Goal: Task Accomplishment & Management: Complete application form

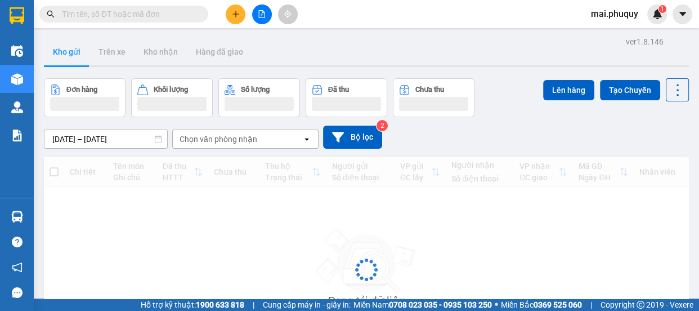
click at [238, 15] on icon "plus" at bounding box center [236, 14] width 8 height 8
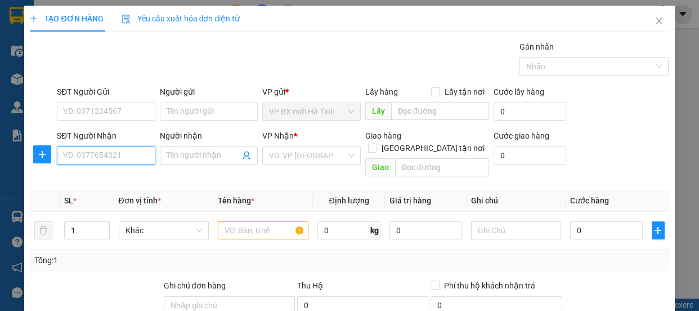
click at [90, 154] on input "SĐT Người Nhận" at bounding box center [106, 155] width 99 height 18
type input "0941561232"
click at [118, 173] on div "0941561232 - minh đat" at bounding box center [105, 178] width 84 height 12
type input "minh đat"
checkbox input "true"
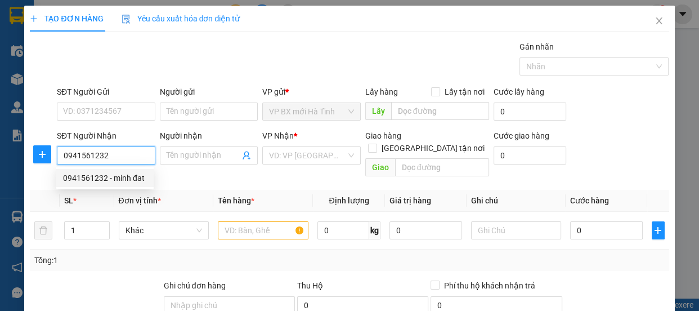
type input "82 ngõ giếng mứt đg Bạch mai hai [GEOGRAPHIC_DATA]"
type input "50.000"
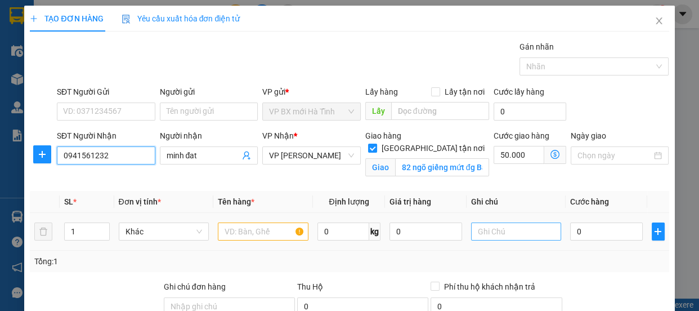
type input "0941561232"
click at [495, 230] on input "text" at bounding box center [516, 231] width 91 height 18
click at [492, 229] on input "text" at bounding box center [516, 231] width 91 height 18
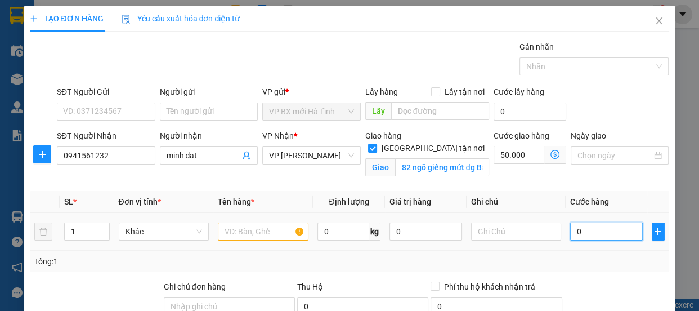
click at [578, 228] on input "0" at bounding box center [606, 231] width 73 height 18
click at [495, 226] on input "text" at bounding box center [516, 231] width 91 height 18
click at [494, 154] on input "50.000" at bounding box center [519, 155] width 51 height 18
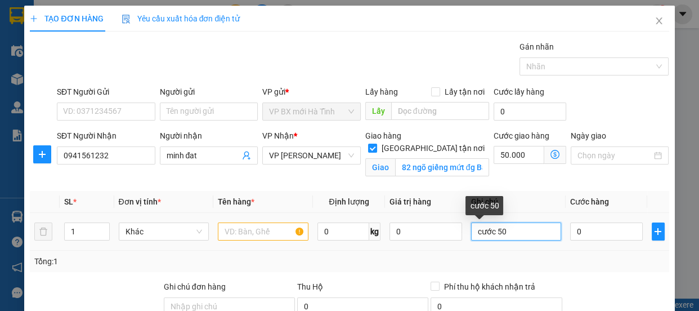
click at [502, 233] on input "cước 50" at bounding box center [516, 231] width 91 height 18
drag, startPoint x: 493, startPoint y: 230, endPoint x: 505, endPoint y: 230, distance: 11.8
click at [505, 230] on input "cước 50" at bounding box center [516, 231] width 91 height 18
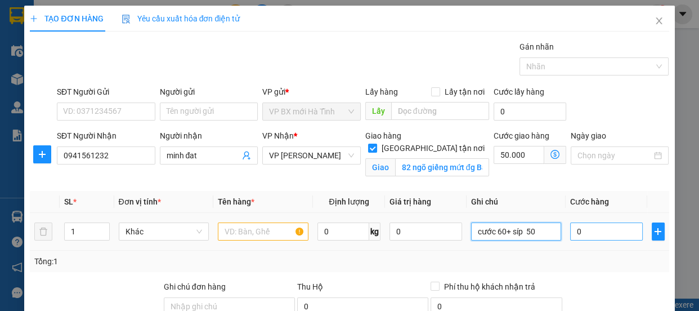
type input "cước 60+ síp 50"
click at [574, 231] on input "0" at bounding box center [606, 231] width 73 height 18
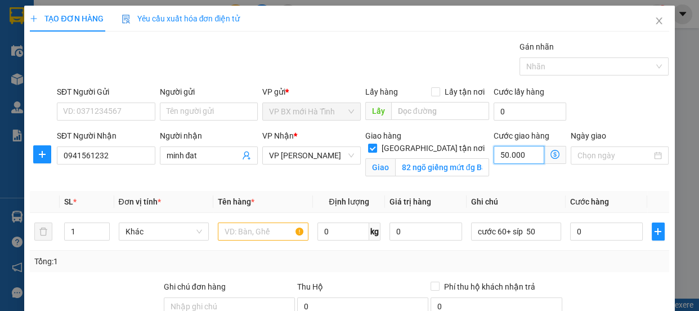
click at [497, 152] on input "50.000" at bounding box center [519, 155] width 51 height 18
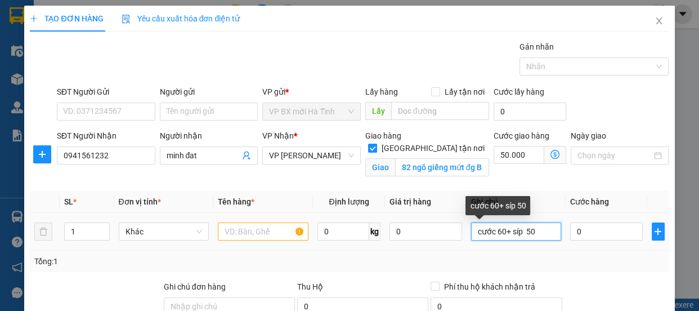
click at [511, 234] on input "cước 60+ síp 50" at bounding box center [516, 231] width 91 height 18
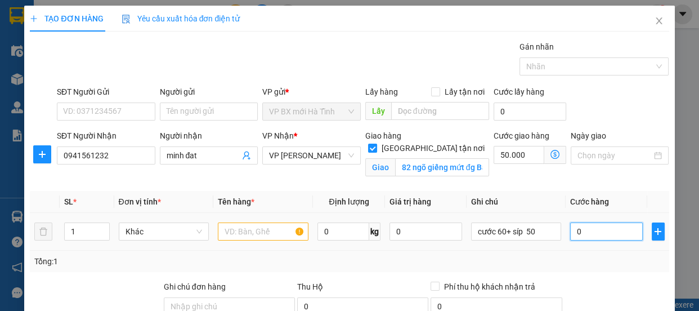
click at [570, 233] on input "0" at bounding box center [606, 231] width 73 height 18
type input "1"
type input "50.001"
type input "11"
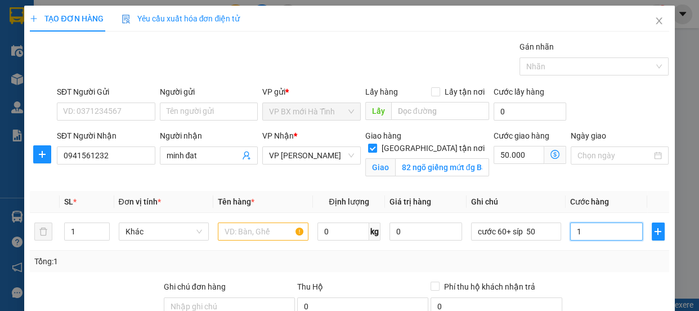
type input "50.011"
type input "110"
type input "50.110"
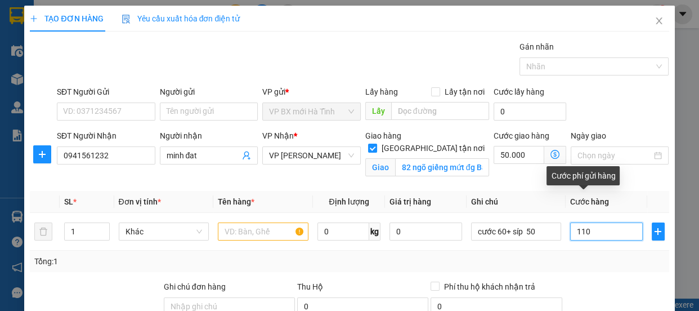
type input "1.100"
type input "51.100"
type input "11.000"
type input "61.000"
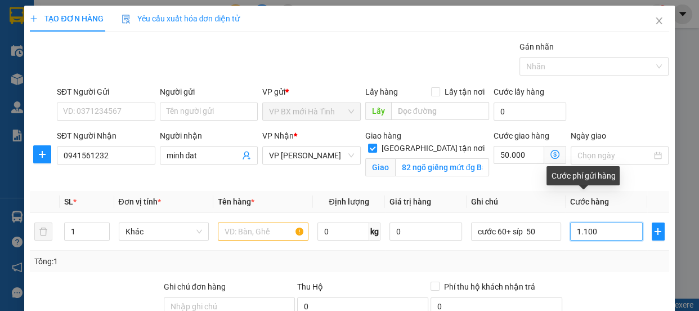
type input "61.000"
type input "110.000"
type input "160.000"
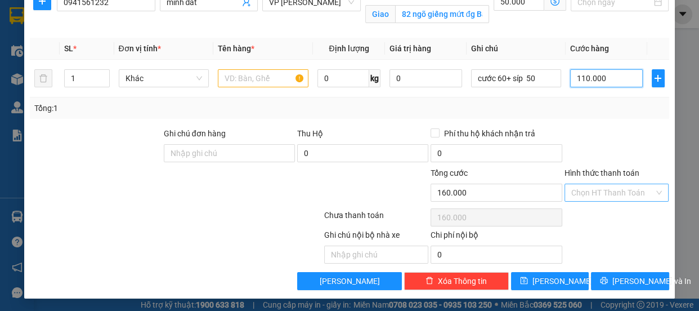
type input "110.000"
click at [572, 193] on input "Hình thức thanh toán" at bounding box center [613, 192] width 83 height 17
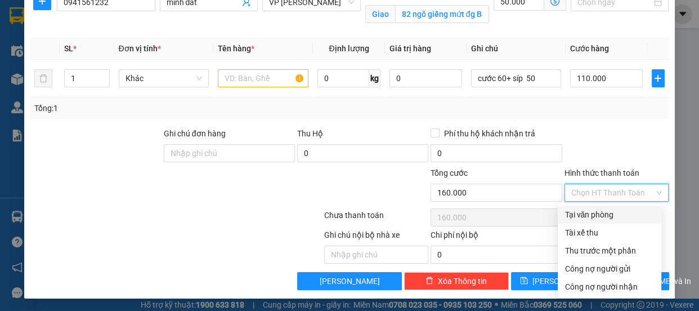
click at [580, 210] on div "Tại văn phòng" at bounding box center [610, 214] width 90 height 12
type input "0"
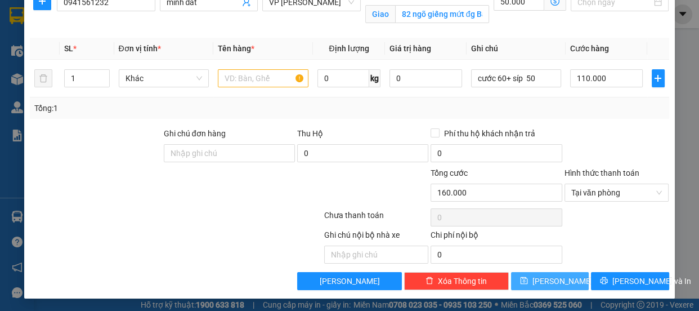
click at [551, 280] on span "[PERSON_NAME]" at bounding box center [563, 281] width 60 height 12
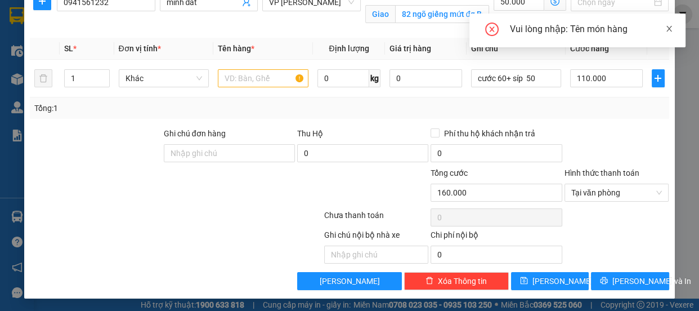
drag, startPoint x: 670, startPoint y: 28, endPoint x: 658, endPoint y: 29, distance: 11.8
click at [670, 28] on icon "close" at bounding box center [670, 29] width 8 height 8
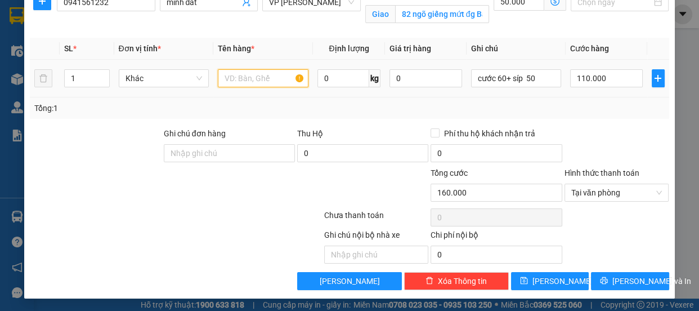
click at [239, 75] on input "text" at bounding box center [263, 78] width 91 height 18
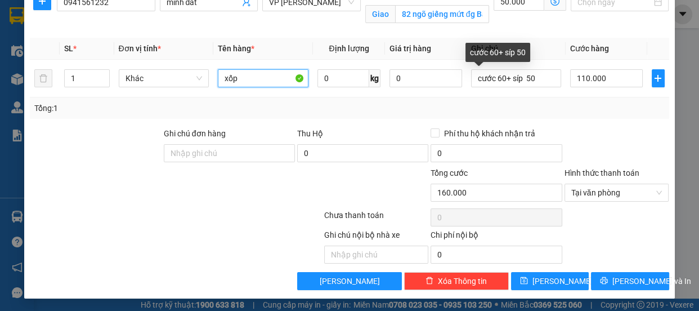
scroll to position [0, 0]
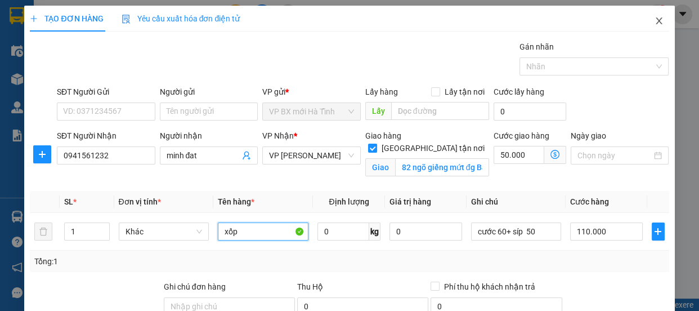
type input "xốp"
click at [656, 21] on icon "close" at bounding box center [659, 20] width 6 height 7
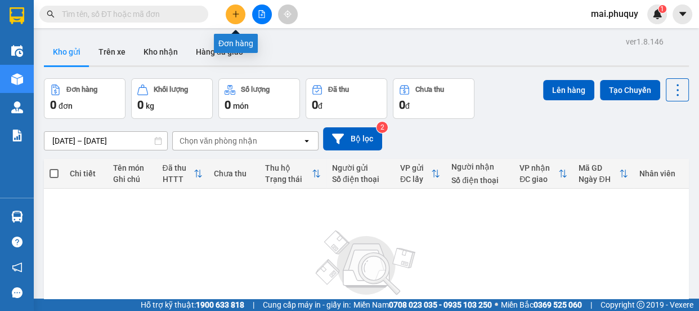
click at [231, 10] on button at bounding box center [236, 15] width 20 height 20
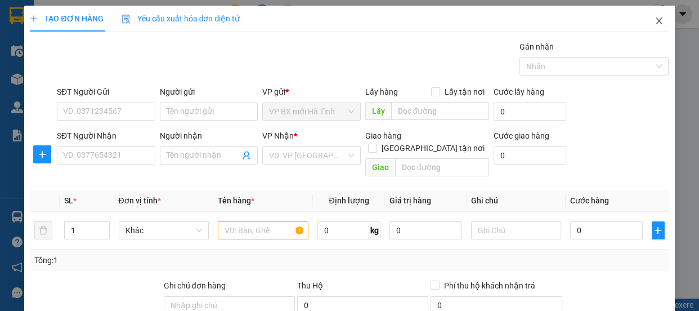
click at [655, 21] on icon "close" at bounding box center [659, 20] width 9 height 9
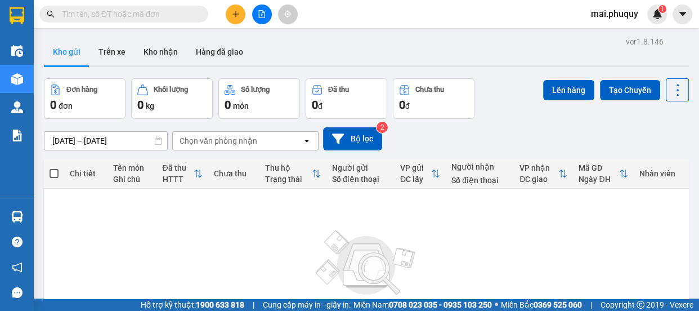
click at [102, 14] on input "text" at bounding box center [128, 14] width 133 height 12
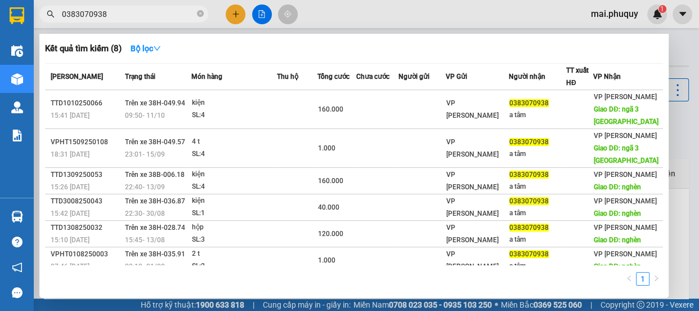
type input "0383070938"
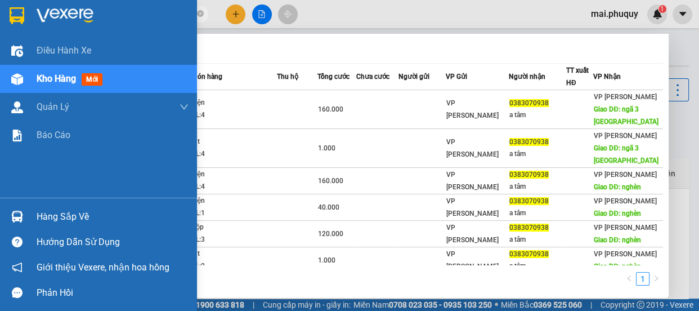
click at [16, 16] on img at bounding box center [17, 15] width 15 height 17
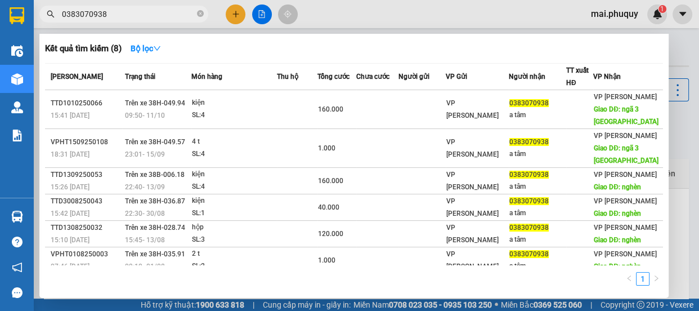
click at [229, 11] on div at bounding box center [349, 155] width 699 height 311
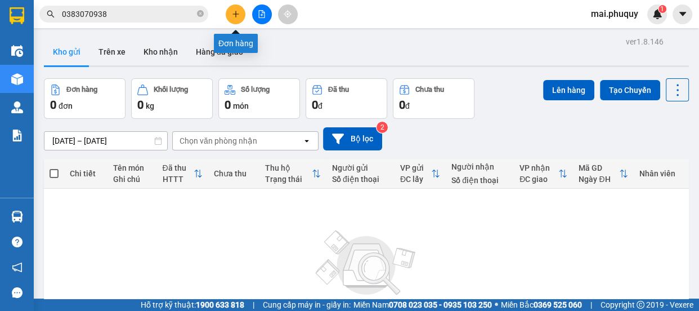
click at [235, 14] on icon "plus" at bounding box center [236, 14] width 6 height 1
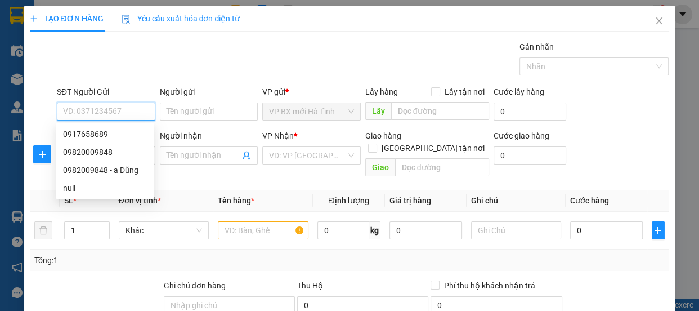
paste input "0917658689"
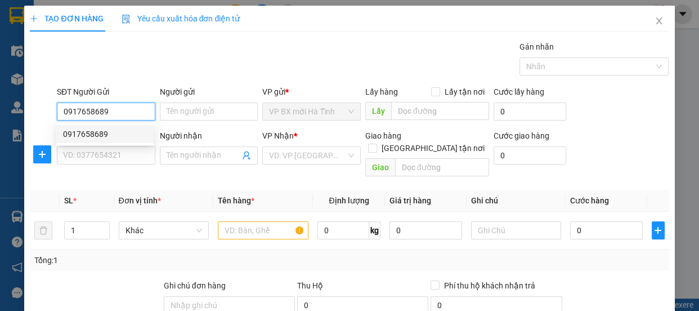
click at [83, 131] on div "0917658689" at bounding box center [105, 134] width 84 height 12
type input "0917658689"
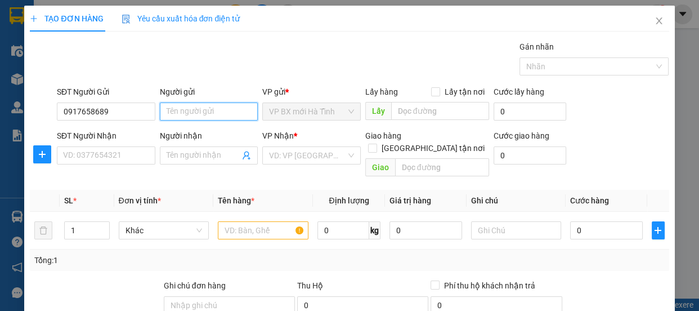
click at [163, 113] on input "Người gửi" at bounding box center [209, 111] width 99 height 18
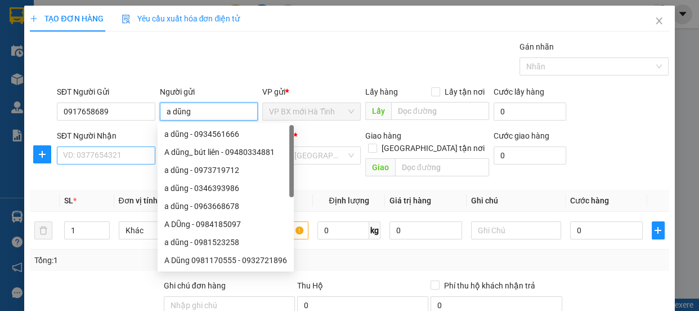
type input "a dũng"
click at [125, 153] on input "SĐT Người Nhận" at bounding box center [106, 155] width 99 height 18
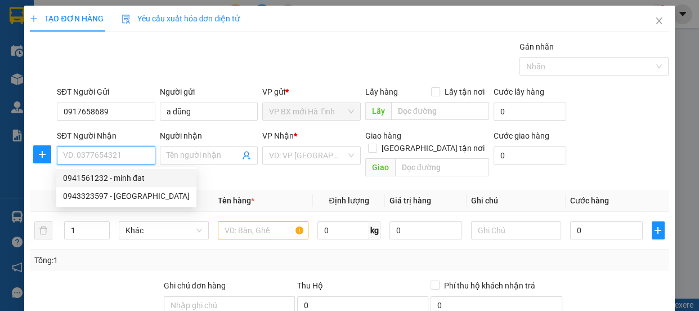
click at [142, 175] on div "0941561232 - minh đat" at bounding box center [126, 178] width 127 height 12
type input "0941561232"
type input "minh đat"
checkbox input "true"
type input "82 ngõ giếng mứt đg Bạch mai hai [GEOGRAPHIC_DATA]"
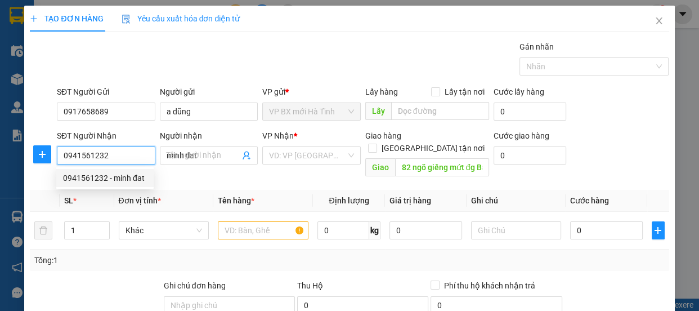
type input "50.000"
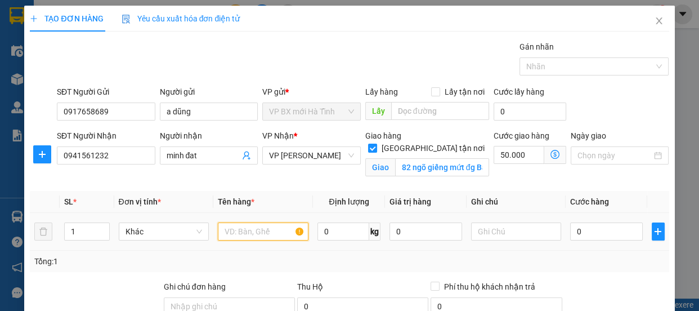
click at [252, 235] on input "text" at bounding box center [263, 231] width 91 height 18
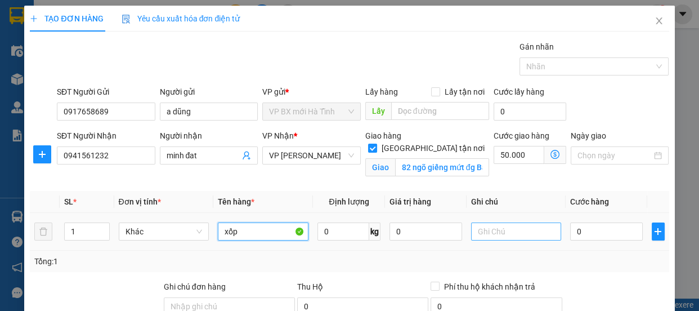
type input "xốp"
click at [492, 237] on input "text" at bounding box center [516, 231] width 91 height 18
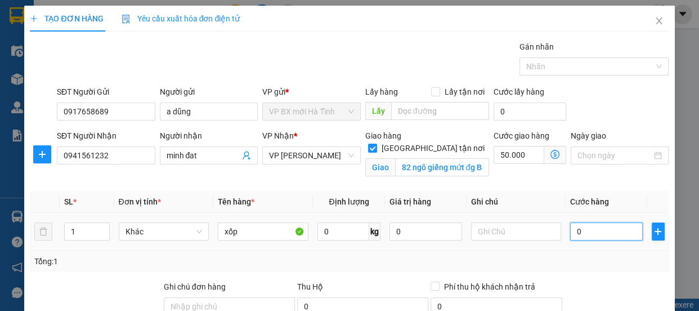
click at [574, 230] on input "0" at bounding box center [606, 231] width 73 height 18
type input "6"
type input "50.006"
type input "60"
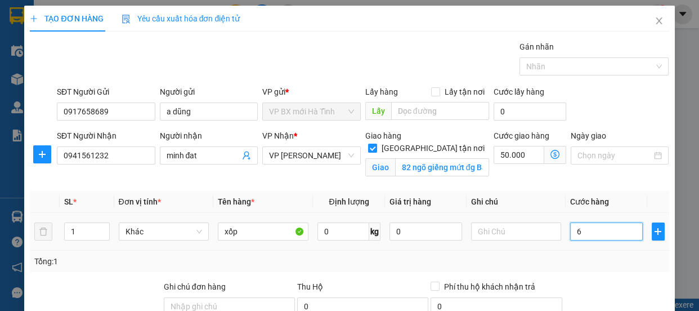
type input "50.060"
type input "600"
type input "50.600"
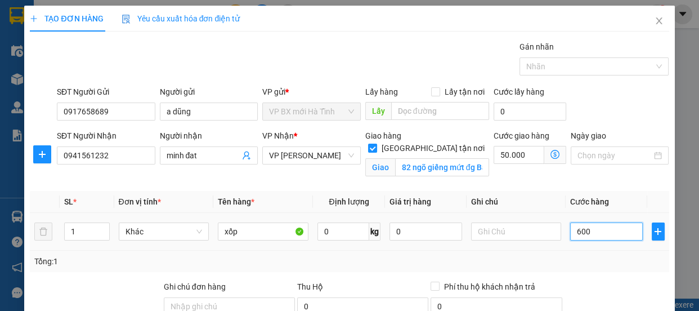
type input "6.000"
type input "56.000"
type input "60.000"
type input "110.000"
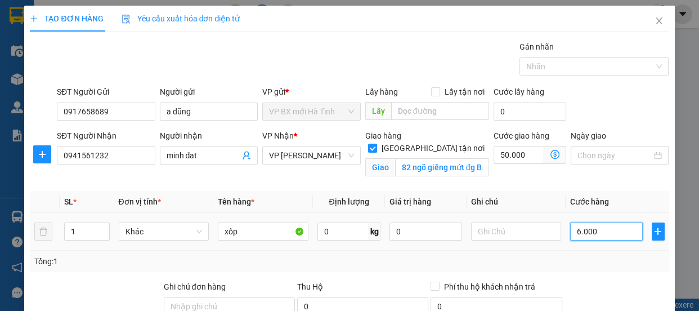
type input "110.000"
type input "60.000"
click at [497, 232] on input "text" at bounding box center [516, 231] width 91 height 18
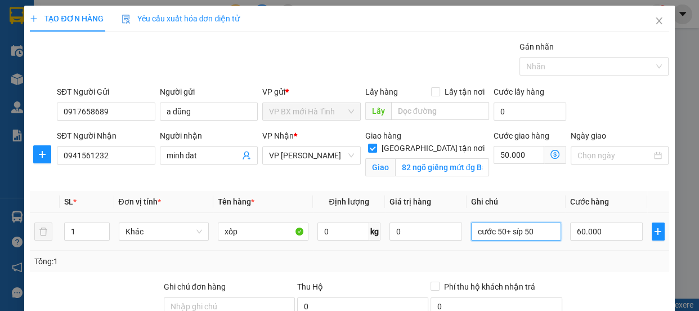
scroll to position [153, 0]
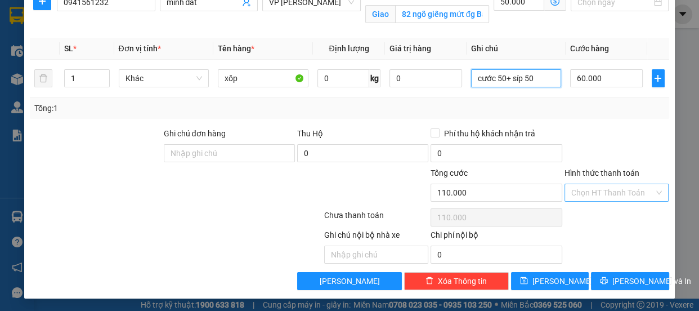
type input "cước 50+ síp 50"
click at [587, 190] on input "Hình thức thanh toán" at bounding box center [613, 192] width 83 height 17
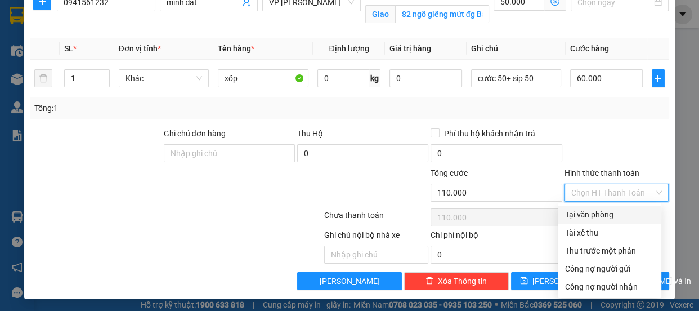
click at [592, 211] on div "Tại văn phòng" at bounding box center [610, 214] width 90 height 12
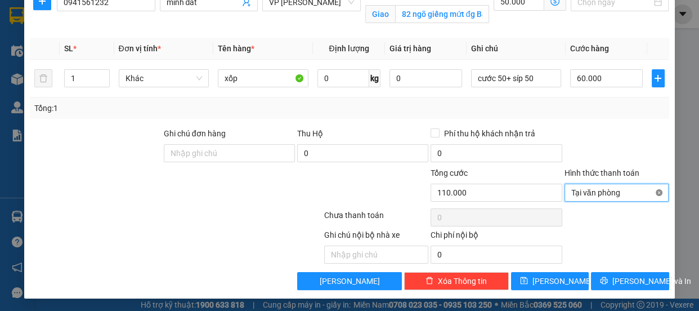
type input "110.000"
click at [556, 285] on span "[PERSON_NAME]" at bounding box center [563, 281] width 60 height 12
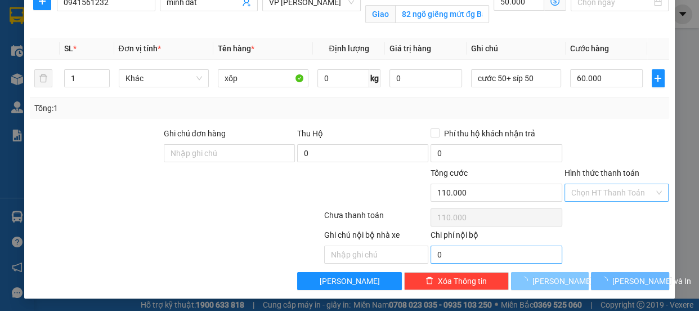
checkbox input "false"
type input "0"
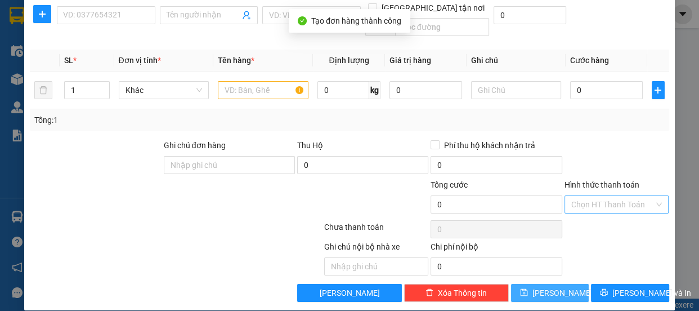
scroll to position [0, 0]
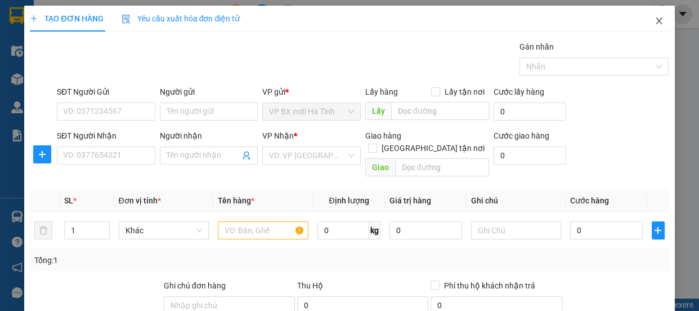
click at [647, 14] on span "Close" at bounding box center [660, 22] width 32 height 32
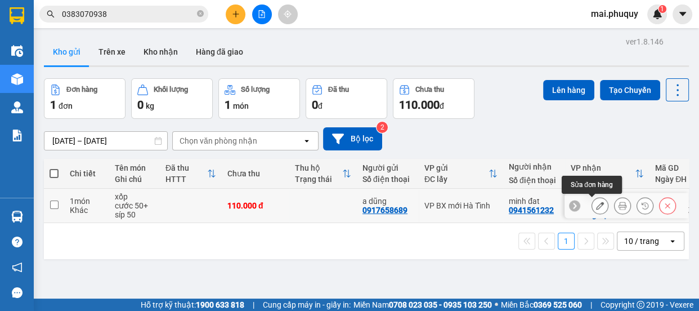
click at [596, 207] on icon at bounding box center [600, 206] width 8 height 8
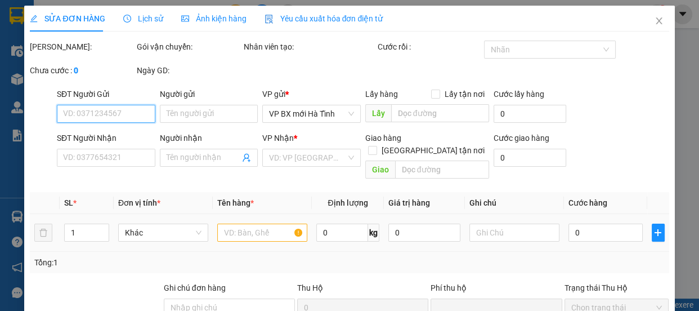
type input "0917658689"
type input "a dũng"
type input "0941561232"
type input "minh đat"
checkbox input "true"
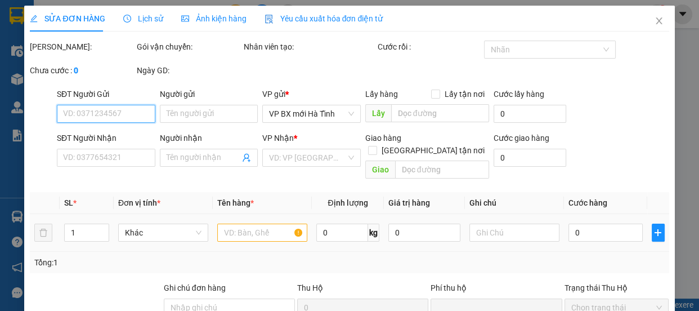
type input "82 ngõ giếng mứt đg Bạch mai hai [GEOGRAPHIC_DATA]"
type input "0"
type input "110.000"
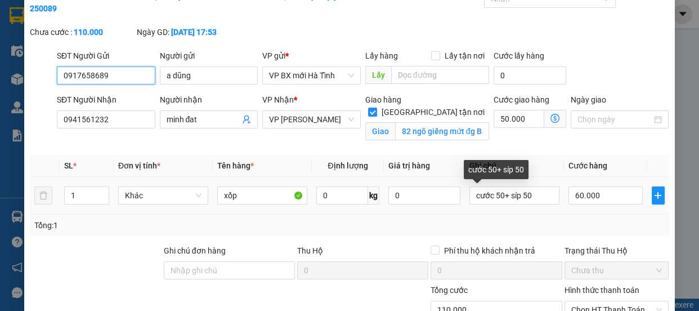
scroll to position [168, 0]
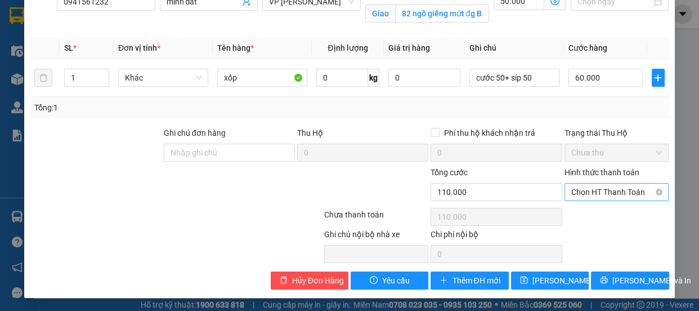
click at [599, 197] on span "Chọn HT Thanh Toán" at bounding box center [617, 192] width 91 height 17
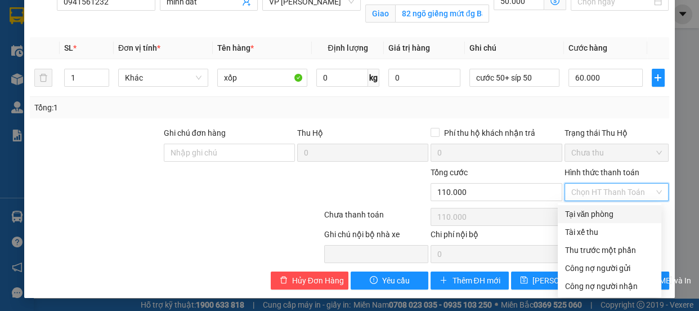
click at [589, 212] on div "Tại văn phòng" at bounding box center [610, 214] width 90 height 12
type input "0"
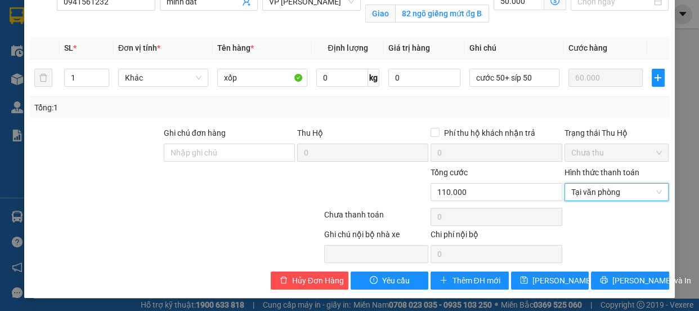
scroll to position [15, 0]
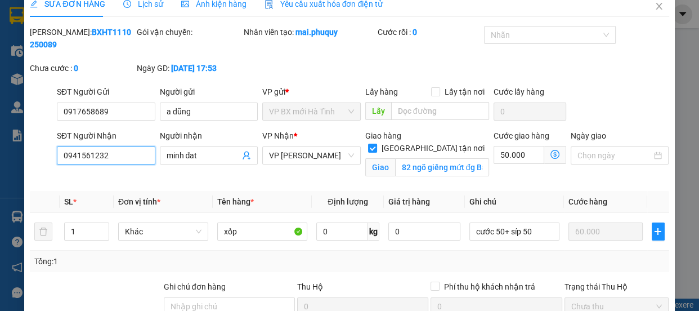
drag, startPoint x: 106, startPoint y: 155, endPoint x: 73, endPoint y: 152, distance: 33.4
click at [51, 153] on div "SĐT Người Nhận 0941561232 0941561232 Người nhận minh đat VP Nhận * VP Ngọc Hồi …" at bounding box center [349, 156] width 641 height 53
click at [655, 8] on icon "close" at bounding box center [659, 6] width 9 height 9
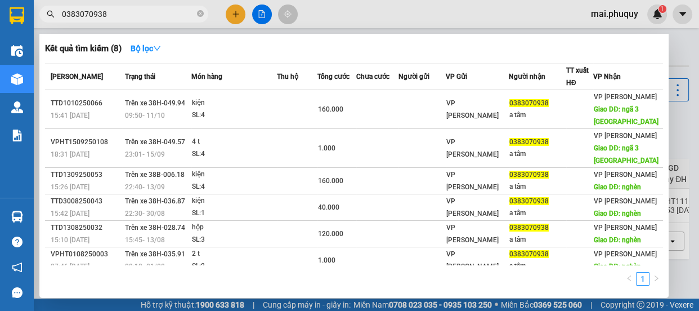
click at [123, 16] on input "0383070938" at bounding box center [128, 14] width 133 height 12
drag, startPoint x: 123, startPoint y: 16, endPoint x: 52, endPoint y: 15, distance: 71.0
click at [52, 15] on div "0383070938" at bounding box center [110, 14] width 220 height 17
paste input "941561232"
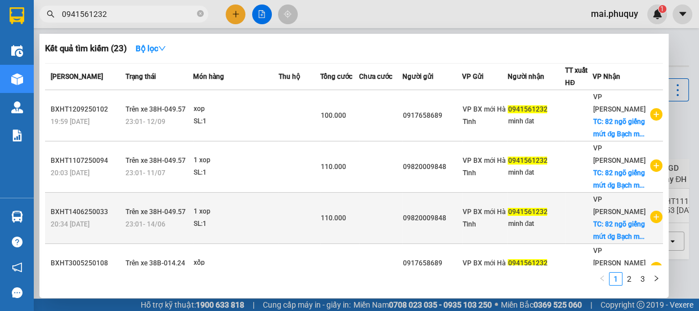
scroll to position [102, 0]
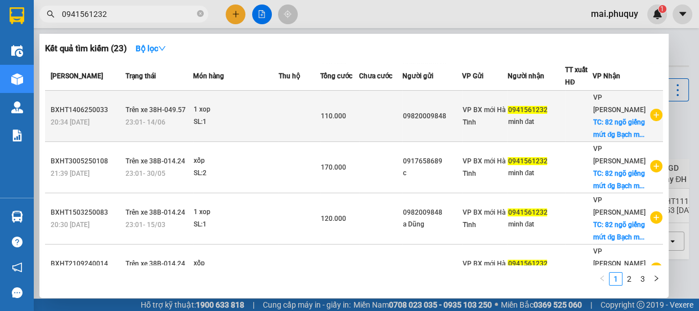
type input "0941561232"
click at [154, 116] on div "23:01 [DATE]" at bounding box center [160, 122] width 68 height 12
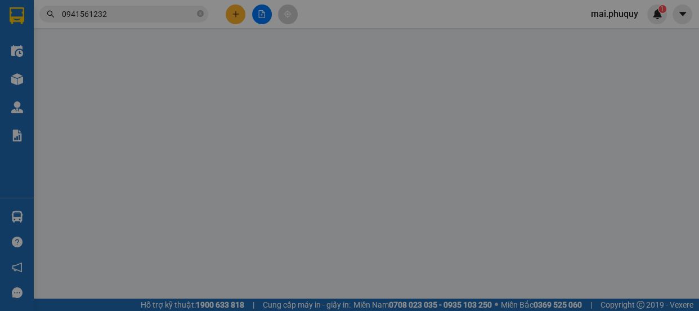
type input "09820009848"
type input "0941561232"
type input "minh đat"
checkbox input "true"
type input "82 ngõ giếng mứt đg Bạch mai hai [GEOGRAPHIC_DATA]"
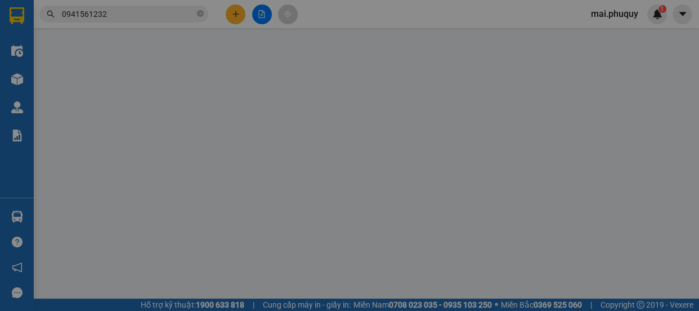
type input "0"
type input "110.000"
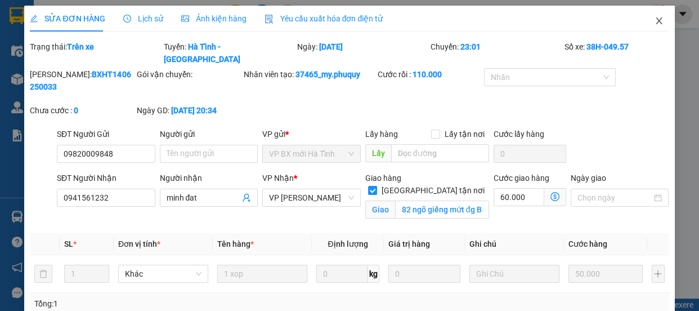
click at [655, 22] on icon "close" at bounding box center [659, 20] width 9 height 9
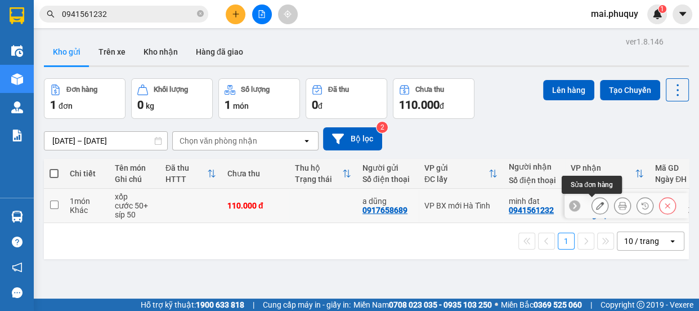
click at [596, 202] on icon at bounding box center [600, 206] width 8 height 8
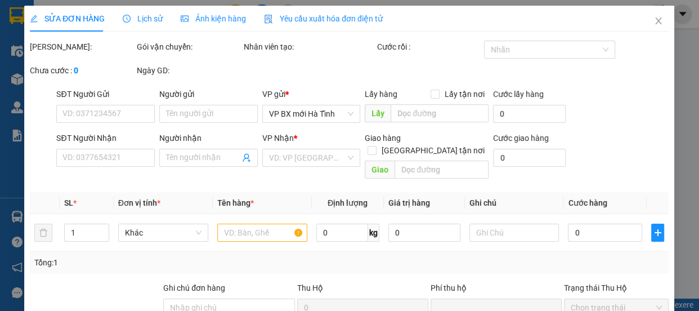
type input "0917658689"
type input "a dũng"
type input "0941561232"
type input "minh đat"
checkbox input "true"
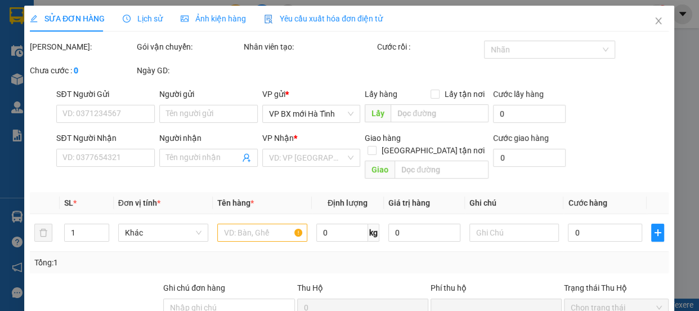
type input "82 ngõ giếng mứt đg Bạch mai hai [GEOGRAPHIC_DATA]"
type input "0"
type input "110.000"
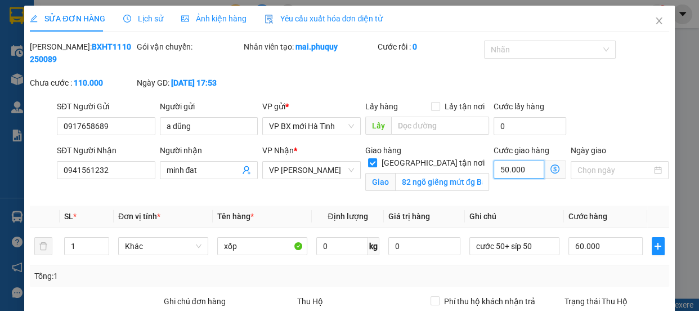
click at [498, 171] on input "50.000" at bounding box center [519, 169] width 51 height 18
type input "60.006"
type input "6"
type input "60.060"
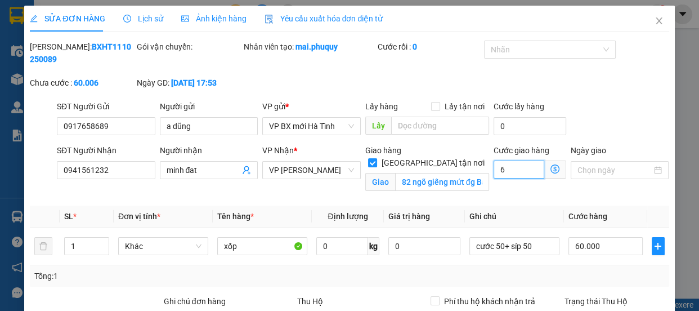
type input "60.060"
type input "600"
type input "60.600"
type input "66.000"
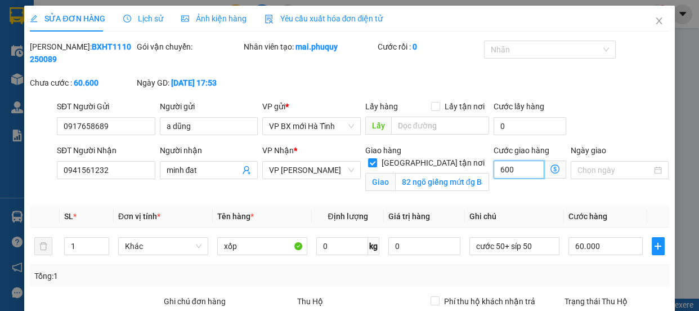
type input "66.000"
type input "6.000"
type input "120.000"
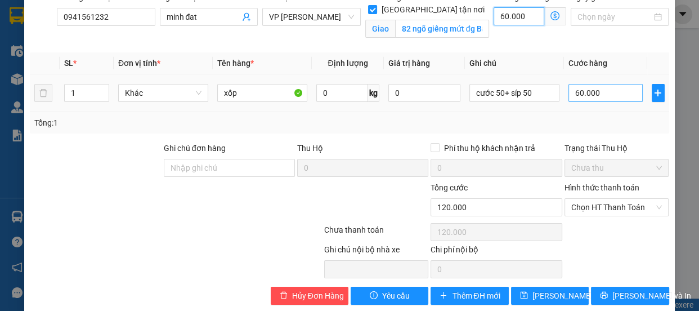
type input "60.000"
type input "0"
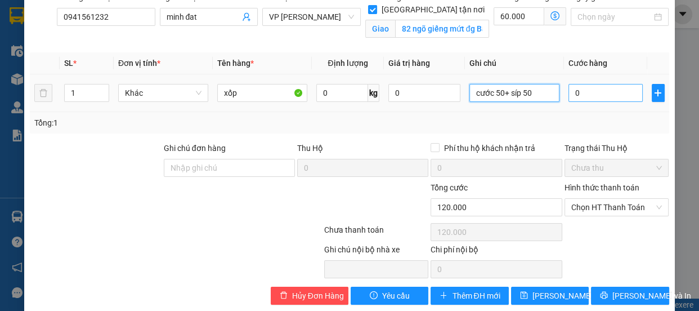
type input "60.000"
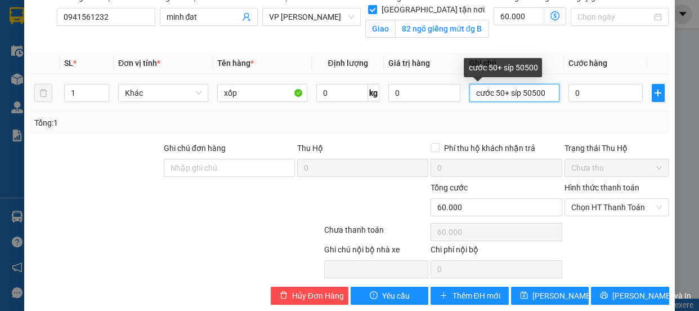
drag, startPoint x: 520, startPoint y: 93, endPoint x: 547, endPoint y: 87, distance: 27.7
click at [547, 87] on input "cước 50+ síp 50500" at bounding box center [515, 93] width 90 height 18
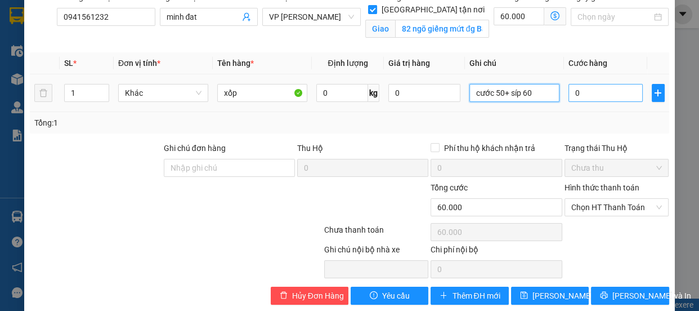
type input "cước 50+ síp 60"
click at [569, 88] on input "0" at bounding box center [606, 93] width 74 height 18
type input "60.005"
type input "5"
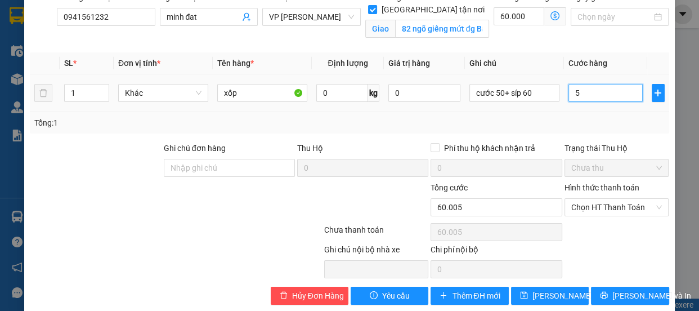
type input "60.050"
type input "500"
type input "60.500"
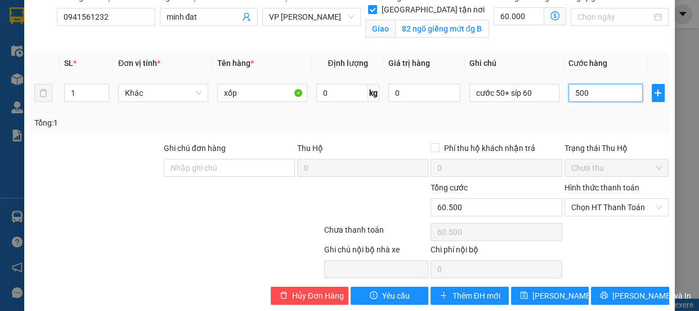
type input "65.000"
type input "5.000"
type input "110.000"
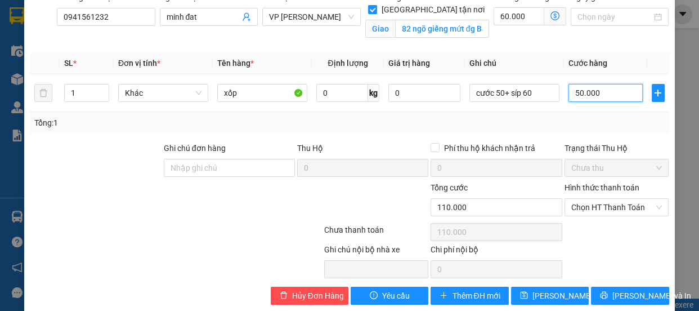
type input "50.000"
click at [613, 196] on div "Hình thức thanh toán" at bounding box center [617, 189] width 105 height 17
click at [613, 208] on span "Chọn HT Thanh Toán" at bounding box center [617, 207] width 91 height 17
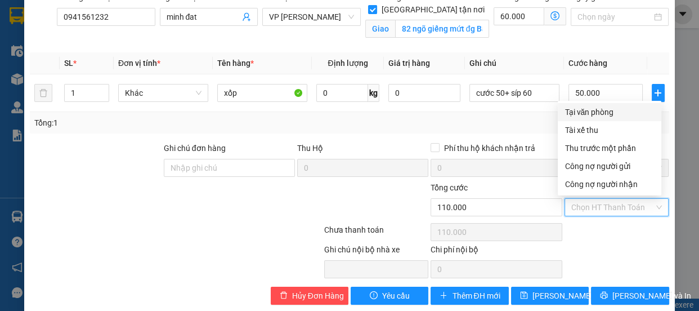
click at [595, 104] on div "Tại văn phòng" at bounding box center [610, 112] width 104 height 18
type input "0"
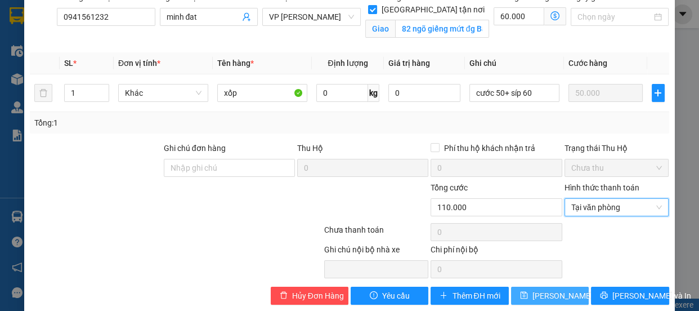
click at [545, 295] on span "[PERSON_NAME] thay đổi" at bounding box center [578, 295] width 90 height 12
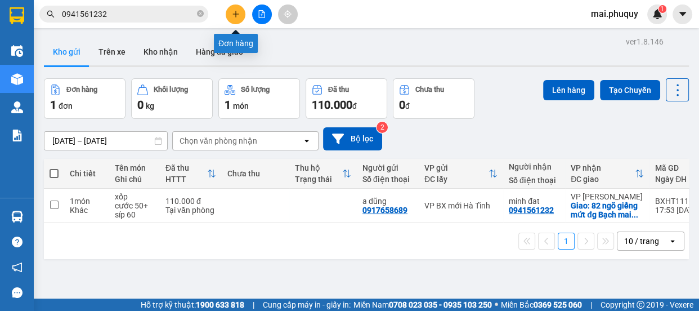
click at [233, 9] on button at bounding box center [236, 15] width 20 height 20
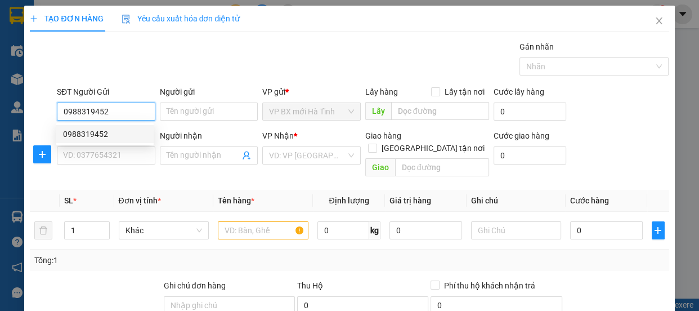
click at [104, 136] on div "0988319452" at bounding box center [105, 134] width 84 height 12
type input "0988319452"
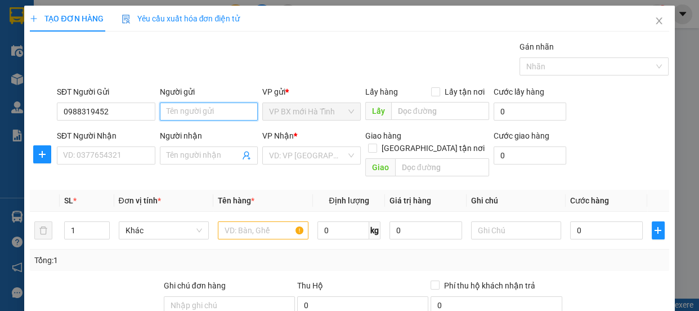
click at [177, 111] on input "Người gửi" at bounding box center [209, 111] width 99 height 18
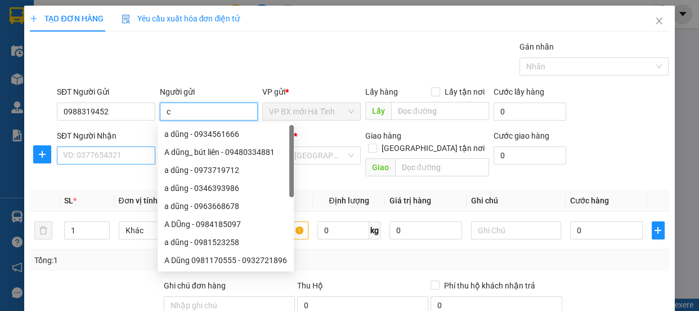
type input "c"
click at [101, 154] on input "SĐT Người Nhận" at bounding box center [106, 155] width 99 height 18
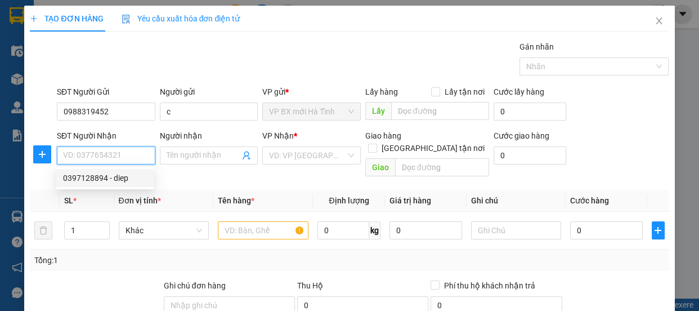
click at [102, 176] on div "0397128894 - diep" at bounding box center [105, 178] width 84 height 12
type input "0397128894"
type input "diep"
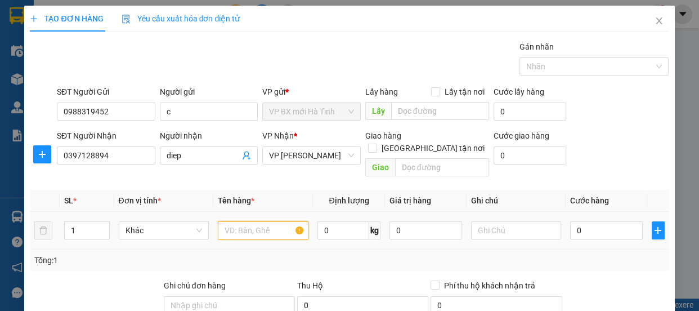
click at [242, 221] on input "text" at bounding box center [263, 230] width 91 height 18
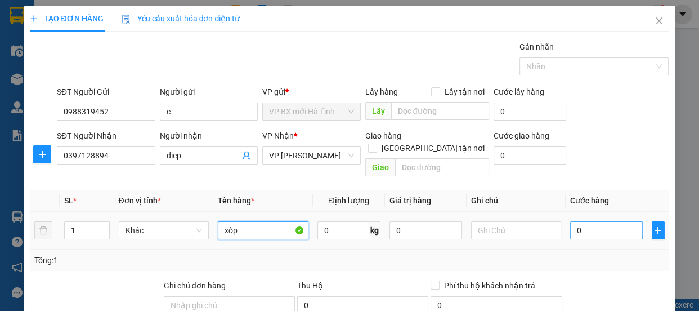
type input "xốp"
click at [579, 221] on input "0" at bounding box center [606, 230] width 73 height 18
type input "3"
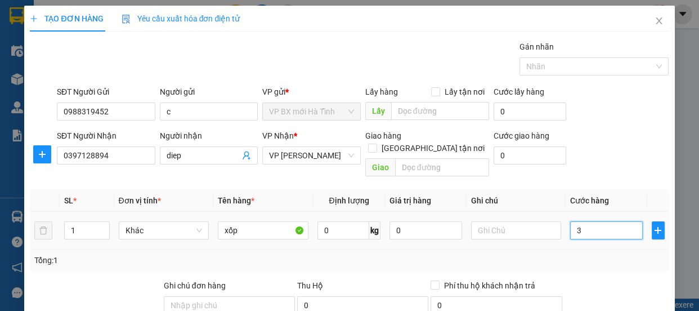
type input "30"
type input "300"
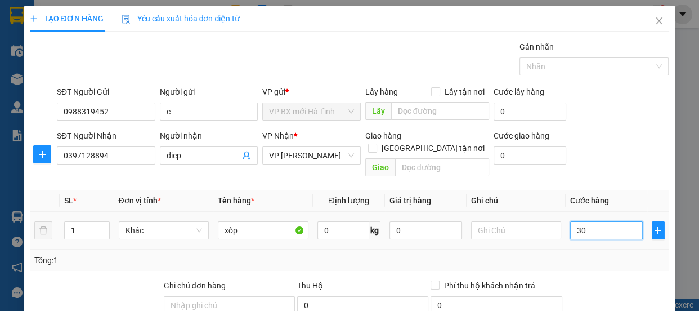
type input "300"
type input "3.000"
type input "30.000"
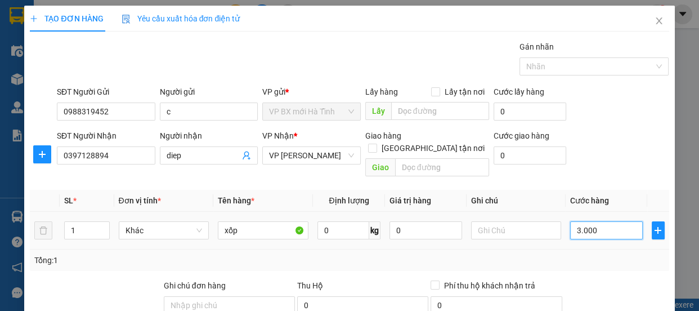
type input "30.000"
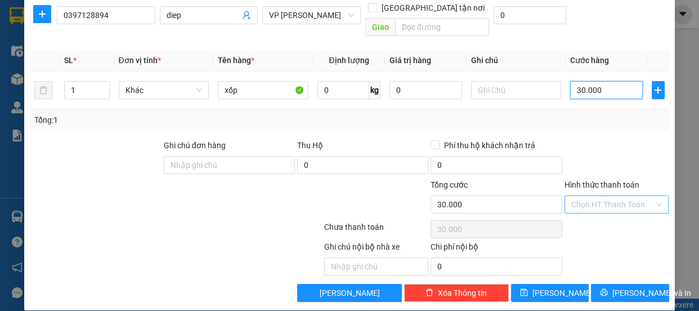
type input "30.000"
click at [587, 196] on input "Hình thức thanh toán" at bounding box center [613, 204] width 83 height 17
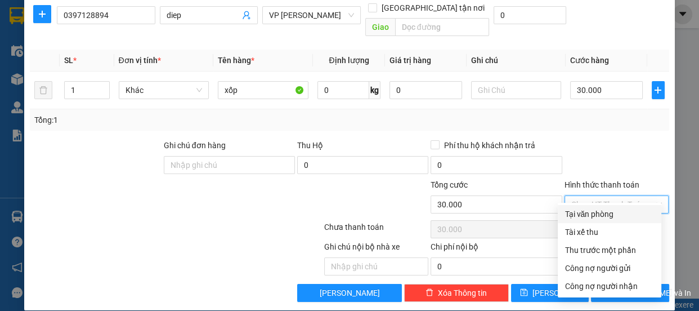
click at [594, 212] on div "Tại văn phòng" at bounding box center [610, 214] width 90 height 12
type input "0"
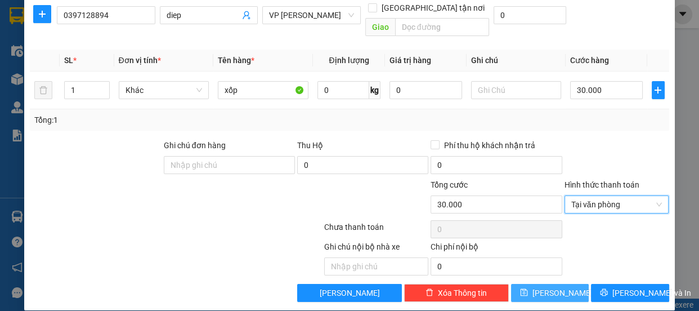
drag, startPoint x: 540, startPoint y: 264, endPoint x: 535, endPoint y: 271, distance: 8.9
click at [538, 266] on div "Transit Pickup Surcharge Ids Transit Deliver Surcharge Ids Transit Deliver Surc…" at bounding box center [349, 101] width 639 height 402
drag, startPoint x: 533, startPoint y: 270, endPoint x: 535, endPoint y: 276, distance: 6.6
click at [532, 273] on div "Transit Pickup Surcharge Ids Transit Deliver Surcharge Ids Transit Deliver Surc…" at bounding box center [349, 101] width 639 height 402
click at [528, 289] on icon "save" at bounding box center [524, 292] width 7 height 7
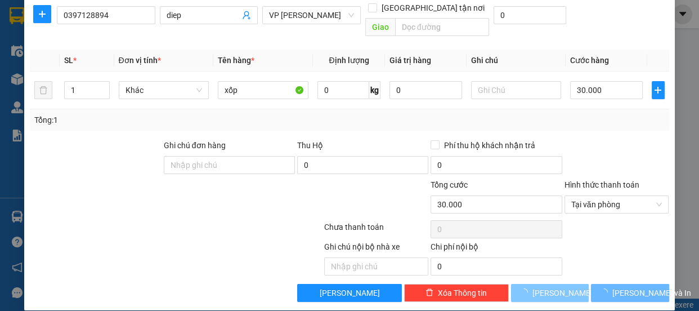
type input "0"
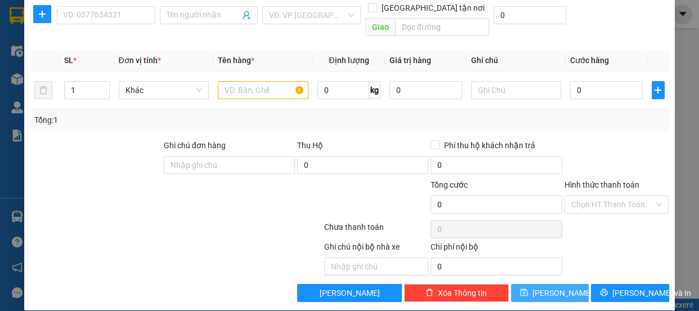
scroll to position [0, 0]
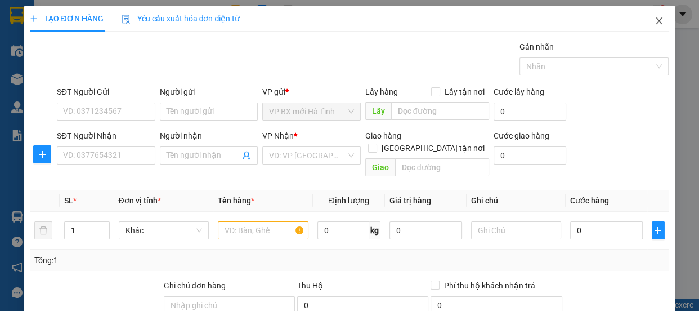
click at [645, 19] on span "Close" at bounding box center [660, 22] width 32 height 32
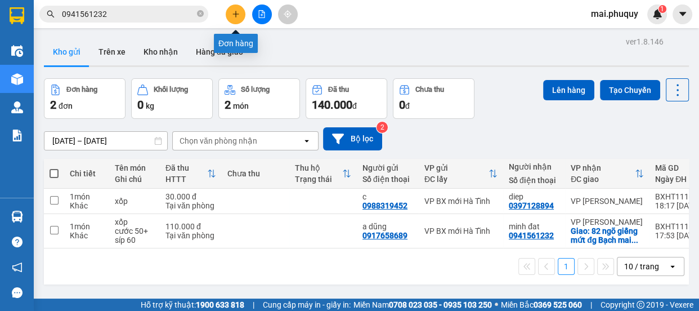
click at [242, 18] on button at bounding box center [236, 15] width 20 height 20
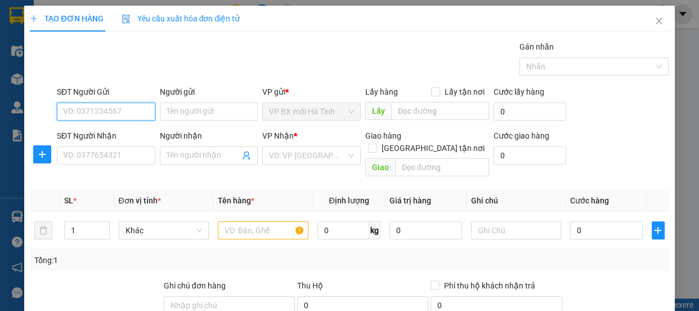
click at [107, 118] on input "SĐT Người Gửi" at bounding box center [106, 111] width 99 height 18
type input "0973391966"
drag, startPoint x: 113, startPoint y: 136, endPoint x: 102, endPoint y: 138, distance: 10.4
click at [113, 135] on div "0973391966 - [PERSON_NAME]" at bounding box center [118, 134] width 111 height 12
type input "anh quỳnh"
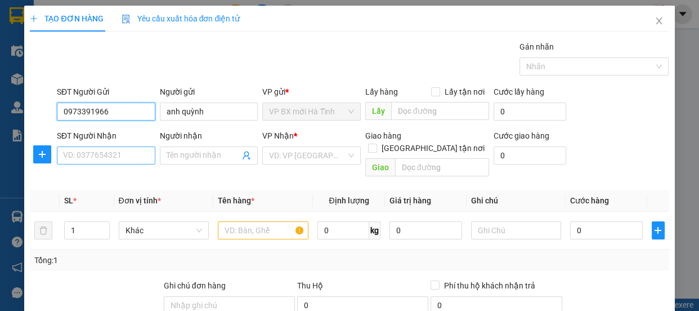
type input "0973391966"
click at [82, 160] on input "SĐT Người Nhận" at bounding box center [106, 155] width 99 height 18
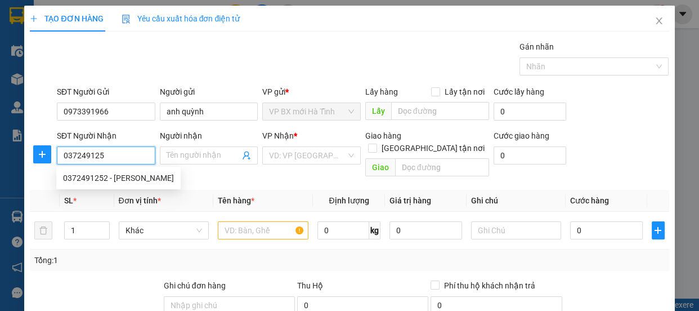
type input "0372491252"
click at [84, 176] on div "0372491252 - [PERSON_NAME]" at bounding box center [118, 178] width 111 height 12
type input "[PERSON_NAME]"
checkbox input "true"
type input "76 ngõ 213 bát khối, [GEOGRAPHIC_DATA] , [GEOGRAPHIC_DATA]"
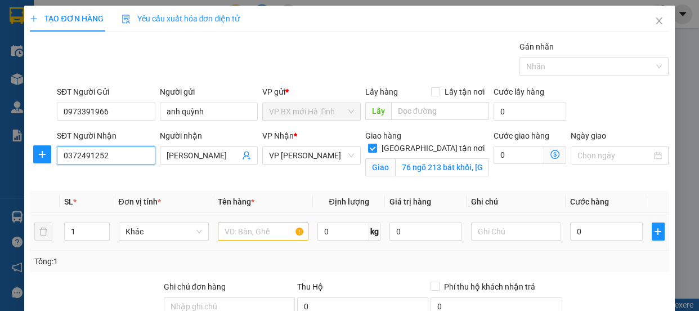
type input "0372491252"
click at [256, 230] on input "text" at bounding box center [263, 231] width 91 height 18
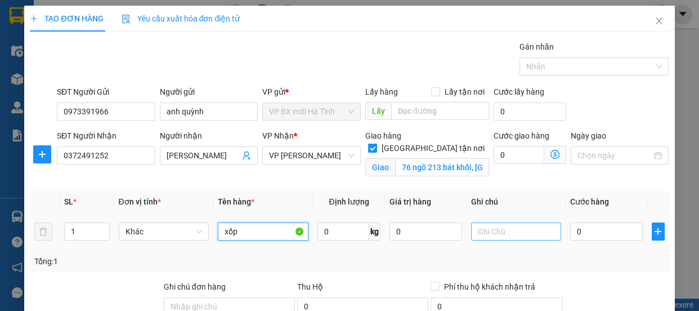
type input "xốp"
click at [478, 231] on input "text" at bounding box center [516, 231] width 91 height 18
type input "4"
type input "h"
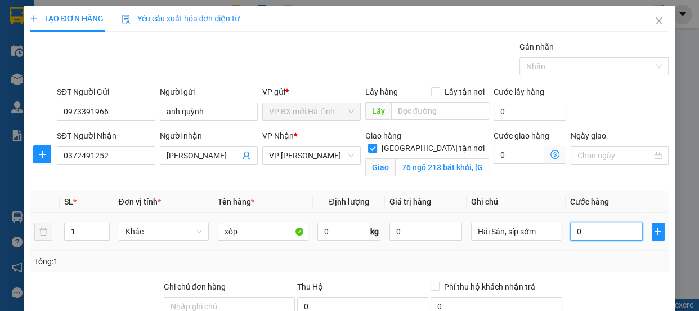
click at [570, 231] on input "0" at bounding box center [606, 231] width 73 height 18
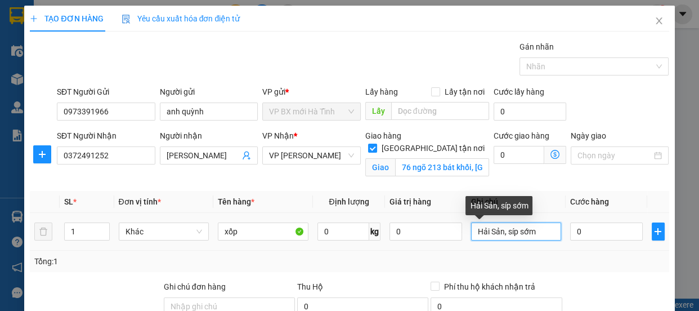
click at [501, 230] on input "Hải Sản, síp sớm" at bounding box center [516, 231] width 91 height 18
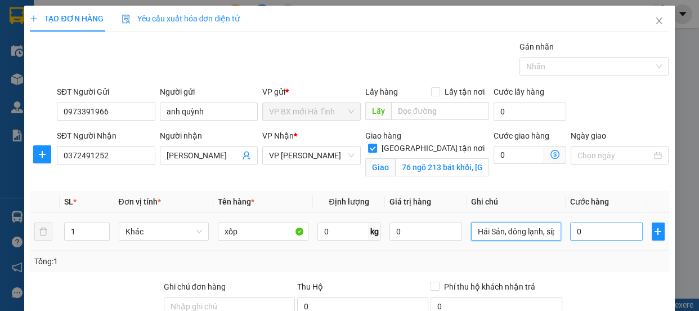
type input "Hải Sản, đông lạnh, síp sớm"
click at [578, 234] on input "0" at bounding box center [606, 231] width 73 height 18
type input "4"
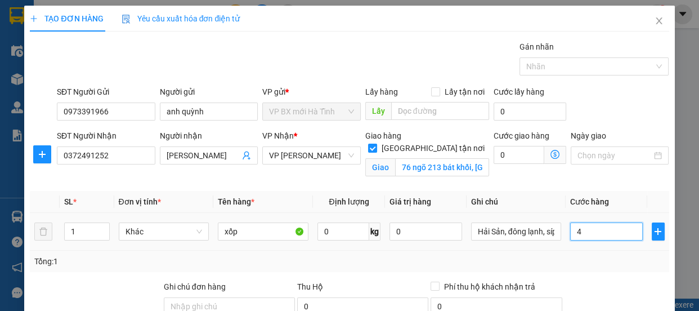
type input "40"
type input "400"
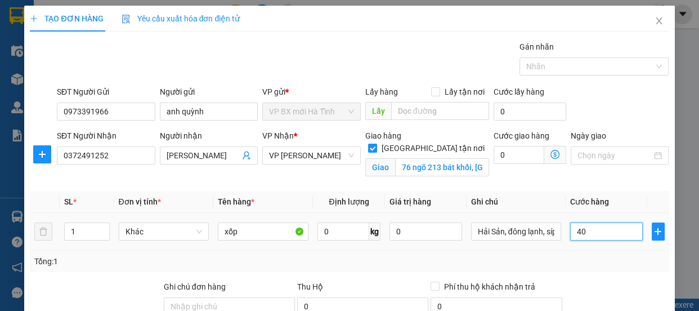
type input "400"
type input "4.000"
type input "40.000"
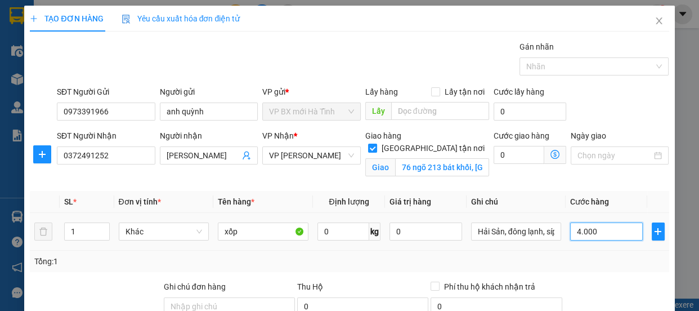
type input "40.000"
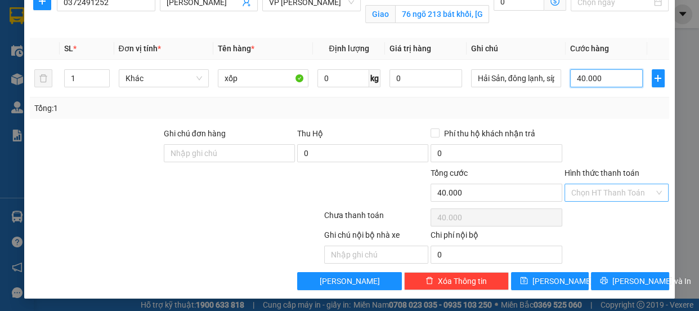
type input "40.000"
click at [587, 197] on input "Hình thức thanh toán" at bounding box center [613, 192] width 83 height 17
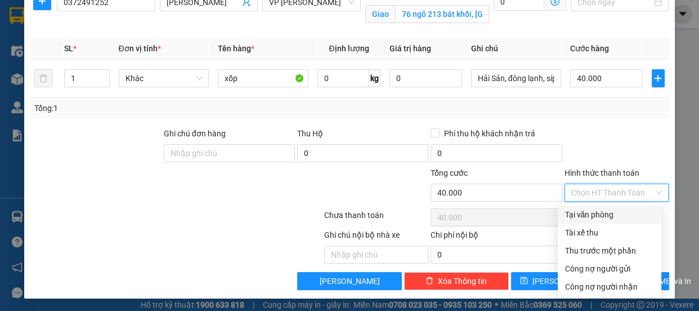
click at [587, 215] on div "Tại văn phòng" at bounding box center [610, 214] width 90 height 12
type input "0"
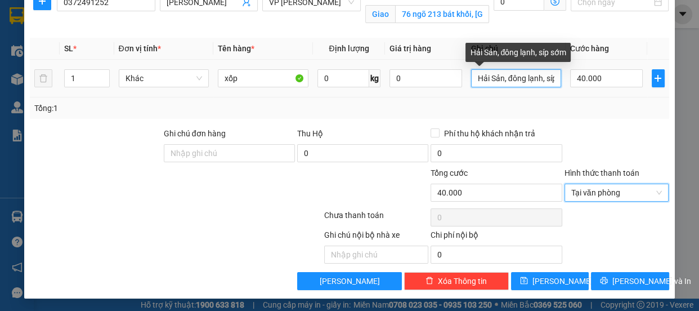
click at [524, 73] on input "Hải Sản, đông lạnh, síp sớm" at bounding box center [516, 78] width 91 height 18
click at [542, 78] on input "Hải Sản, đông lạnh, síp sớm" at bounding box center [516, 78] width 91 height 18
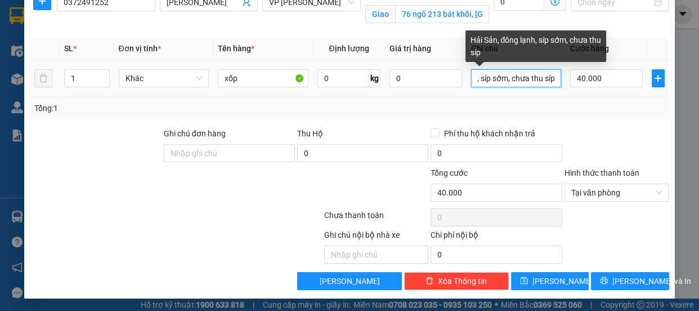
scroll to position [0, 67]
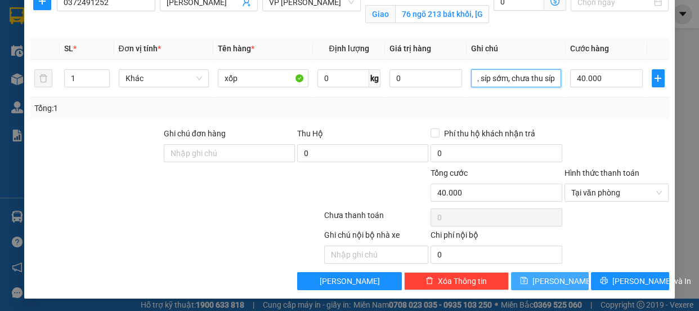
type input "Hải Sản, đông lạnh, síp sớm, chưa thu síp"
click at [528, 284] on span "save" at bounding box center [524, 281] width 8 height 9
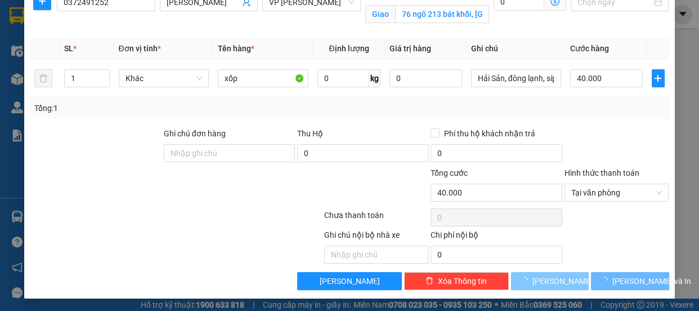
checkbox input "false"
type input "0"
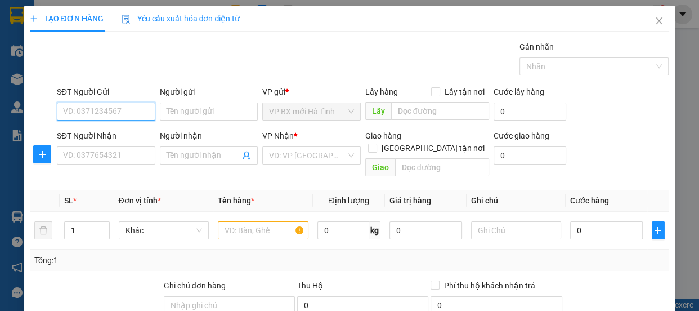
click at [67, 109] on input "SĐT Người Gửi" at bounding box center [106, 111] width 99 height 18
type input "0966105069"
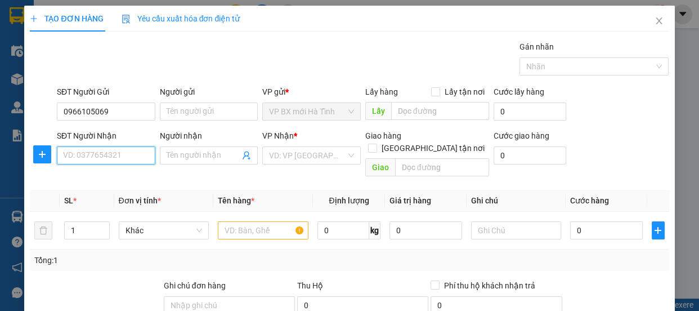
click at [91, 156] on input "SĐT Người Nhận" at bounding box center [106, 155] width 99 height 18
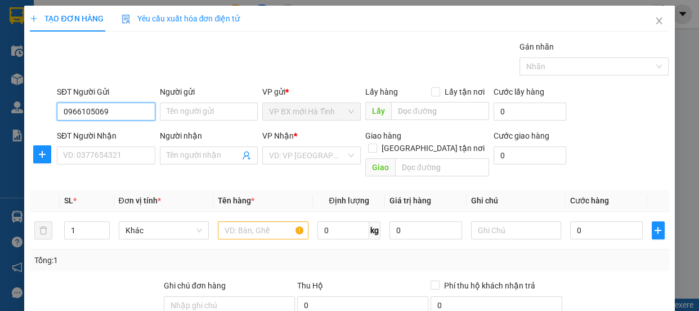
click at [104, 111] on input "0966105069" at bounding box center [106, 111] width 99 height 18
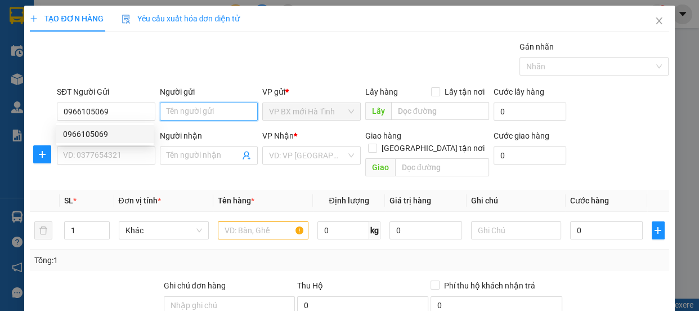
click at [168, 108] on input "Người gửi" at bounding box center [209, 111] width 99 height 18
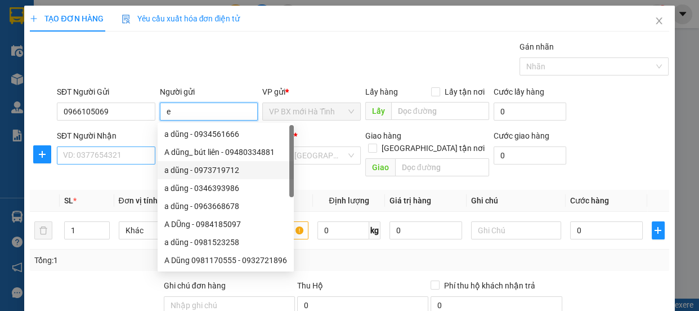
type input "e"
click at [110, 152] on input "SĐT Người Nhận" at bounding box center [106, 155] width 99 height 18
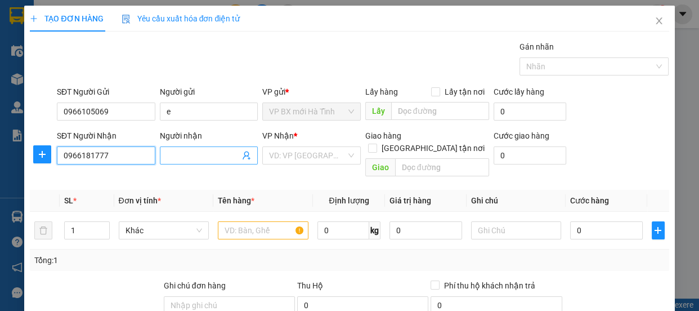
type input "0966181777"
click at [177, 152] on input "Người nhận" at bounding box center [204, 155] width 74 height 12
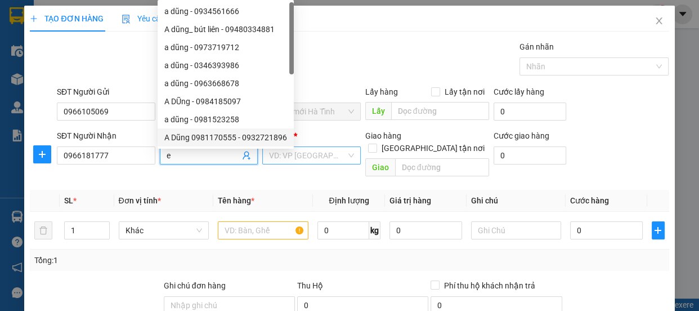
type input "e"
click at [304, 157] on input "search" at bounding box center [307, 155] width 77 height 17
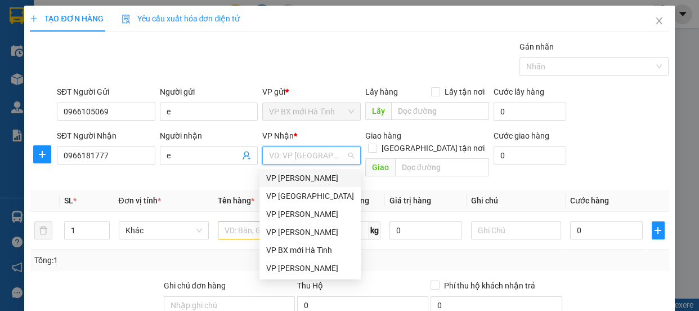
drag, startPoint x: 304, startPoint y: 180, endPoint x: 322, endPoint y: 176, distance: 18.3
click at [304, 179] on div "VP [PERSON_NAME]" at bounding box center [310, 178] width 88 height 12
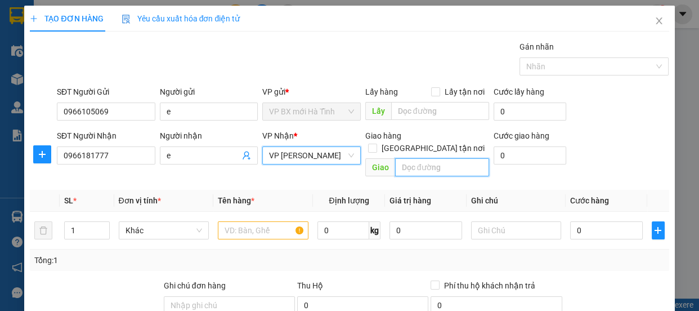
click at [403, 158] on input "text" at bounding box center [442, 167] width 94 height 18
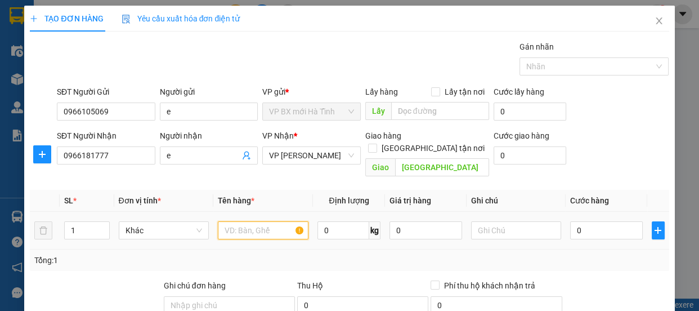
click at [261, 221] on input "text" at bounding box center [263, 230] width 91 height 18
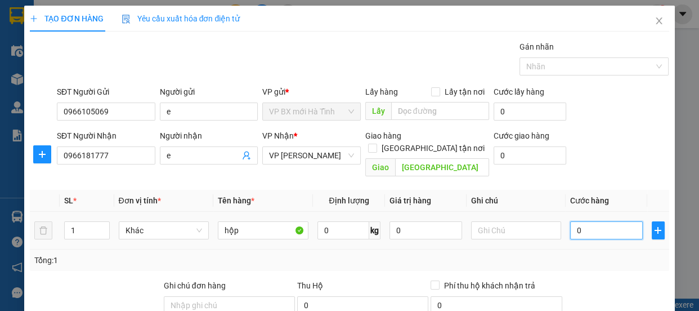
click at [585, 223] on input "0" at bounding box center [606, 230] width 73 height 18
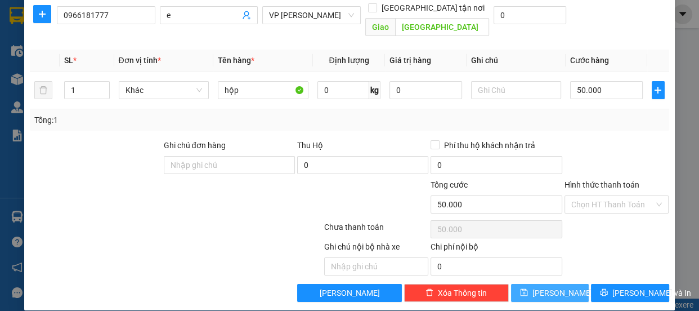
click at [549, 289] on div "TẠO ĐƠN HÀNG Yêu cầu xuất hóa đơn điện tử Transit Pickup Surcharge Ids Transit …" at bounding box center [349, 87] width 650 height 445
click at [544, 287] on span "[PERSON_NAME]" at bounding box center [563, 293] width 60 height 12
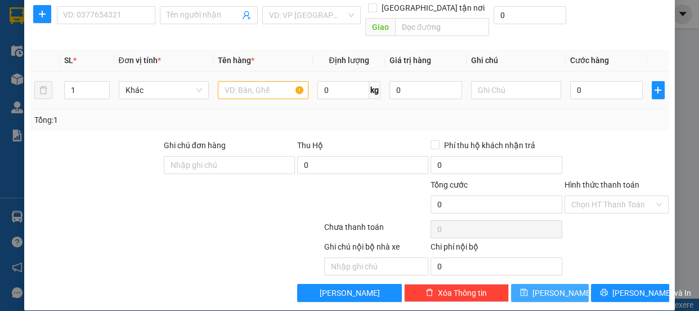
scroll to position [0, 0]
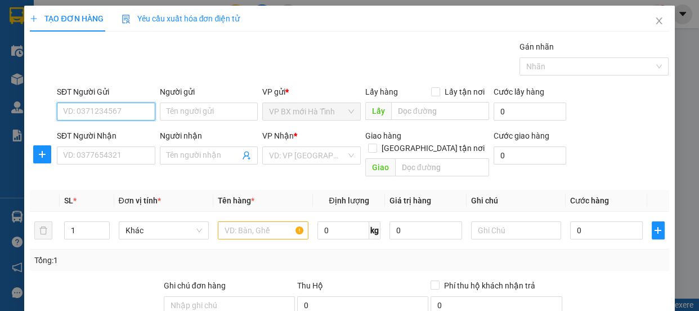
click at [90, 112] on input "SĐT Người Gửi" at bounding box center [106, 111] width 99 height 18
drag, startPoint x: 84, startPoint y: 112, endPoint x: 0, endPoint y: 121, distance: 84.3
click at [1, 121] on div "TẠO ĐƠN HÀNG Yêu cầu xuất hóa đơn điện tử Transit Pickup Surcharge Ids Transit …" at bounding box center [349, 155] width 699 height 311
click at [92, 135] on div "0388973521" at bounding box center [105, 134] width 84 height 12
click at [82, 112] on input "0388973521" at bounding box center [106, 111] width 99 height 18
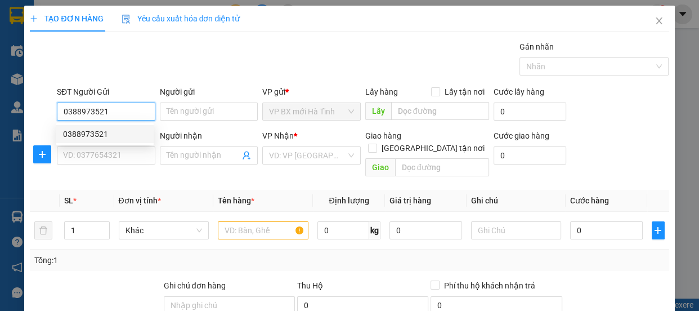
click at [95, 111] on input "0388973521" at bounding box center [106, 111] width 99 height 18
drag, startPoint x: 92, startPoint y: 132, endPoint x: 99, endPoint y: 132, distance: 6.8
click at [92, 132] on div "0388973521" at bounding box center [105, 134] width 84 height 12
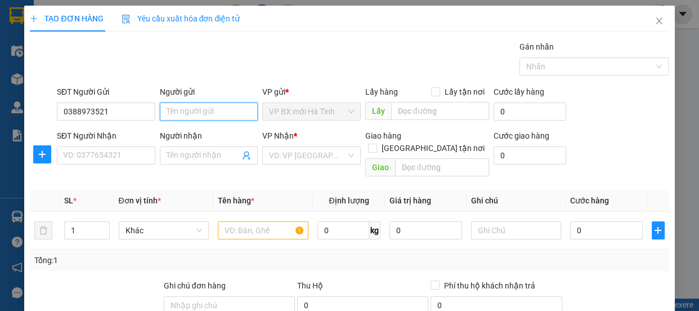
click at [173, 109] on input "Người gửi" at bounding box center [209, 111] width 99 height 18
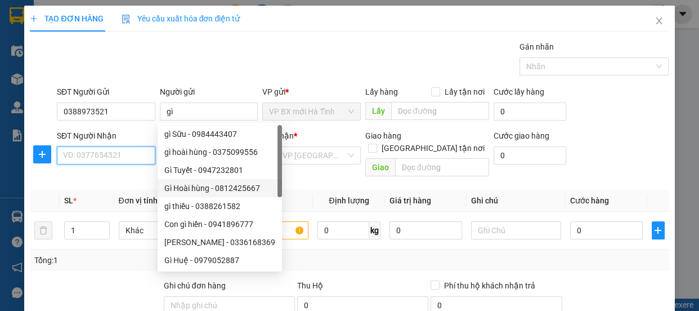
click at [112, 149] on input "SĐT Người Nhận" at bounding box center [106, 155] width 99 height 18
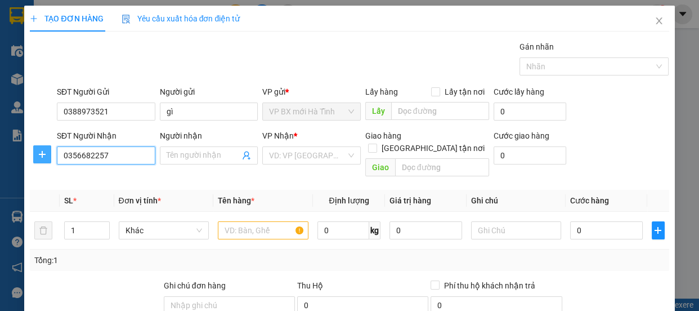
click at [42, 152] on div "SĐT Người Nhận 0356682257 0356682257 Người nhận Tên người nhận VP Nhận * VD: VP…" at bounding box center [349, 156] width 641 height 52
click at [82, 176] on div "0968366682 - chi" at bounding box center [105, 178] width 84 height 12
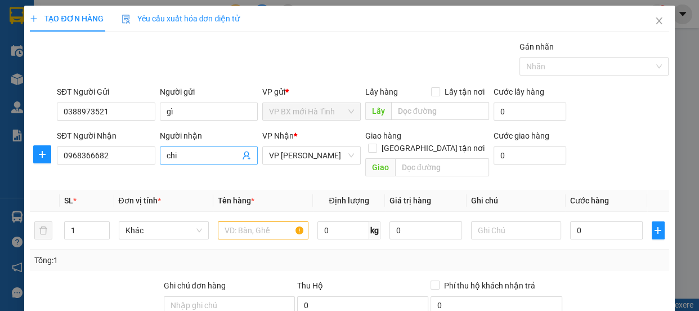
click at [191, 155] on input "chi" at bounding box center [204, 155] width 74 height 12
drag, startPoint x: 240, startPoint y: 281, endPoint x: 239, endPoint y: 266, distance: 14.7
click at [239, 281] on div "Ghi chú đơn hàng" at bounding box center [229, 287] width 131 height 17
click at [230, 221] on input "text" at bounding box center [263, 230] width 91 height 18
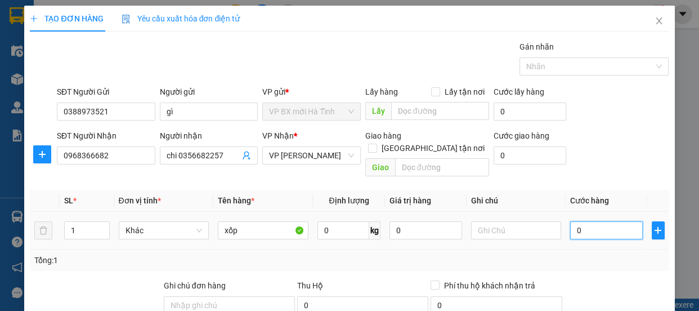
click at [576, 221] on input "0" at bounding box center [606, 230] width 73 height 18
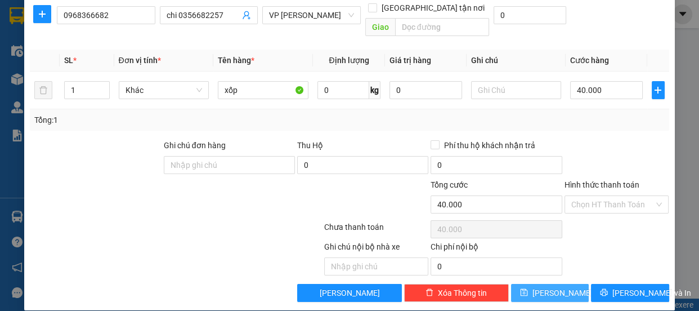
drag, startPoint x: 554, startPoint y: 284, endPoint x: 556, endPoint y: 271, distance: 13.1
click at [555, 287] on span "[PERSON_NAME]" at bounding box center [563, 293] width 60 height 12
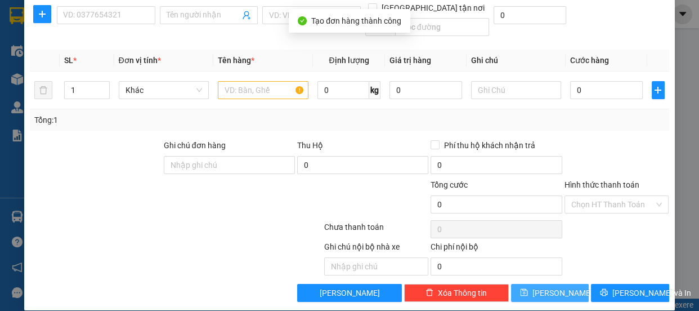
scroll to position [0, 0]
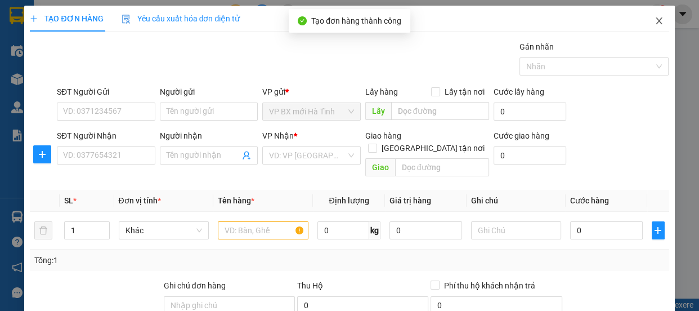
click at [655, 21] on icon "close" at bounding box center [659, 20] width 9 height 9
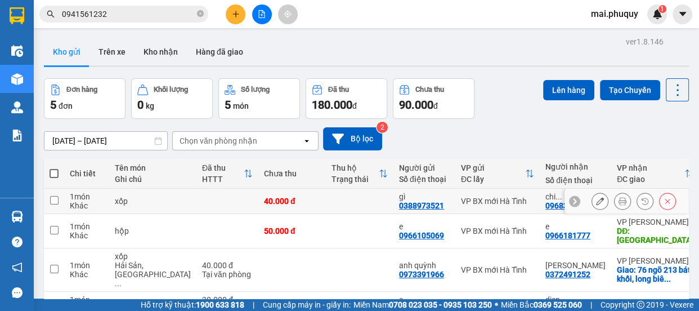
scroll to position [84, 0]
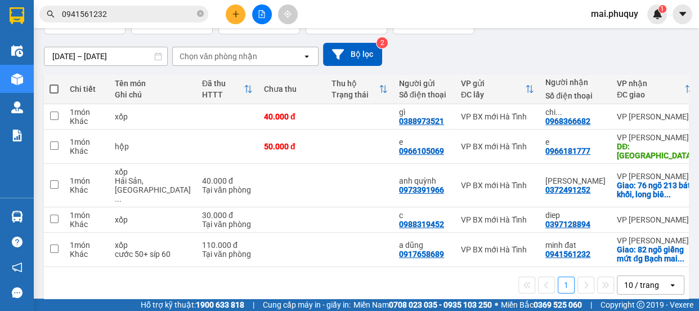
click at [56, 87] on span at bounding box center [54, 88] width 9 height 9
click at [54, 83] on input "checkbox" at bounding box center [54, 83] width 0 height 0
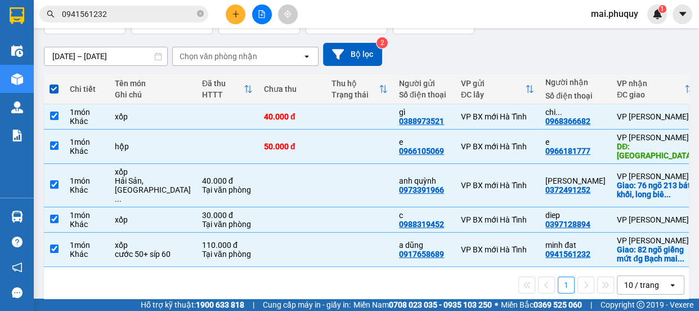
scroll to position [0, 0]
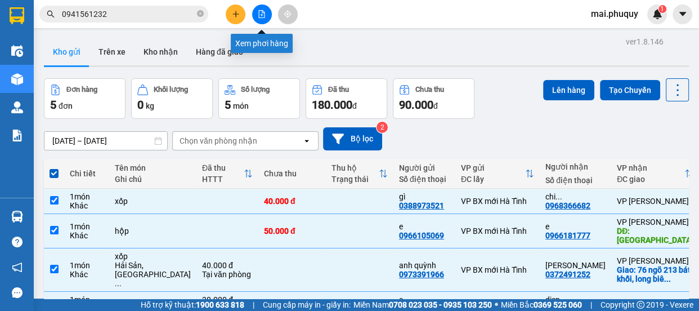
click at [259, 16] on icon "file-add" at bounding box center [262, 14] width 6 height 8
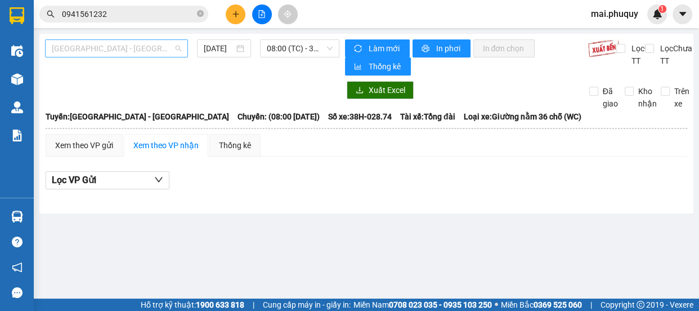
click at [92, 51] on span "[GEOGRAPHIC_DATA] - [GEOGRAPHIC_DATA]" at bounding box center [117, 48] width 130 height 17
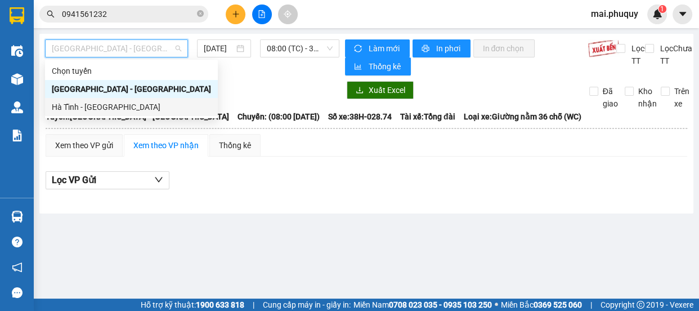
click at [55, 106] on div "Hà Tĩnh - [GEOGRAPHIC_DATA]" at bounding box center [131, 107] width 159 height 12
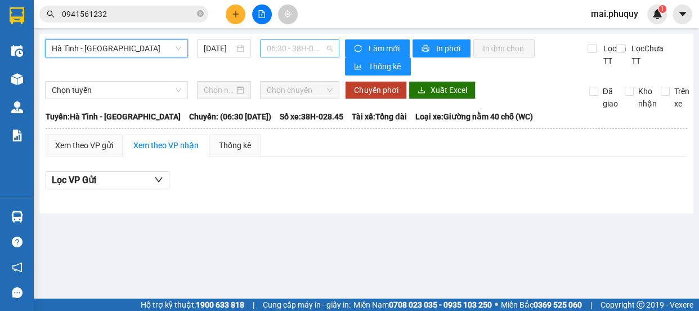
click at [321, 46] on span "06:30 - 38H-028.45 - (Đã hủy)" at bounding box center [300, 48] width 66 height 17
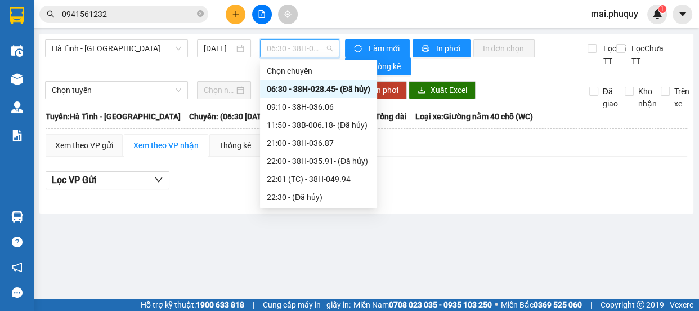
scroll to position [35, 0]
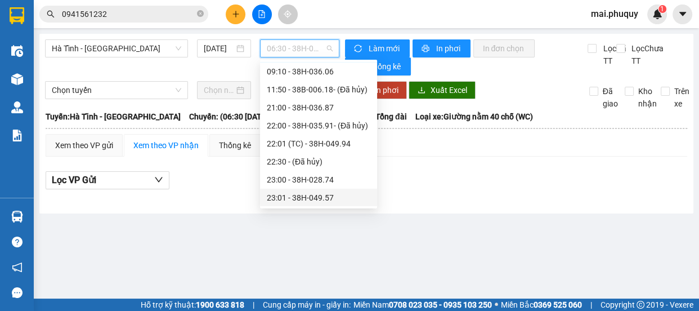
click at [323, 196] on div "23:01 - 38H-049.57" at bounding box center [319, 197] width 104 height 12
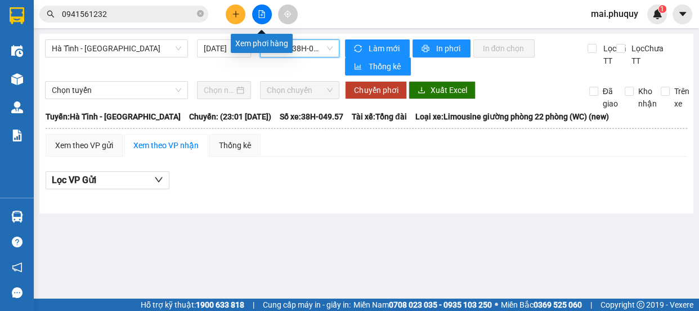
click at [262, 12] on icon "file-add" at bounding box center [262, 14] width 6 height 8
click at [287, 51] on span "23:01 - 38H-049.57" at bounding box center [300, 48] width 66 height 17
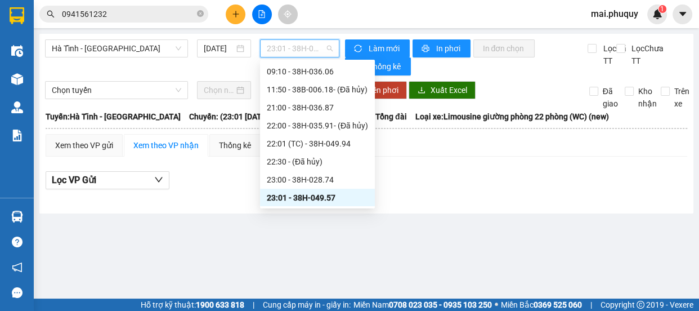
click at [311, 198] on div "23:01 - 38H-049.57" at bounding box center [317, 197] width 101 height 12
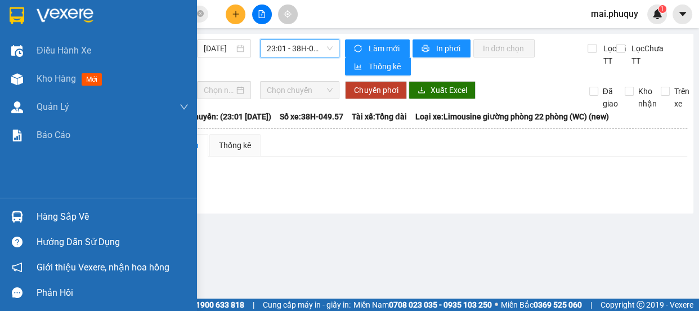
click at [18, 16] on img at bounding box center [17, 15] width 15 height 17
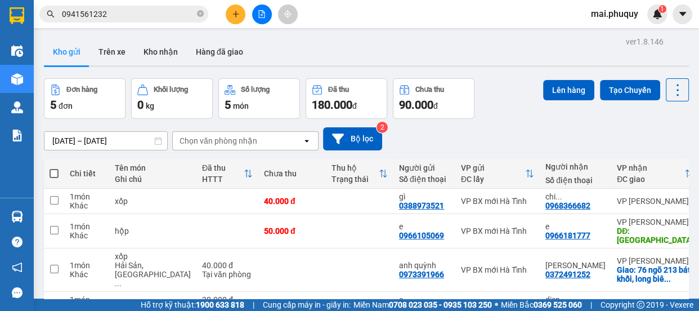
scroll to position [84, 0]
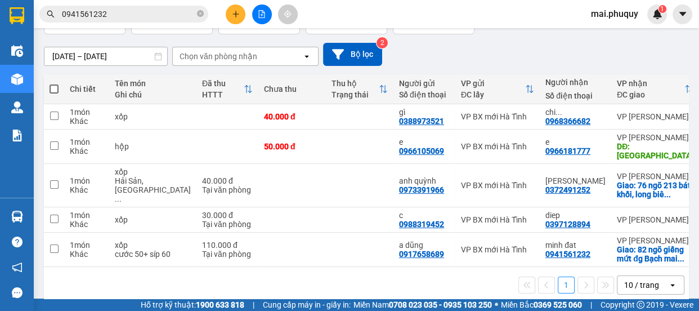
click at [54, 89] on span at bounding box center [54, 88] width 9 height 9
click at [54, 83] on input "checkbox" at bounding box center [54, 83] width 0 height 0
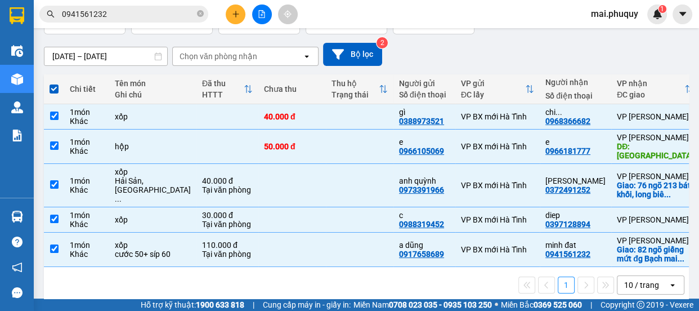
scroll to position [0, 0]
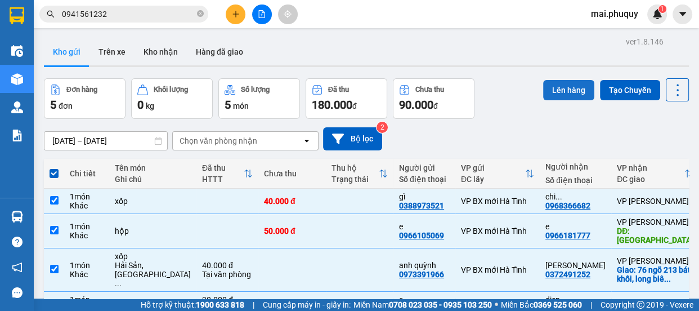
click at [546, 90] on button "Lên hàng" at bounding box center [568, 90] width 51 height 20
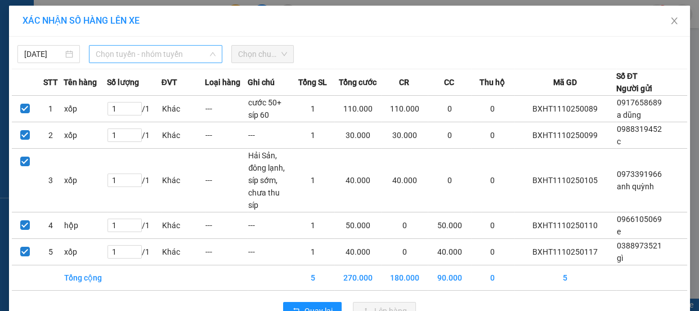
click at [157, 56] on span "Chọn tuyến - nhóm tuyến" at bounding box center [156, 54] width 120 height 17
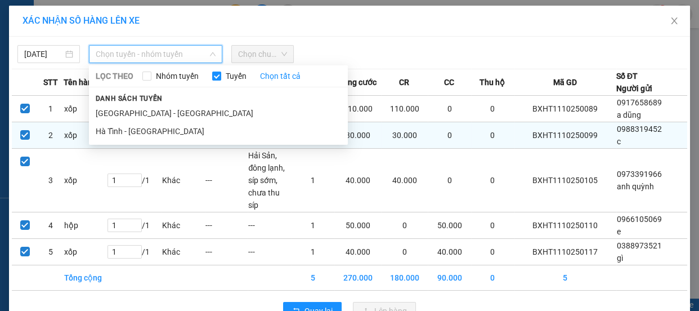
drag, startPoint x: 108, startPoint y: 129, endPoint x: 121, endPoint y: 127, distance: 12.6
click at [108, 129] on li "Hà Tĩnh - [GEOGRAPHIC_DATA]" at bounding box center [218, 131] width 259 height 18
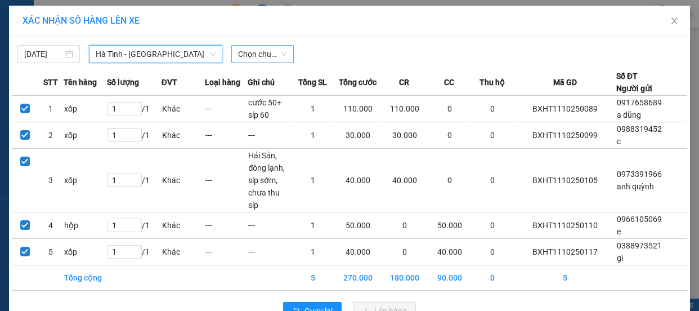
click at [258, 53] on span "Chọn chuyến" at bounding box center [262, 54] width 49 height 17
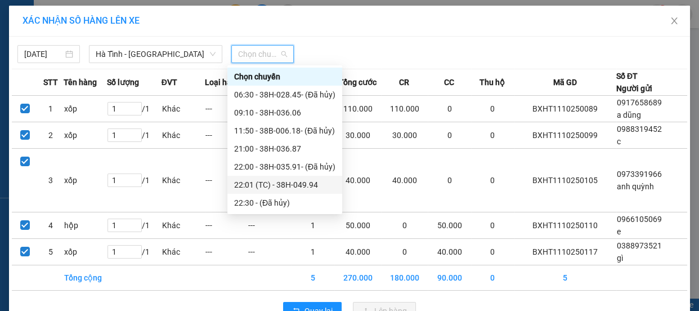
scroll to position [35, 0]
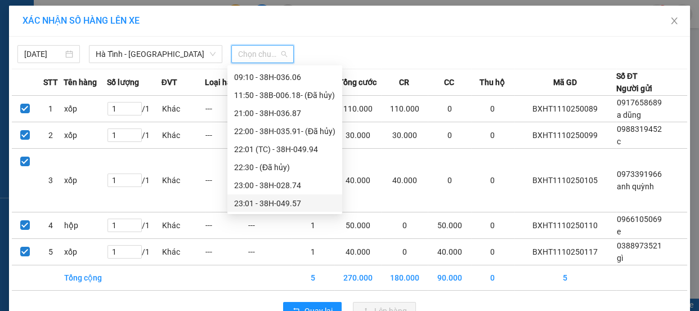
click at [295, 199] on div "23:01 - 38H-049.57" at bounding box center [284, 203] width 101 height 12
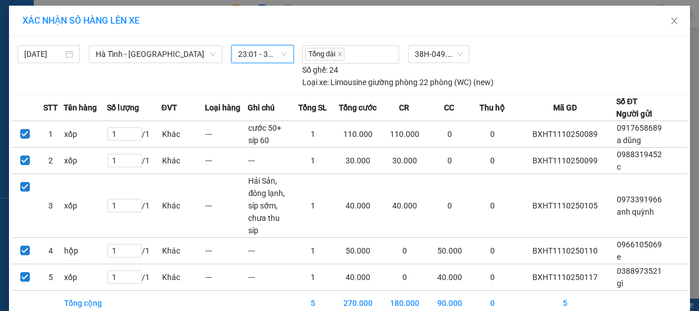
scroll to position [43, 0]
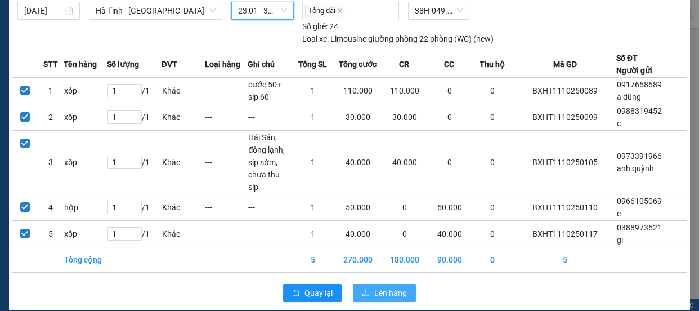
click at [392, 287] on span "Lên hàng" at bounding box center [390, 293] width 33 height 12
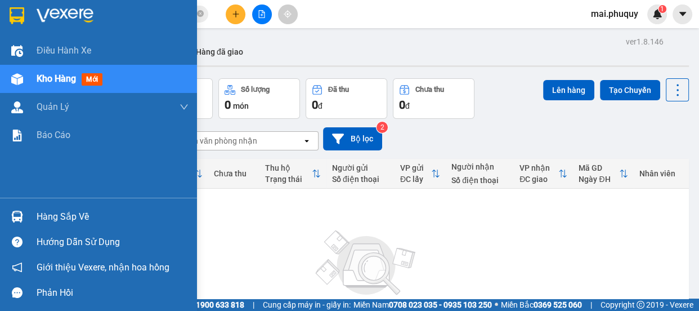
click at [10, 16] on img at bounding box center [17, 15] width 15 height 17
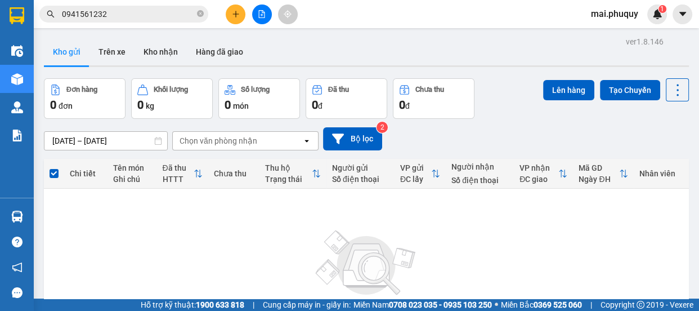
scroll to position [113, 0]
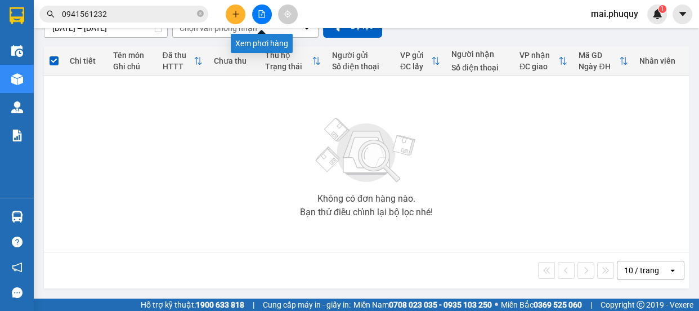
click at [258, 15] on icon "file-add" at bounding box center [262, 14] width 8 height 8
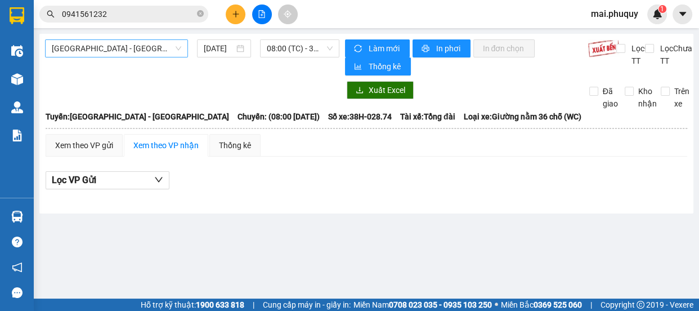
click at [101, 55] on span "[GEOGRAPHIC_DATA] - [GEOGRAPHIC_DATA]" at bounding box center [117, 48] width 130 height 17
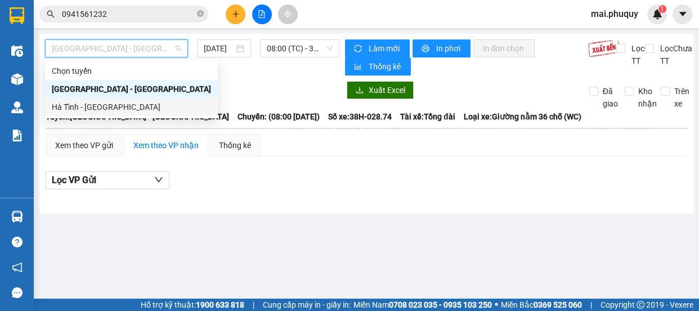
click at [74, 106] on div "Hà Tĩnh - [GEOGRAPHIC_DATA]" at bounding box center [131, 107] width 159 height 12
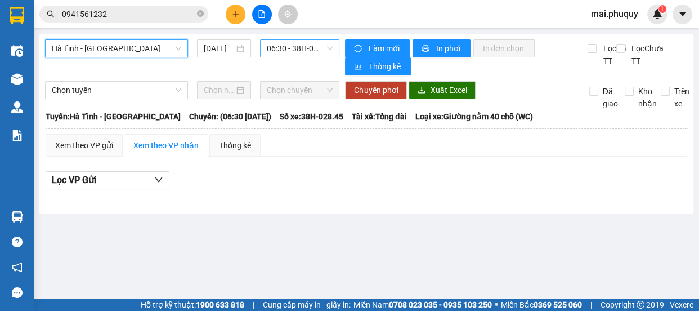
click at [292, 47] on span "06:30 - 38H-028.45 - (Đã hủy)" at bounding box center [300, 48] width 66 height 17
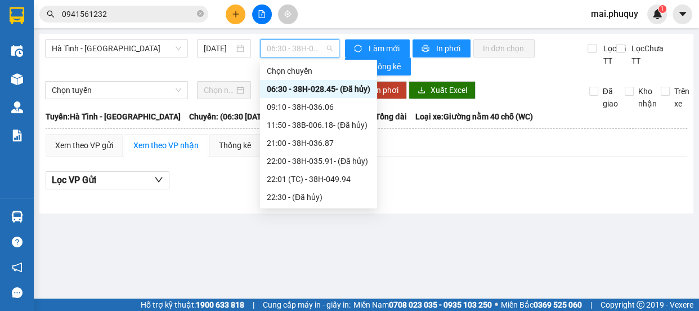
scroll to position [35, 0]
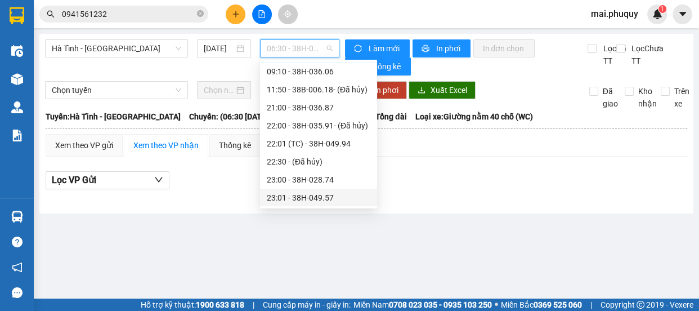
click at [316, 190] on div "23:01 - 38H-049.57" at bounding box center [318, 198] width 117 height 18
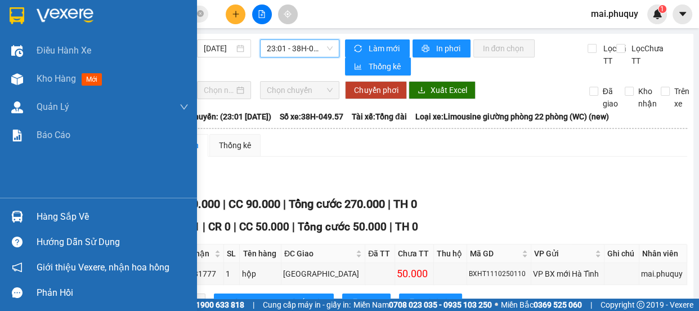
click at [16, 7] on img at bounding box center [17, 15] width 15 height 17
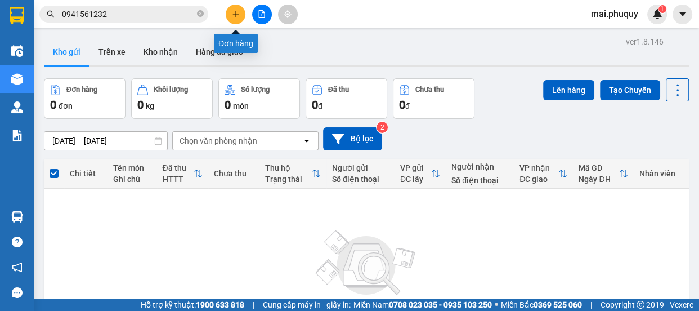
click at [240, 14] on button at bounding box center [236, 15] width 20 height 20
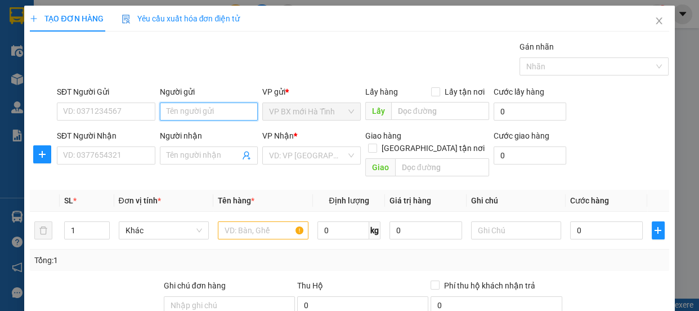
click at [175, 104] on input "Người gửi" at bounding box center [209, 111] width 99 height 18
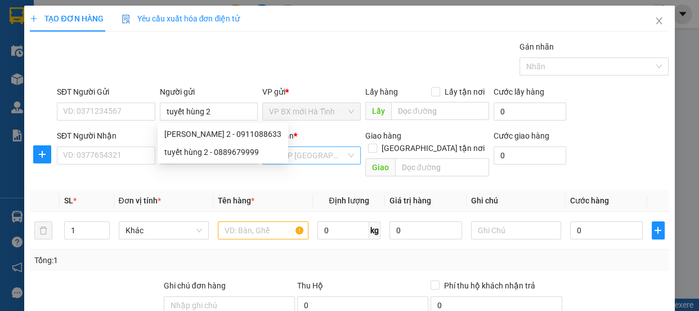
click at [277, 149] on input "search" at bounding box center [307, 155] width 77 height 17
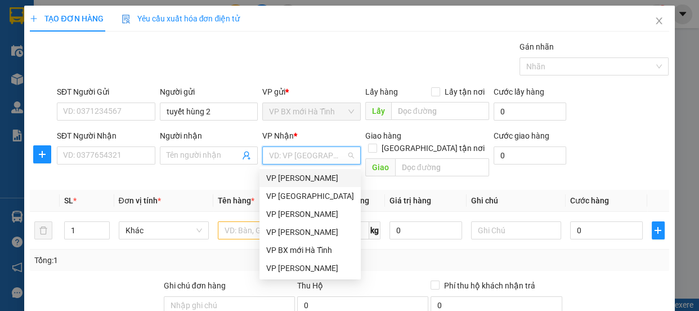
click at [293, 175] on div "VP [PERSON_NAME]" at bounding box center [310, 178] width 88 height 12
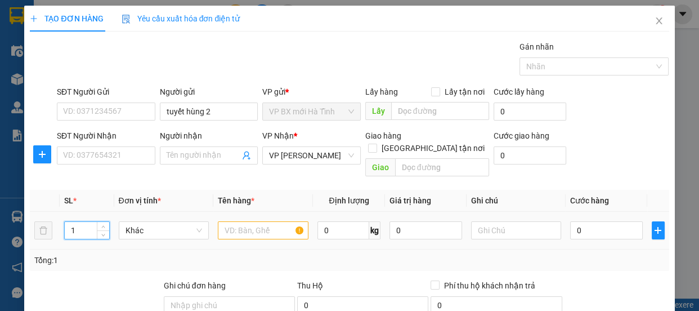
click at [44, 220] on tr "1 Khác 0 kg 0 0" at bounding box center [349, 231] width 639 height 38
click at [247, 221] on input "text" at bounding box center [263, 230] width 91 height 18
click at [40, 222] on tr "1 Khác 0 kg 0 0" at bounding box center [349, 231] width 639 height 38
click at [255, 221] on input "text" at bounding box center [263, 230] width 91 height 18
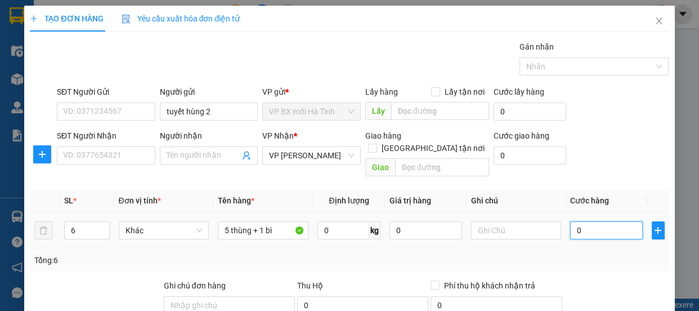
click at [572, 221] on input "0" at bounding box center [606, 230] width 73 height 18
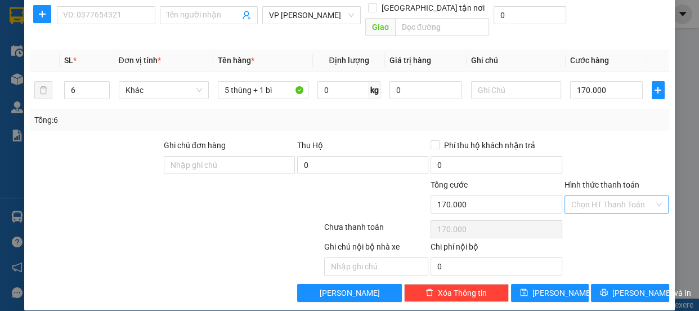
click at [581, 196] on input "Hình thức thanh toán" at bounding box center [613, 204] width 83 height 17
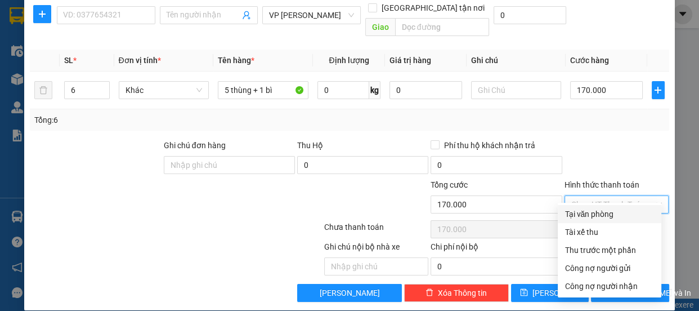
click at [591, 208] on div "Tại văn phòng" at bounding box center [610, 214] width 90 height 12
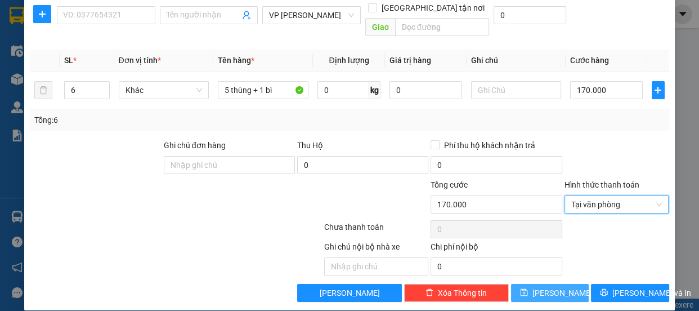
click at [554, 287] on span "[PERSON_NAME]" at bounding box center [563, 293] width 60 height 12
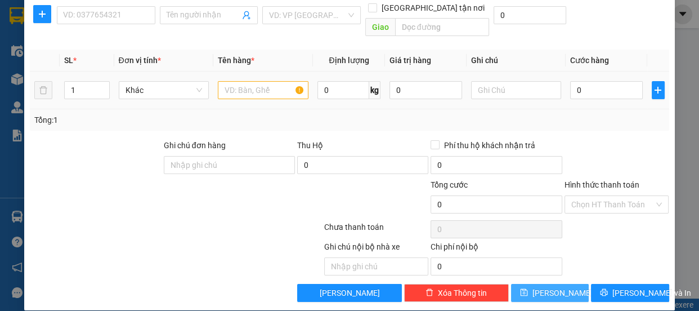
scroll to position [0, 0]
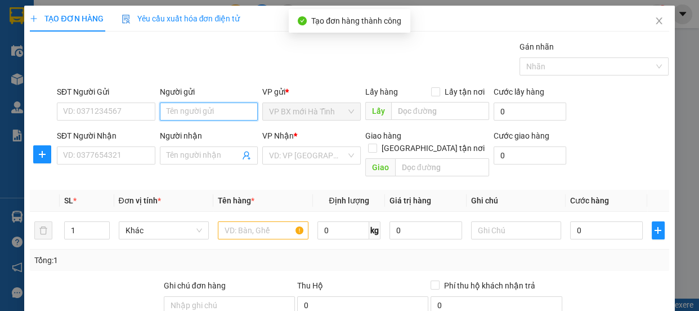
click at [206, 109] on input "Người gửi" at bounding box center [209, 111] width 99 height 18
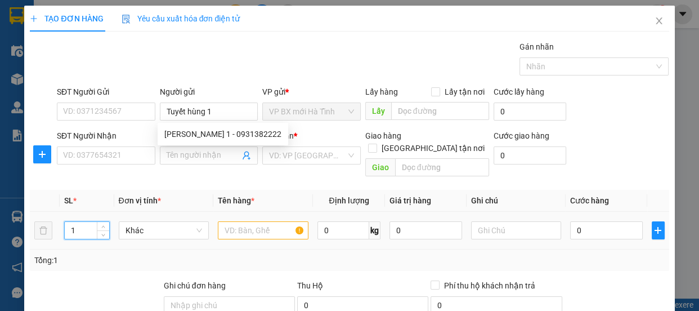
drag, startPoint x: 51, startPoint y: 217, endPoint x: 17, endPoint y: 219, distance: 33.8
click at [17, 219] on div "TẠO ĐƠN HÀNG Yêu cầu xuất hóa đơn điện tử Transit Pickup Surcharge Ids Transit …" at bounding box center [349, 155] width 699 height 311
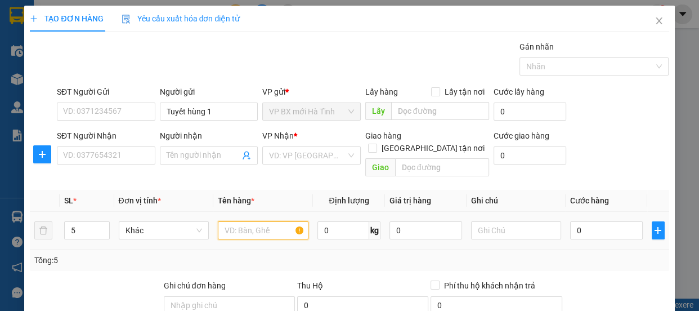
click at [244, 221] on input "text" at bounding box center [263, 230] width 91 height 18
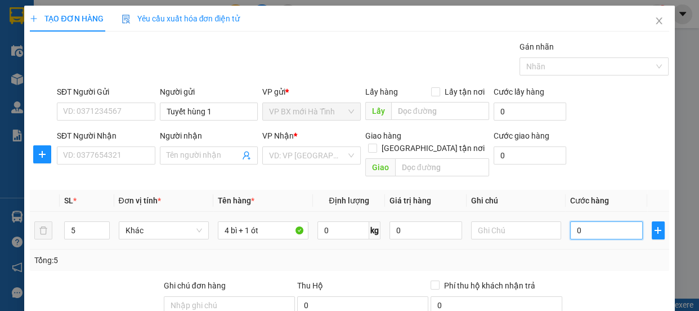
click at [587, 221] on input "0" at bounding box center [606, 230] width 73 height 18
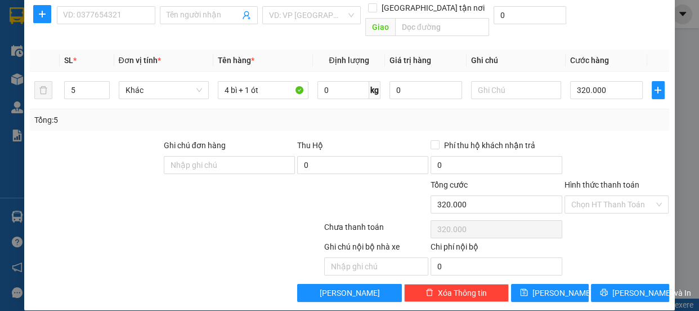
drag, startPoint x: 577, startPoint y: 192, endPoint x: 596, endPoint y: 205, distance: 23.6
click at [577, 196] on input "Hình thức thanh toán" at bounding box center [613, 204] width 83 height 17
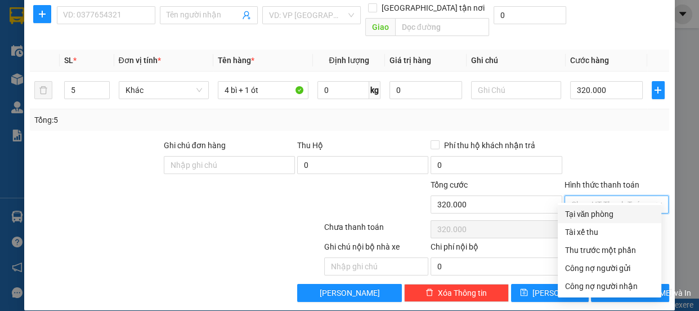
click at [596, 205] on div "Tại văn phòng" at bounding box center [610, 214] width 104 height 18
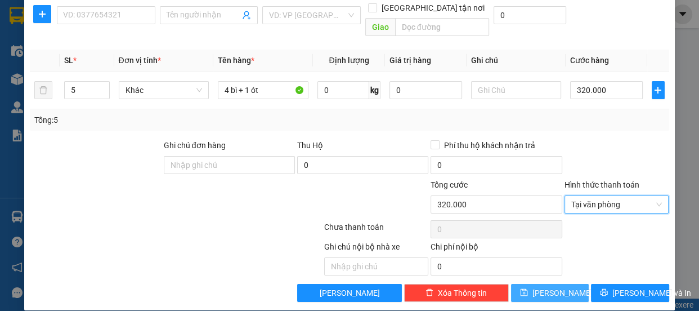
click at [557, 284] on button "[PERSON_NAME]" at bounding box center [550, 293] width 78 height 18
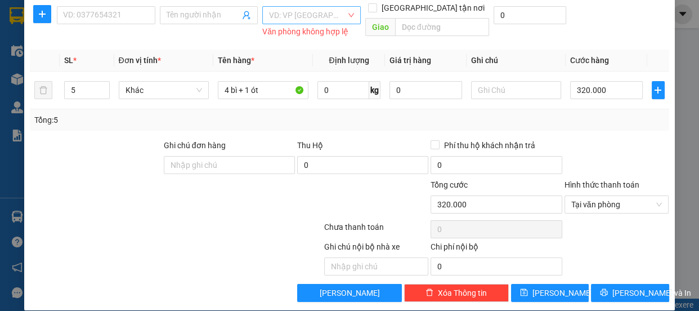
click at [309, 18] on input "search" at bounding box center [307, 15] width 77 height 17
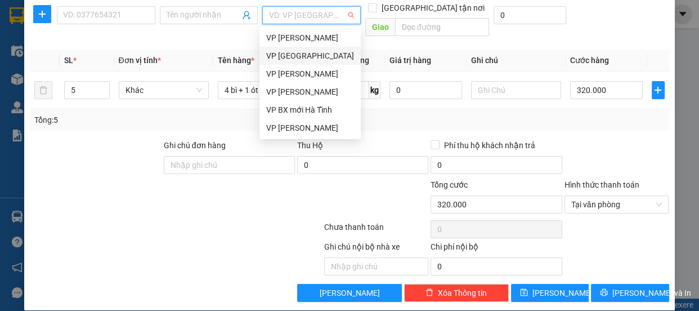
click at [301, 36] on div "VP [PERSON_NAME]" at bounding box center [310, 38] width 88 height 12
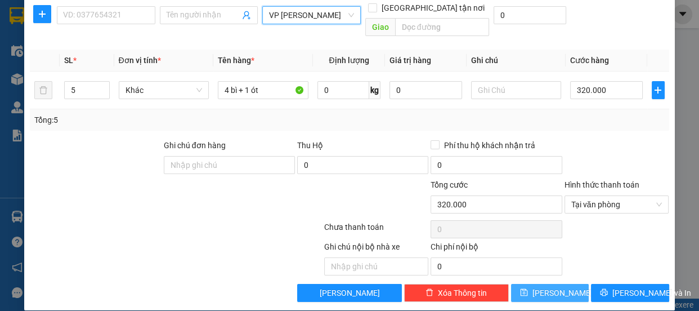
click at [528, 288] on icon "save" at bounding box center [524, 292] width 8 height 8
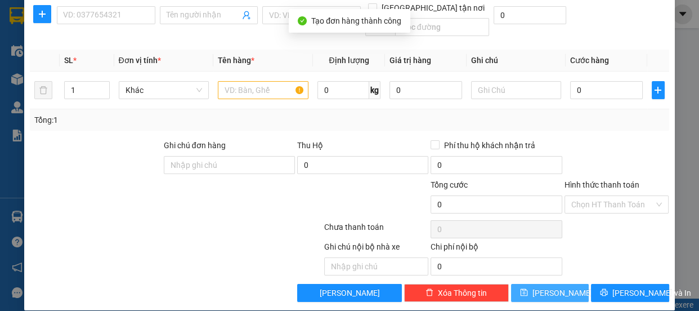
scroll to position [0, 0]
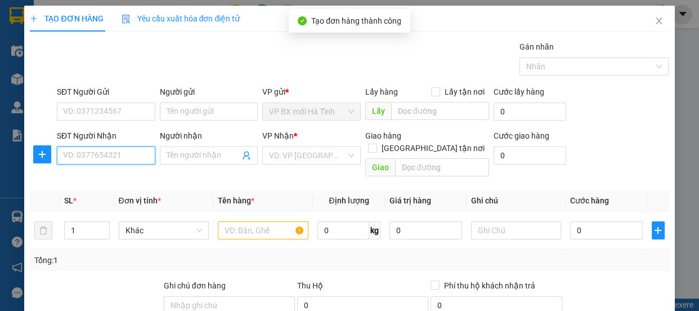
click at [86, 153] on input "SĐT Người Nhận" at bounding box center [106, 155] width 99 height 18
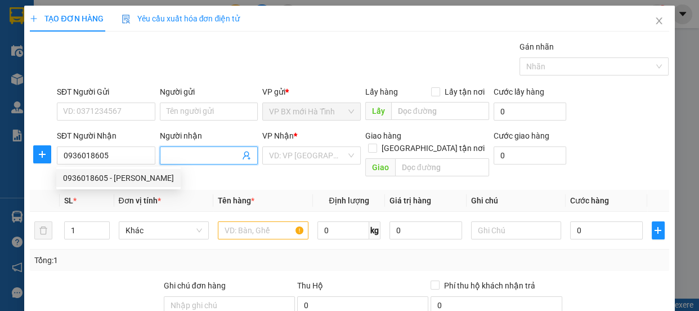
click at [184, 152] on input "Người nhận" at bounding box center [204, 155] width 74 height 12
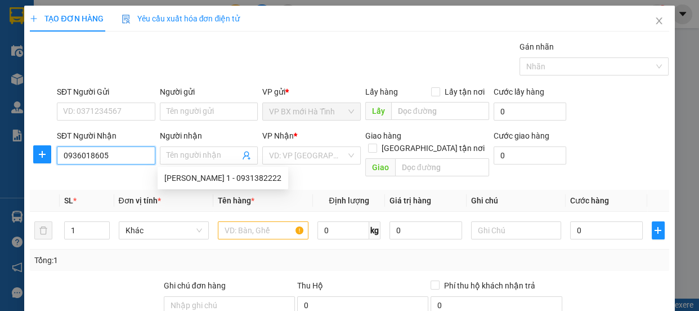
click at [107, 148] on input "0936018605" at bounding box center [106, 155] width 99 height 18
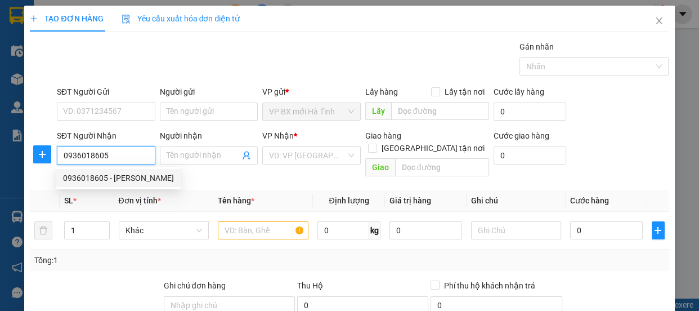
click at [113, 176] on div "0936018605 - [PERSON_NAME]" at bounding box center [118, 178] width 111 height 12
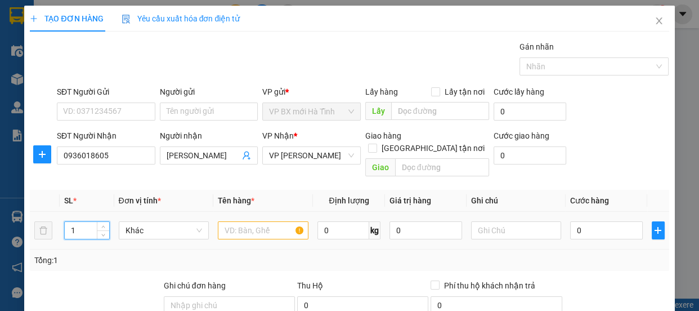
click at [39, 216] on tr "1 Khác 0 kg 0 0" at bounding box center [349, 231] width 639 height 38
click at [258, 221] on input "text" at bounding box center [263, 230] width 91 height 18
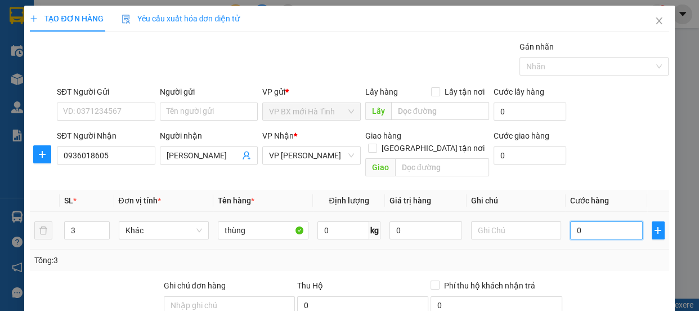
click at [570, 222] on input "0" at bounding box center [606, 230] width 73 height 18
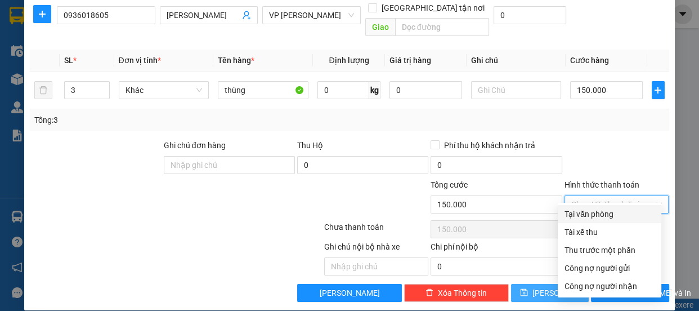
drag, startPoint x: 596, startPoint y: 195, endPoint x: 602, endPoint y: 213, distance: 18.3
click at [602, 213] on div "Transit Pickup Surcharge Ids Transit Deliver Surcharge Ids Transit Deliver Surc…" at bounding box center [349, 101] width 639 height 402
click at [602, 213] on div "Tại văn phòng" at bounding box center [610, 214] width 90 height 12
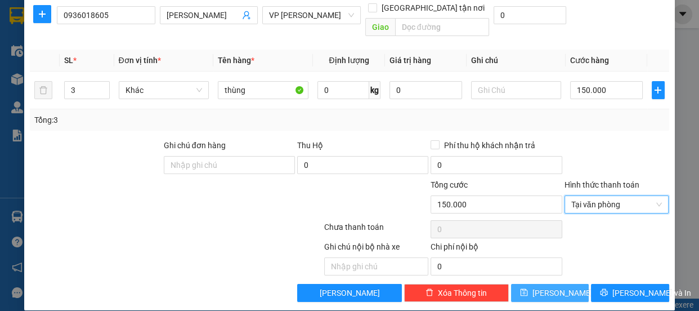
drag, startPoint x: 550, startPoint y: 283, endPoint x: 546, endPoint y: 279, distance: 6.0
click at [550, 287] on span "[PERSON_NAME]" at bounding box center [563, 293] width 60 height 12
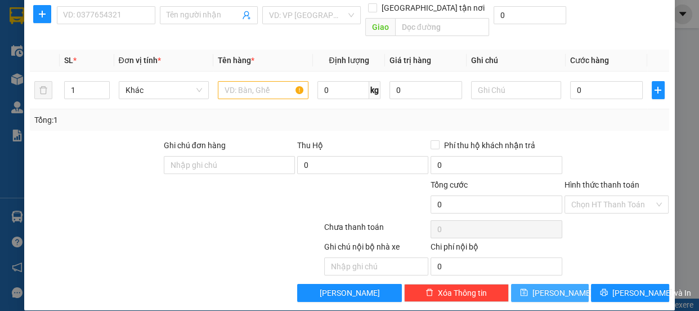
scroll to position [0, 0]
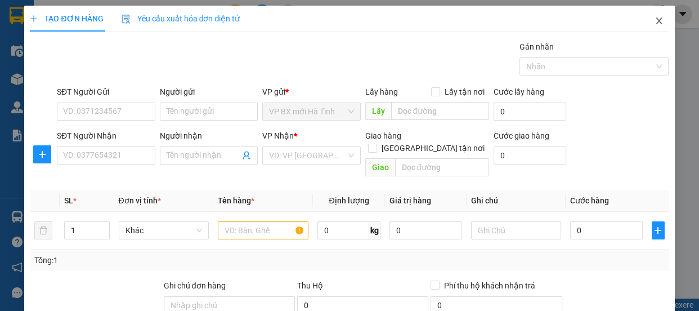
drag, startPoint x: 653, startPoint y: 26, endPoint x: 32, endPoint y: 87, distance: 624.2
click at [655, 25] on icon "close" at bounding box center [659, 20] width 9 height 9
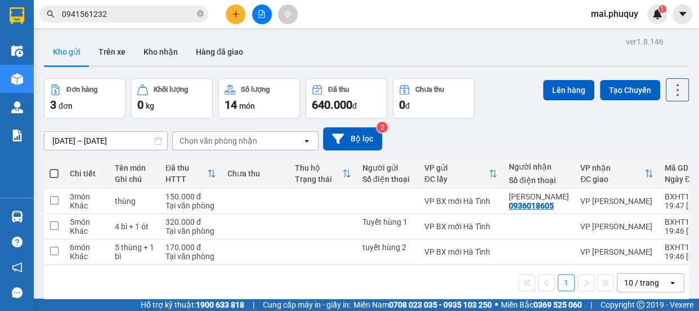
click at [55, 172] on span at bounding box center [54, 173] width 9 height 9
click at [54, 168] on input "checkbox" at bounding box center [54, 168] width 0 height 0
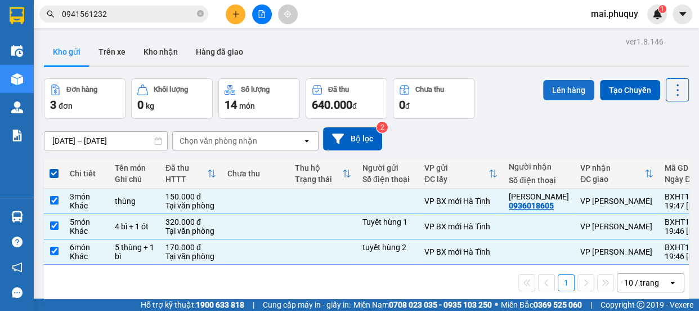
click at [555, 84] on button "Lên hàng" at bounding box center [568, 90] width 51 height 20
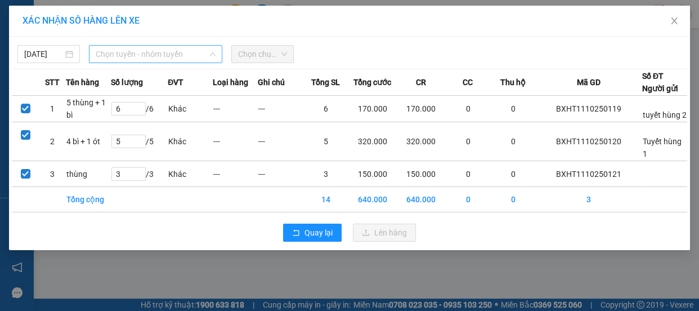
drag, startPoint x: 187, startPoint y: 56, endPoint x: 145, endPoint y: 96, distance: 57.8
click at [186, 56] on span "Chọn tuyến - nhóm tuyến" at bounding box center [156, 54] width 120 height 17
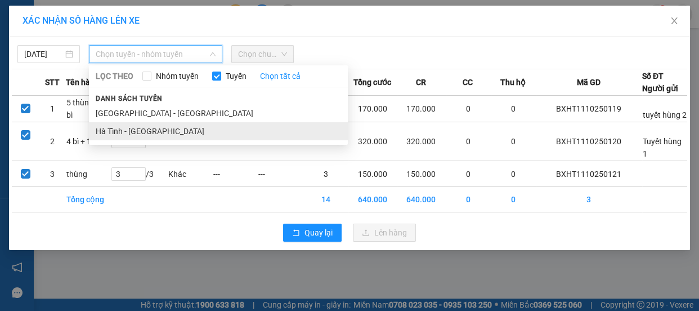
click at [126, 129] on li "Hà Tĩnh - [GEOGRAPHIC_DATA]" at bounding box center [218, 131] width 259 height 18
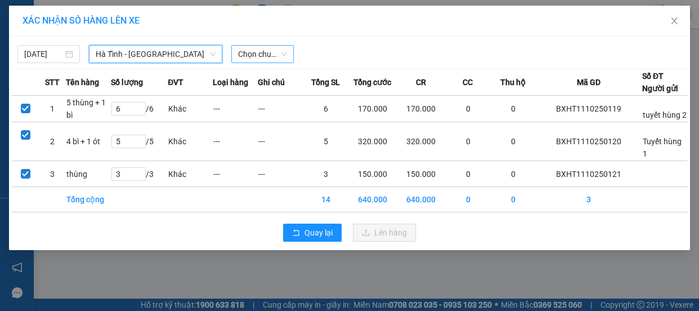
click at [274, 50] on span "Chọn chuyến" at bounding box center [262, 54] width 49 height 17
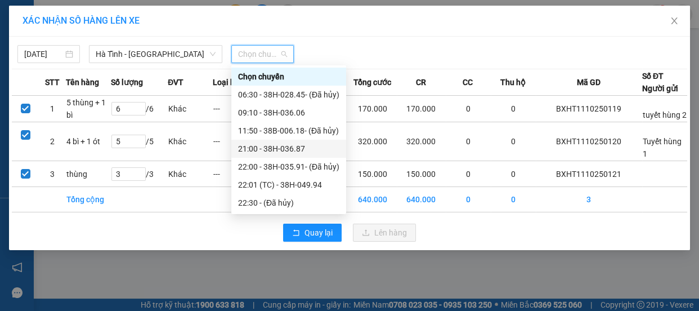
scroll to position [35, 0]
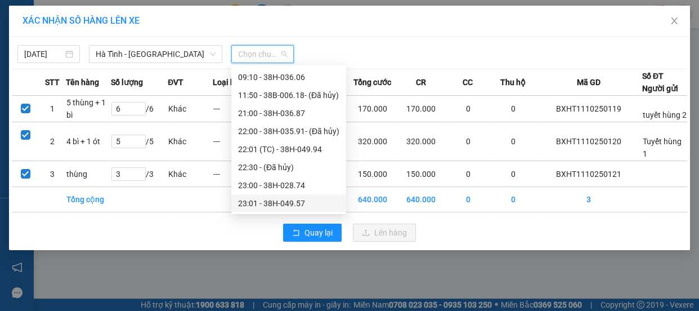
click at [298, 200] on div "23:01 - 38H-049.57" at bounding box center [288, 203] width 101 height 12
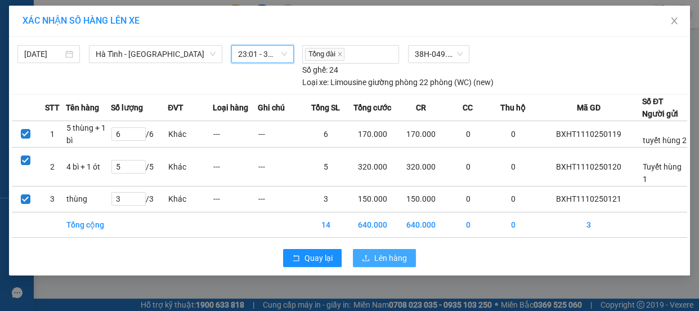
click at [378, 252] on span "Lên hàng" at bounding box center [390, 258] width 33 height 12
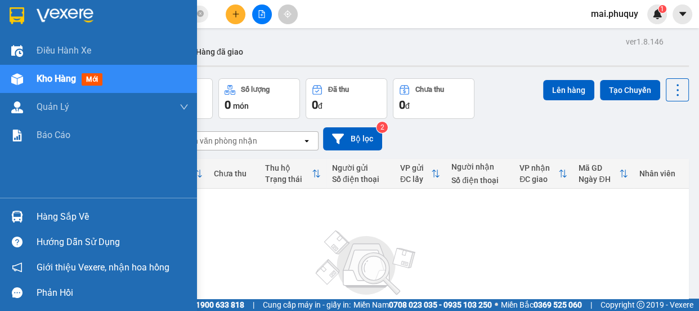
click at [18, 12] on img at bounding box center [17, 15] width 15 height 17
click at [19, 10] on img at bounding box center [17, 15] width 15 height 17
click at [16, 13] on img at bounding box center [17, 15] width 15 height 17
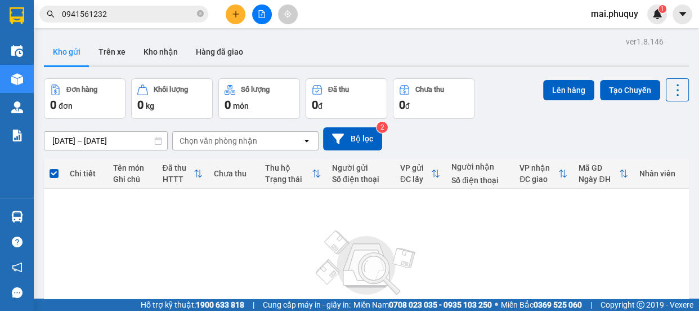
click at [258, 9] on button at bounding box center [262, 15] width 20 height 20
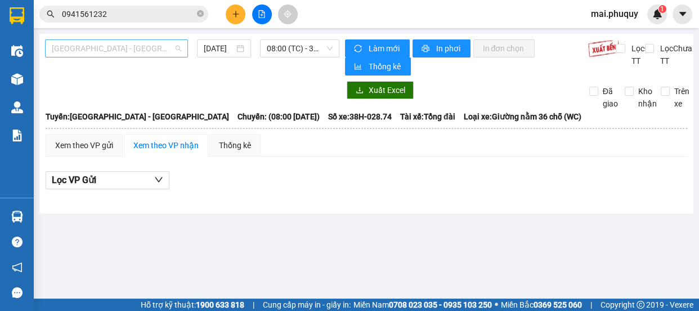
drag, startPoint x: 123, startPoint y: 52, endPoint x: 88, endPoint y: 91, distance: 52.7
click at [123, 52] on span "[GEOGRAPHIC_DATA] - [GEOGRAPHIC_DATA]" at bounding box center [117, 48] width 130 height 17
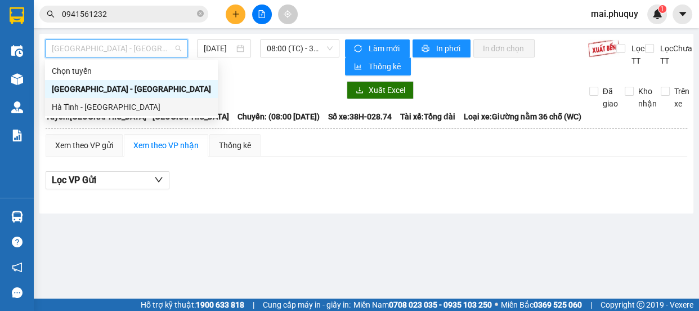
click at [70, 105] on div "Hà Tĩnh - [GEOGRAPHIC_DATA]" at bounding box center [131, 107] width 159 height 12
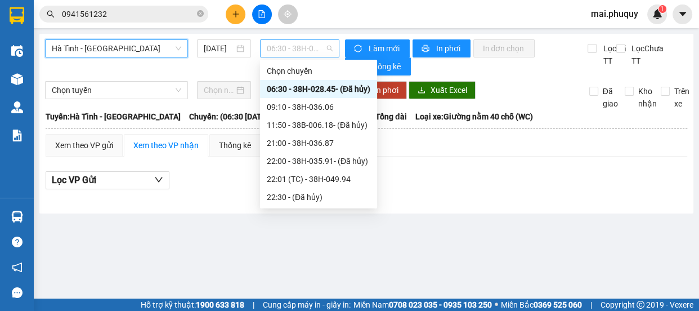
click at [305, 44] on span "06:30 - 38H-028.45 - (Đã hủy)" at bounding box center [300, 48] width 66 height 17
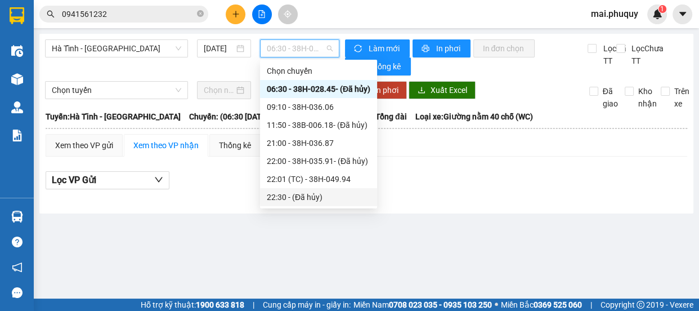
scroll to position [35, 0]
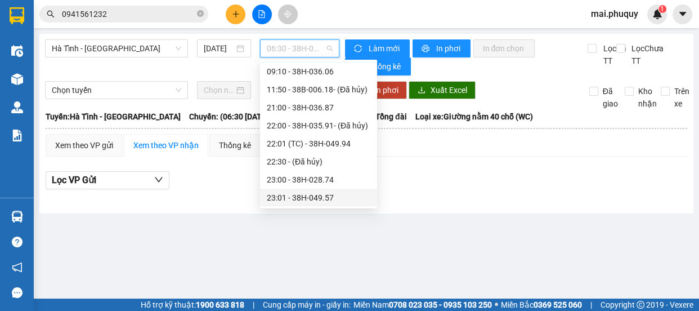
click at [326, 196] on div "23:01 - 38H-049.57" at bounding box center [319, 197] width 104 height 12
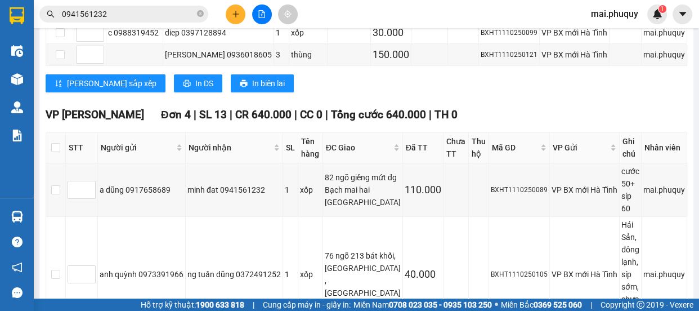
scroll to position [75, 0]
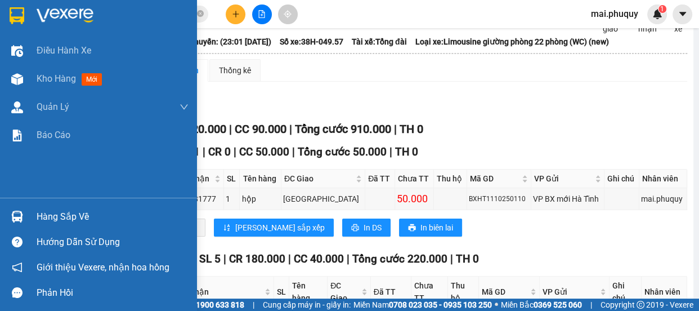
click at [26, 15] on div at bounding box center [17, 16] width 20 height 20
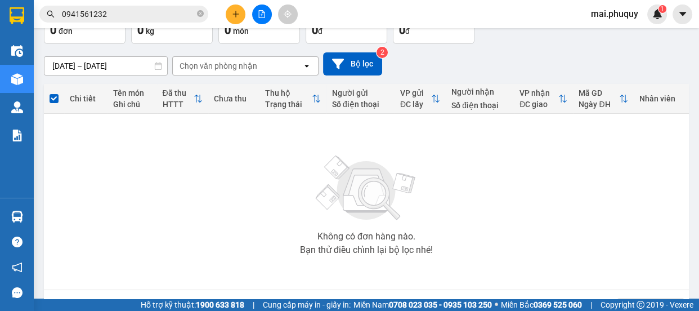
click at [242, 14] on button at bounding box center [236, 15] width 20 height 20
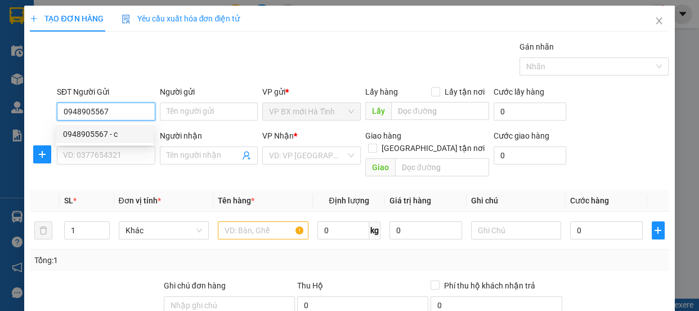
click at [110, 132] on div "0948905567 - c" at bounding box center [105, 134] width 84 height 12
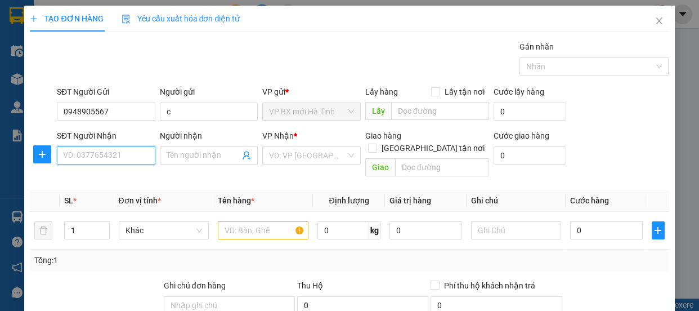
click at [97, 163] on input "SĐT Người Nhận" at bounding box center [106, 155] width 99 height 18
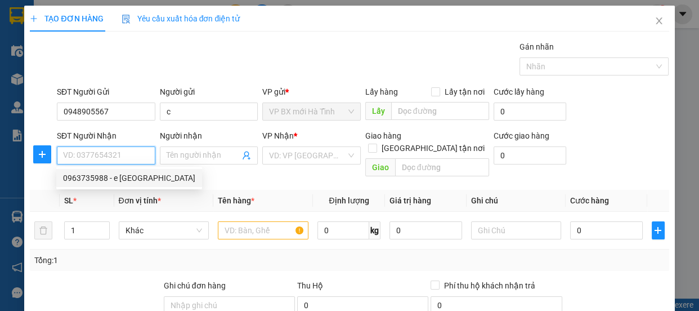
click at [104, 174] on div "0963735988 - e [GEOGRAPHIC_DATA]" at bounding box center [129, 178] width 132 height 12
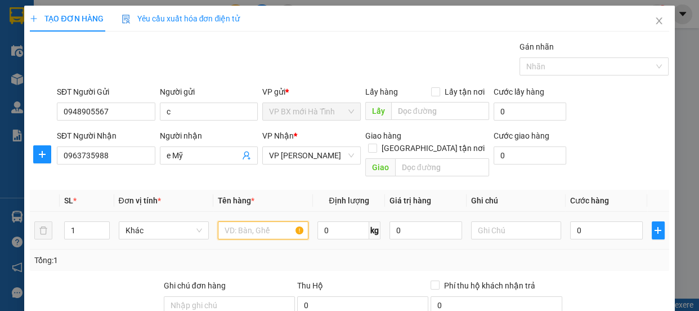
click at [252, 221] on input "text" at bounding box center [263, 230] width 91 height 18
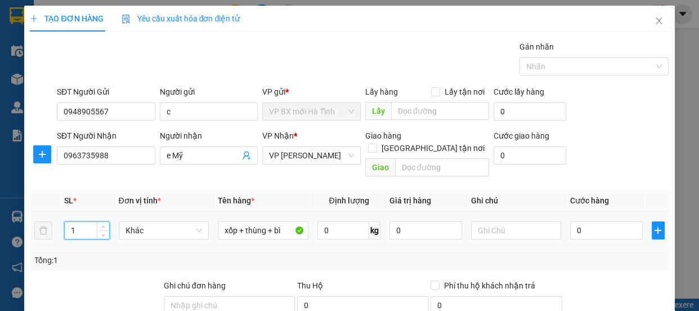
drag, startPoint x: 70, startPoint y: 215, endPoint x: 82, endPoint y: 219, distance: 12.5
click at [82, 222] on input "1" at bounding box center [87, 230] width 44 height 17
click at [581, 221] on input "0" at bounding box center [606, 230] width 73 height 18
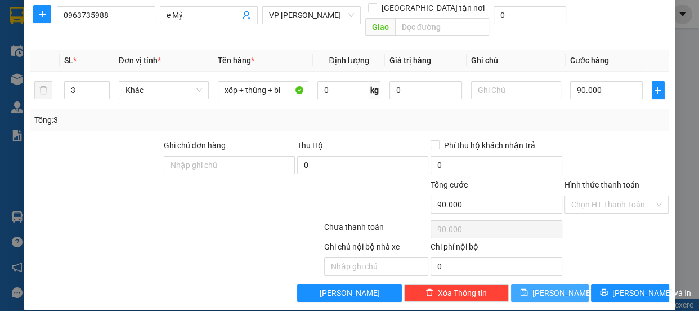
drag, startPoint x: 554, startPoint y: 275, endPoint x: 576, endPoint y: 256, distance: 28.8
click at [576, 258] on div "Transit Pickup Surcharge Ids Transit Deliver Surcharge Ids Transit Deliver Surc…" at bounding box center [349, 101] width 639 height 402
click at [528, 284] on button "[PERSON_NAME]" at bounding box center [550, 293] width 78 height 18
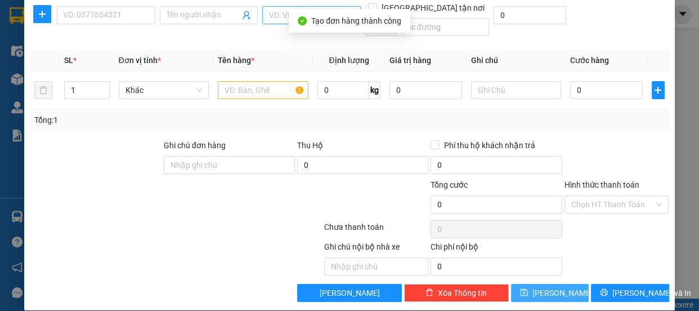
scroll to position [0, 0]
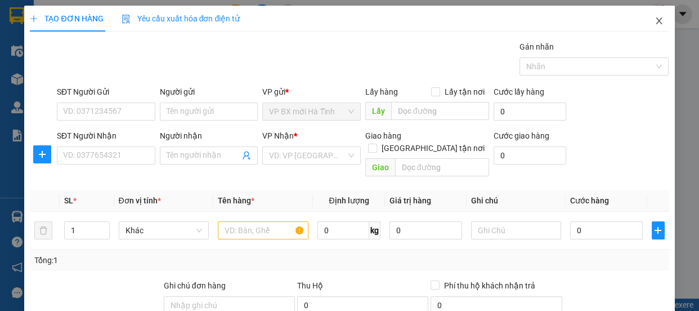
click at [658, 25] on span "Close" at bounding box center [660, 22] width 32 height 32
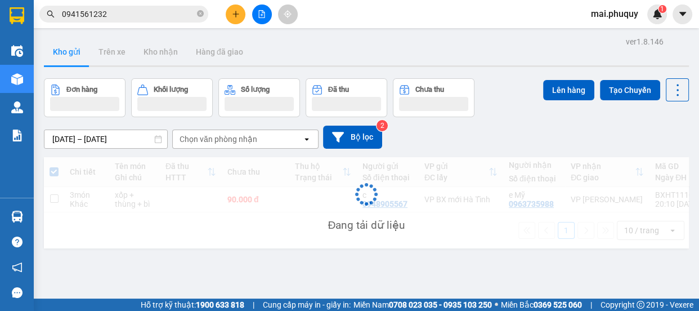
scroll to position [51, 0]
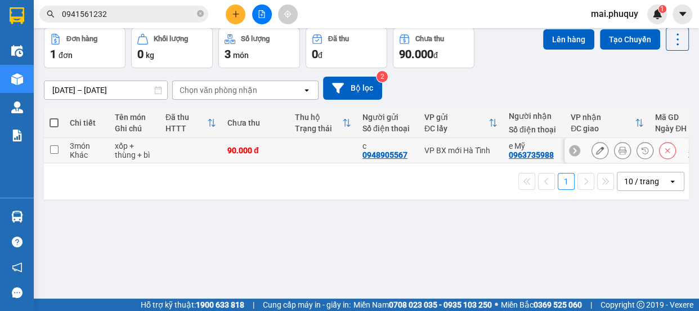
click at [50, 151] on input "checkbox" at bounding box center [54, 149] width 8 height 8
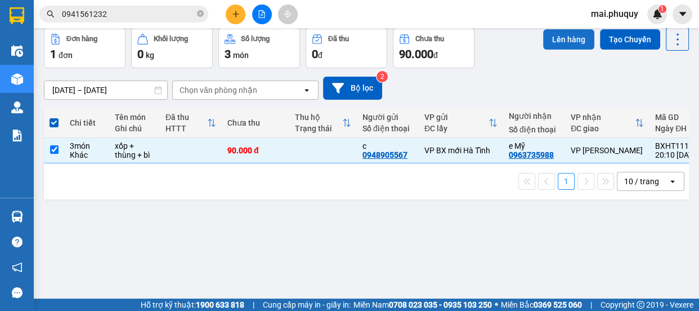
click at [554, 37] on button "Lên hàng" at bounding box center [568, 39] width 51 height 20
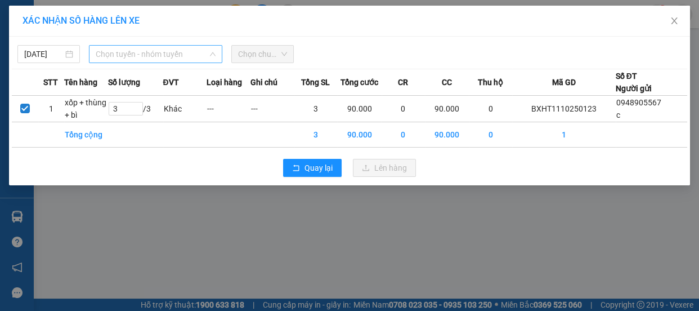
click at [139, 60] on span "Chọn tuyến - nhóm tuyến" at bounding box center [156, 54] width 120 height 17
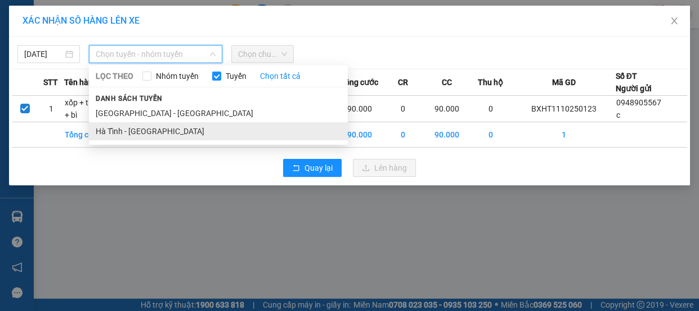
click at [117, 128] on li "Hà Tĩnh - [GEOGRAPHIC_DATA]" at bounding box center [218, 131] width 259 height 18
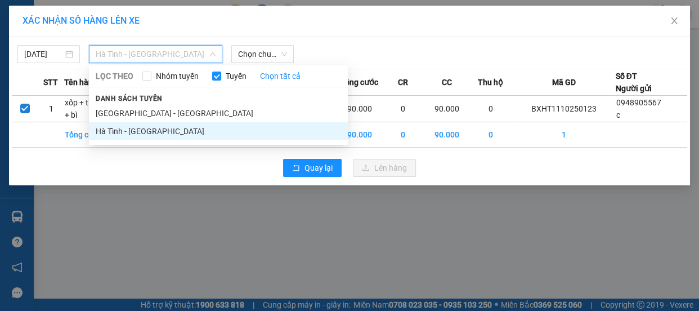
drag, startPoint x: 191, startPoint y: 48, endPoint x: 188, endPoint y: 59, distance: 11.1
click at [191, 48] on span "Hà Tĩnh - [GEOGRAPHIC_DATA]" at bounding box center [156, 54] width 120 height 17
click at [279, 55] on span "Chọn chuyến" at bounding box center [262, 54] width 49 height 17
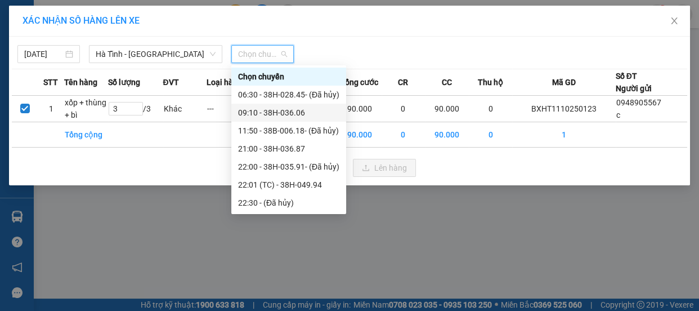
scroll to position [35, 0]
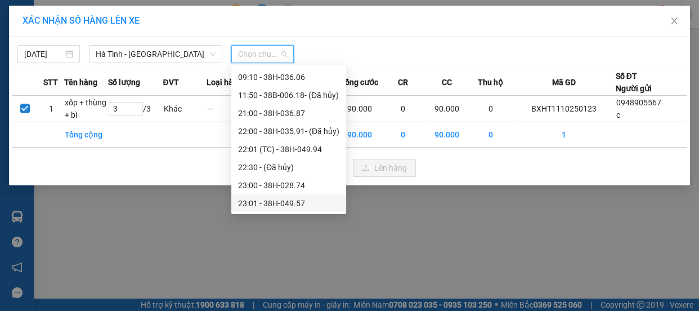
click at [294, 203] on div "23:01 - 38H-049.57" at bounding box center [288, 203] width 101 height 12
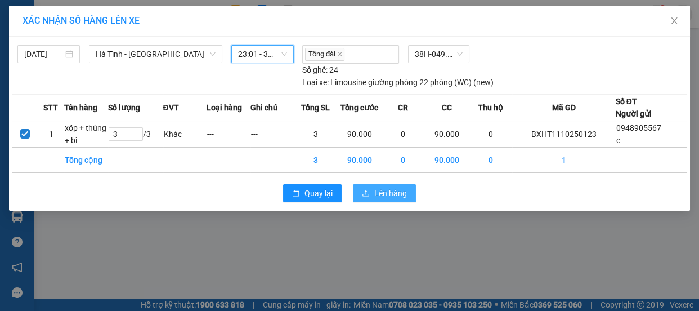
click at [395, 199] on button "Lên hàng" at bounding box center [384, 193] width 63 height 18
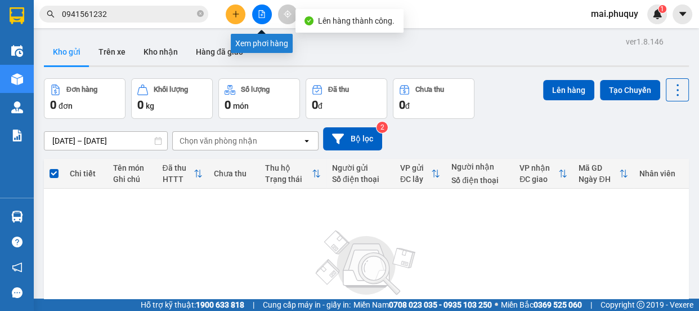
click at [261, 16] on icon "file-add" at bounding box center [262, 14] width 6 height 8
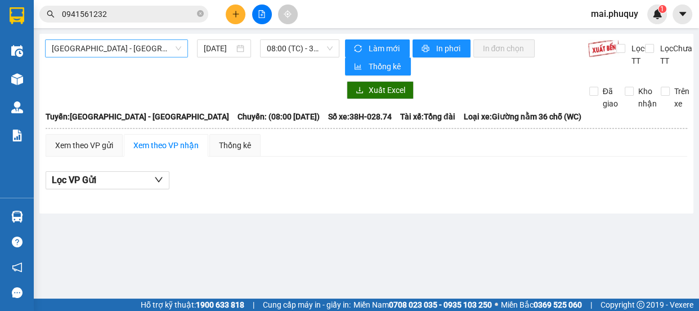
click at [79, 40] on span "[GEOGRAPHIC_DATA] - [GEOGRAPHIC_DATA]" at bounding box center [117, 48] width 130 height 17
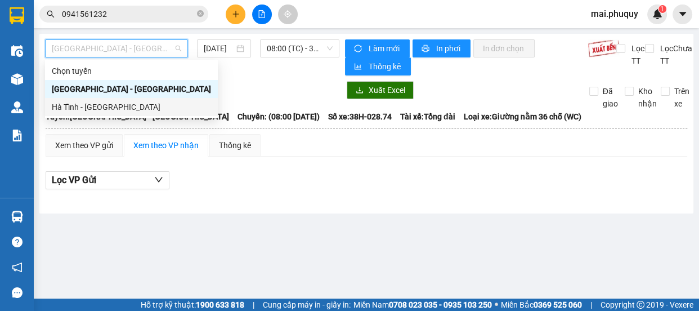
click at [70, 107] on div "Hà Tĩnh - [GEOGRAPHIC_DATA]" at bounding box center [131, 107] width 159 height 12
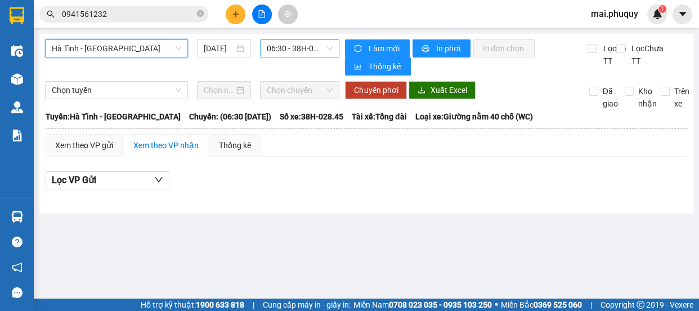
click at [279, 47] on span "06:30 - 38H-028.45 - (Đã hủy)" at bounding box center [300, 48] width 66 height 17
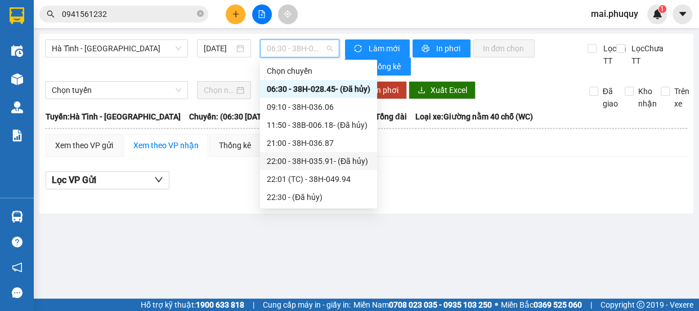
scroll to position [35, 0]
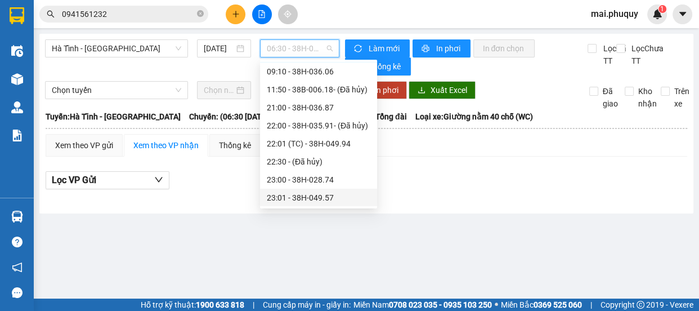
click at [331, 197] on div "23:01 - 38H-049.57" at bounding box center [319, 197] width 104 height 12
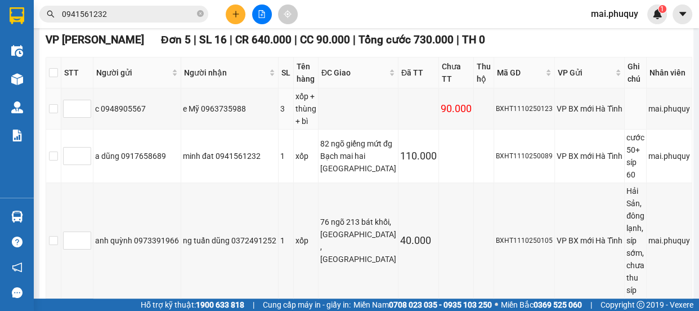
scroll to position [90, 0]
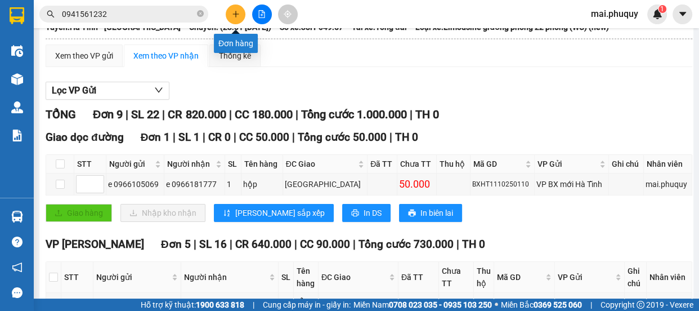
click at [232, 11] on icon "plus" at bounding box center [236, 14] width 8 height 8
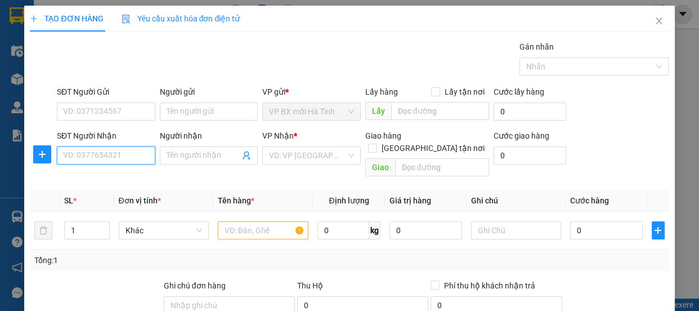
click at [94, 157] on input "SĐT Người Nhận" at bounding box center [106, 155] width 99 height 18
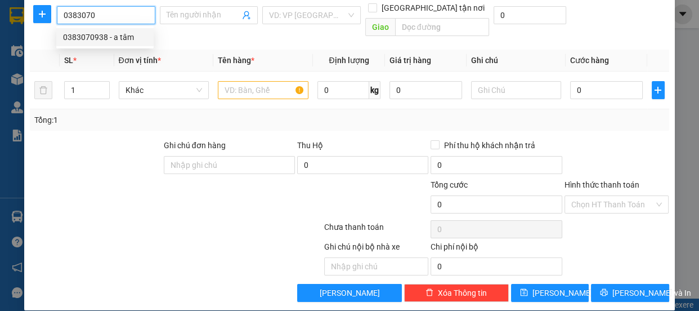
drag, startPoint x: 105, startPoint y: 37, endPoint x: 585, endPoint y: 141, distance: 491.0
click at [573, 139] on body "Kết quả tìm kiếm ( 23 ) Bộ lọc Mã ĐH Trạng thái Món hàng Thu hộ Tổng cước Chưa …" at bounding box center [349, 155] width 699 height 311
click at [79, 33] on div "0383070938 - a tâm" at bounding box center [105, 37] width 84 height 12
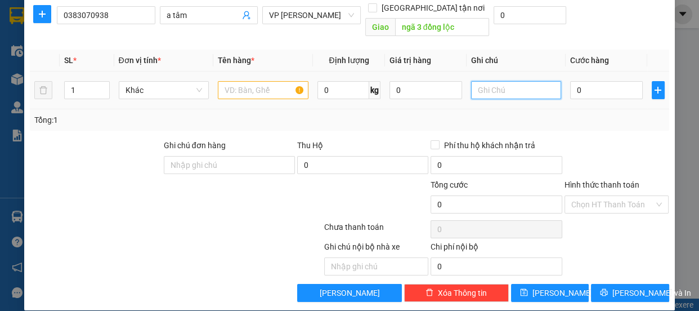
click at [487, 81] on input "text" at bounding box center [516, 90] width 91 height 18
click at [255, 81] on input "text" at bounding box center [263, 90] width 91 height 18
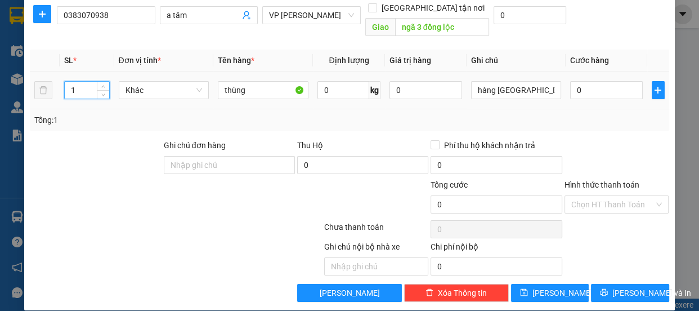
drag, startPoint x: 81, startPoint y: 74, endPoint x: 67, endPoint y: 75, distance: 13.6
click at [67, 82] on input "1" at bounding box center [87, 90] width 44 height 17
click at [574, 81] on input "0" at bounding box center [606, 90] width 73 height 18
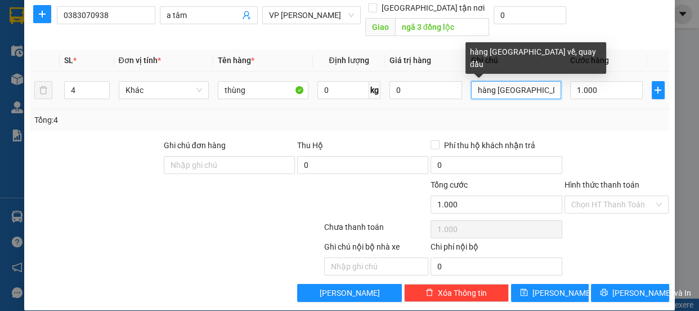
click at [519, 81] on input "hàng [GEOGRAPHIC_DATA] về, quay đầu" at bounding box center [516, 90] width 91 height 18
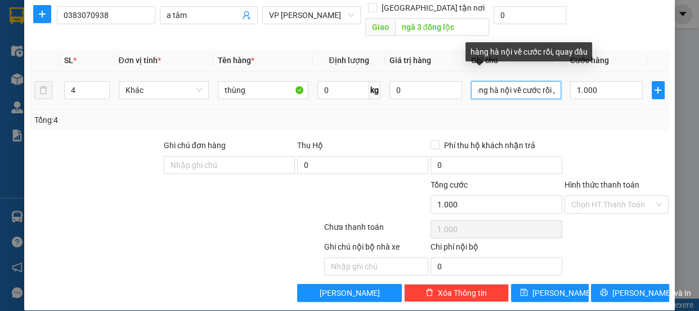
scroll to position [0, 8]
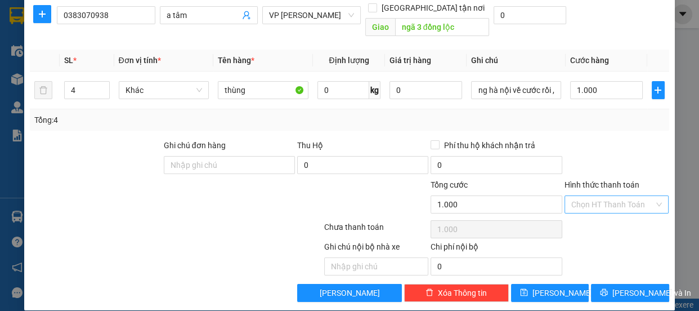
click at [627, 196] on input "Hình thức thanh toán" at bounding box center [613, 204] width 83 height 17
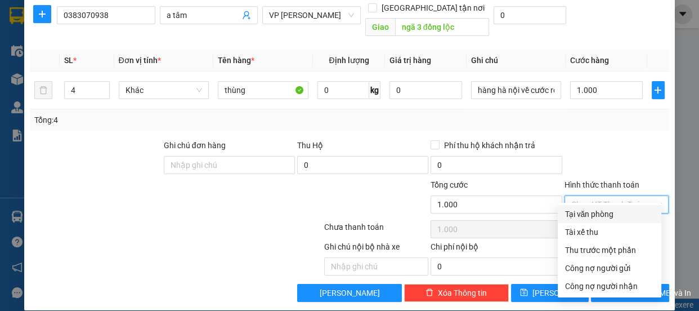
click at [610, 211] on div "Tại văn phòng" at bounding box center [610, 214] width 90 height 12
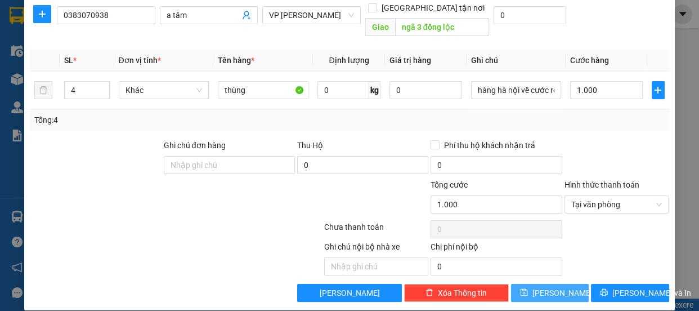
click at [528, 289] on icon "save" at bounding box center [524, 292] width 7 height 7
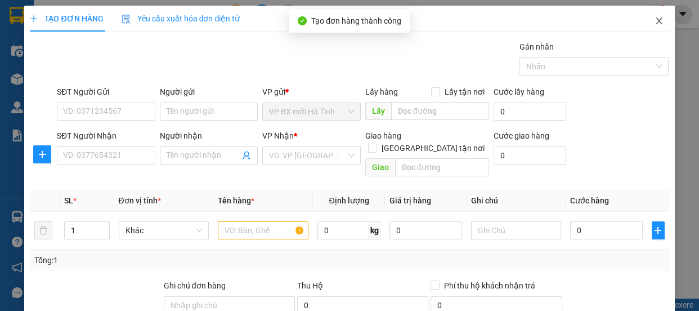
drag, startPoint x: 655, startPoint y: 21, endPoint x: 28, endPoint y: 88, distance: 630.4
click at [655, 21] on icon "close" at bounding box center [659, 20] width 9 height 9
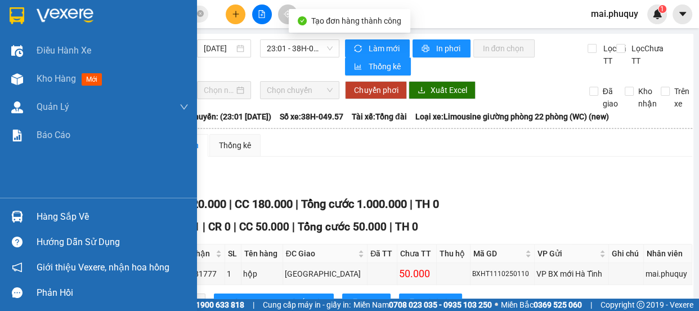
click at [16, 10] on img at bounding box center [17, 15] width 15 height 17
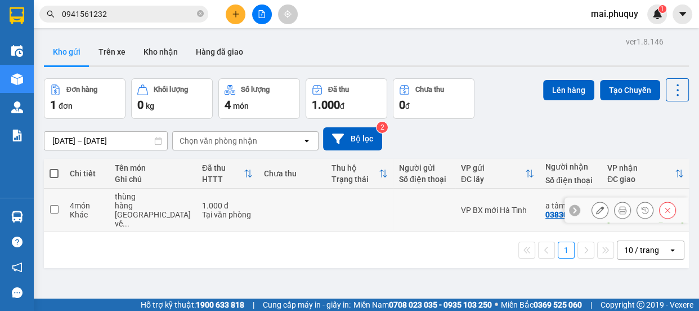
click at [45, 207] on td at bounding box center [54, 210] width 20 height 43
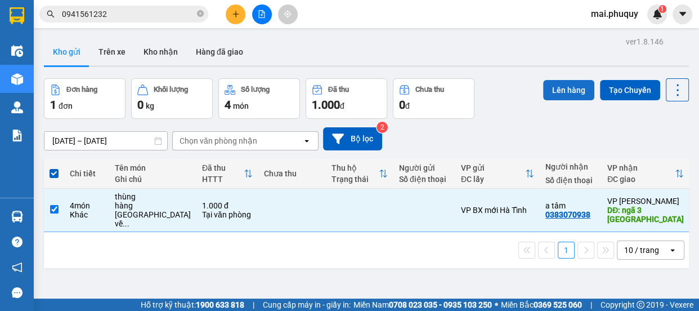
click at [558, 89] on button "Lên hàng" at bounding box center [568, 90] width 51 height 20
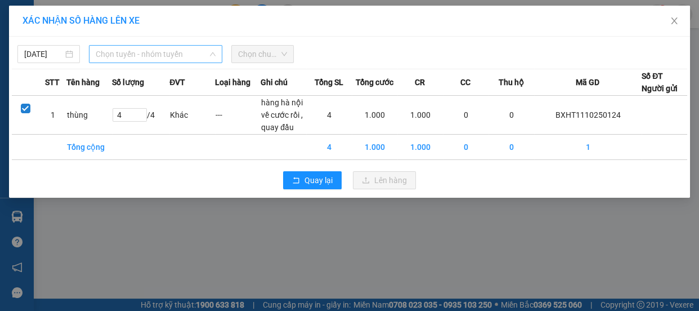
click at [160, 55] on span "Chọn tuyến - nhóm tuyến" at bounding box center [156, 54] width 120 height 17
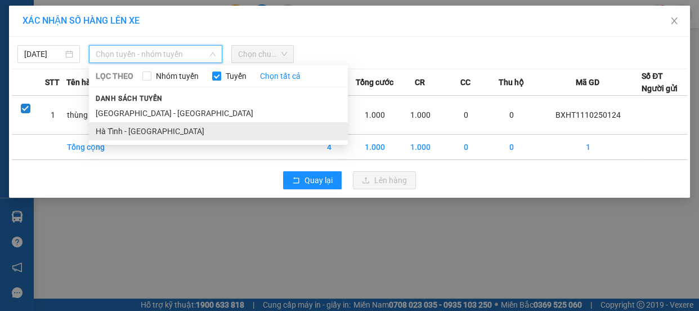
click at [127, 130] on li "Hà Tĩnh - [GEOGRAPHIC_DATA]" at bounding box center [218, 131] width 259 height 18
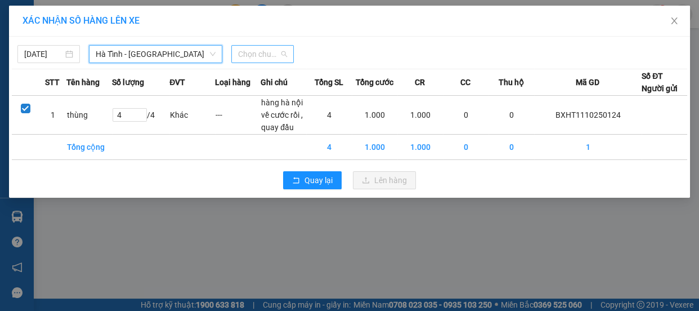
click at [253, 51] on span "Chọn chuyến" at bounding box center [262, 54] width 49 height 17
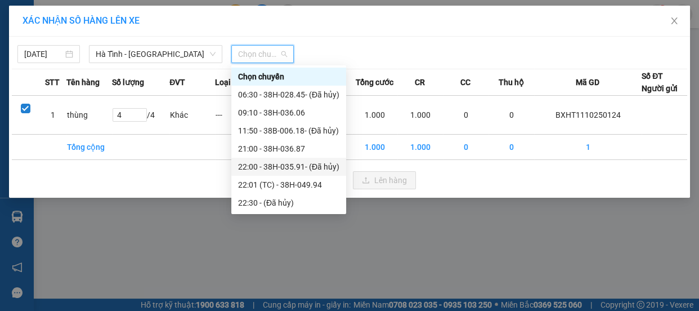
scroll to position [35, 0]
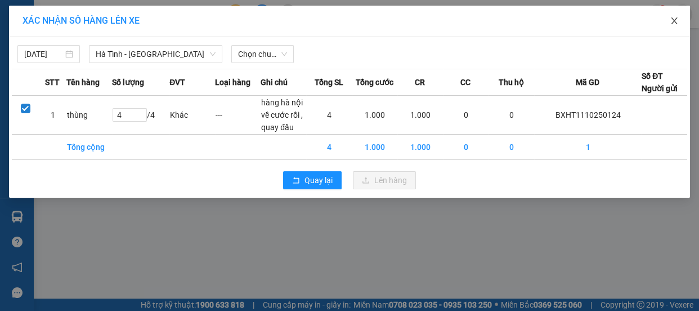
click at [673, 19] on icon "close" at bounding box center [674, 20] width 9 height 9
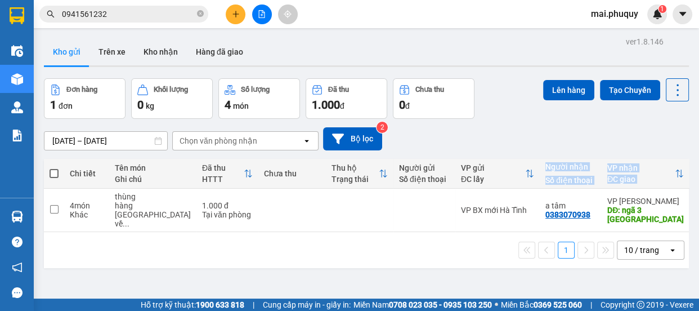
drag, startPoint x: 60, startPoint y: 203, endPoint x: 451, endPoint y: 171, distance: 392.2
click at [452, 172] on table "Chi tiết Tên món Ghi chú Đã thu HTTT Chưa thu Thu hộ Trạng thái Người gửi Số đi…" at bounding box center [432, 195] width 777 height 73
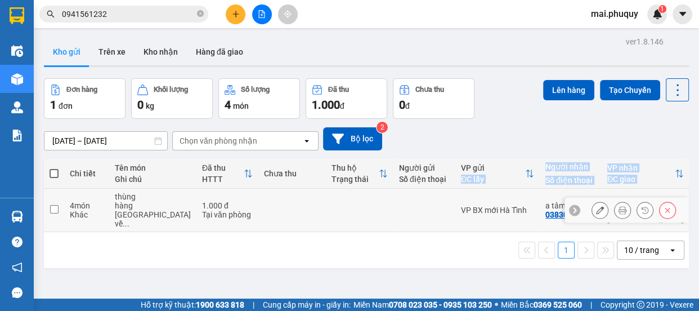
click at [56, 205] on input "checkbox" at bounding box center [54, 209] width 8 height 8
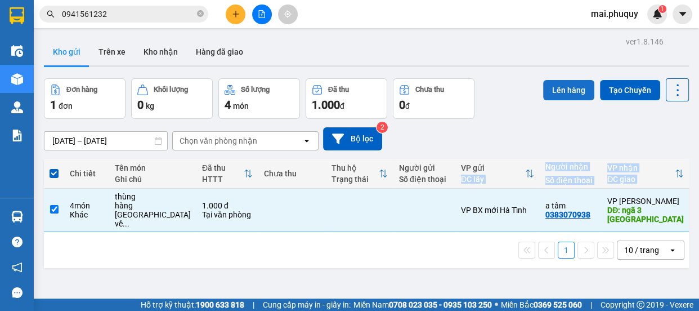
click at [559, 87] on button "Lên hàng" at bounding box center [568, 90] width 51 height 20
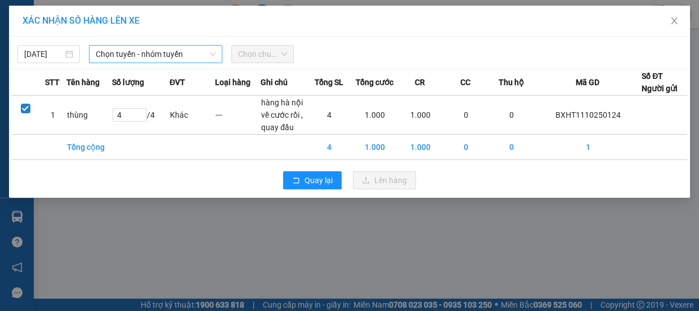
click at [135, 52] on span "Chọn tuyến - nhóm tuyến" at bounding box center [156, 54] width 120 height 17
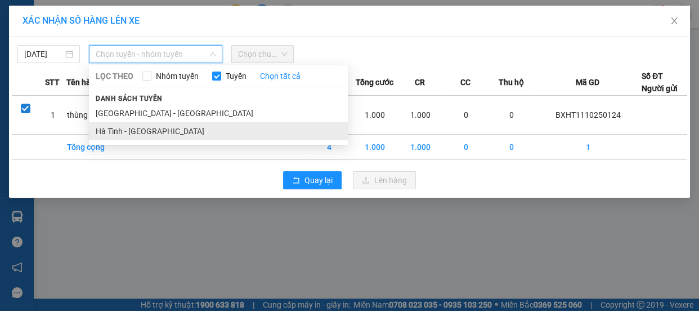
click at [141, 130] on li "Hà Tĩnh - [GEOGRAPHIC_DATA]" at bounding box center [218, 131] width 259 height 18
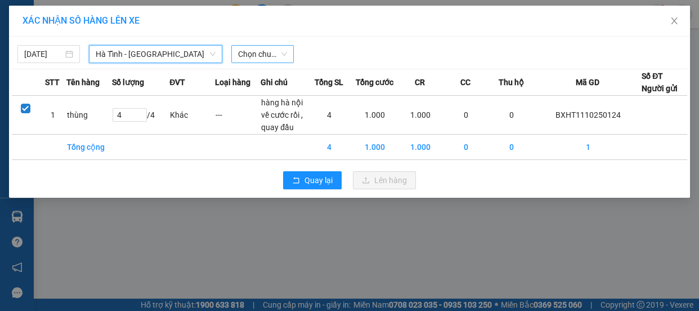
click at [252, 53] on span "Chọn chuyến" at bounding box center [262, 54] width 49 height 17
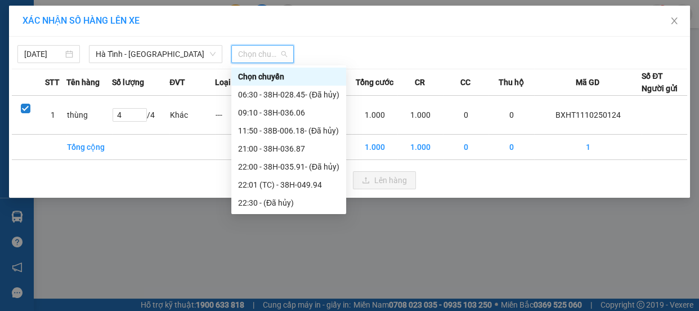
scroll to position [35, 0]
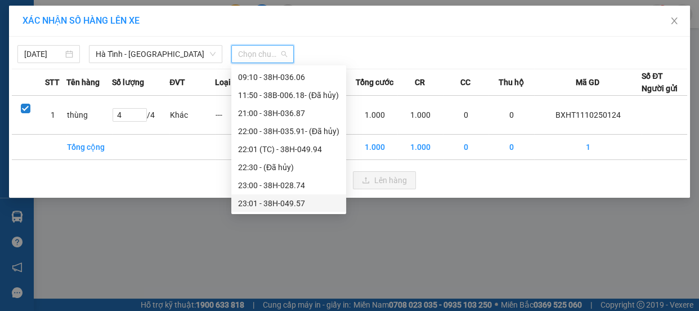
click at [298, 199] on div "23:01 - 38H-049.57" at bounding box center [288, 203] width 101 height 12
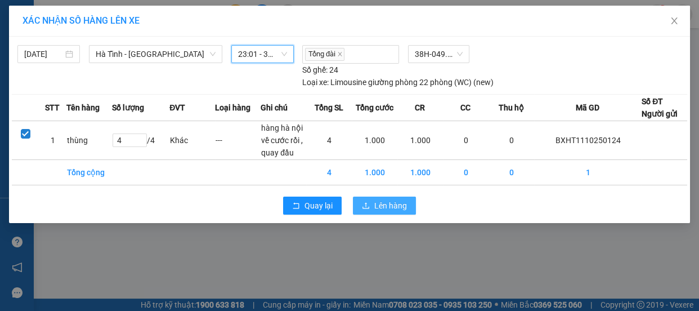
click at [368, 205] on icon "upload" at bounding box center [366, 206] width 8 height 8
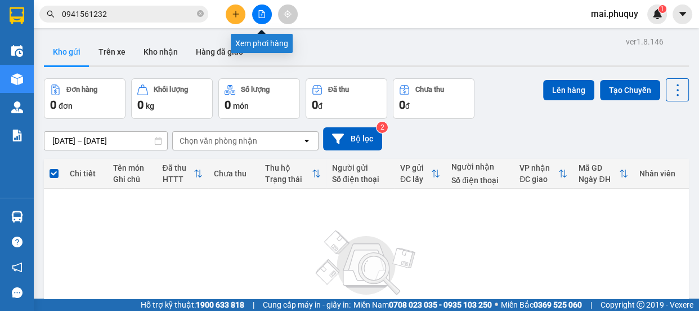
click at [256, 13] on button at bounding box center [262, 15] width 20 height 20
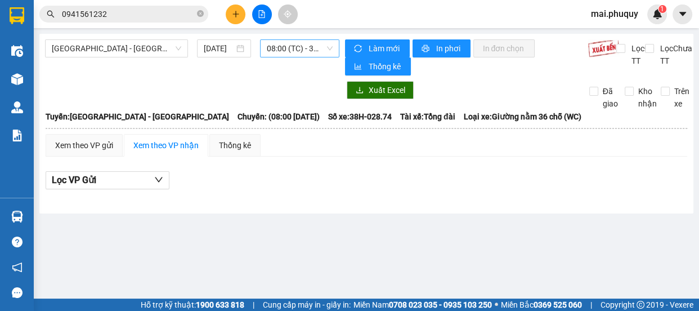
click at [292, 47] on span "08:00 (TC) - 38H-028.74" at bounding box center [300, 48] width 66 height 17
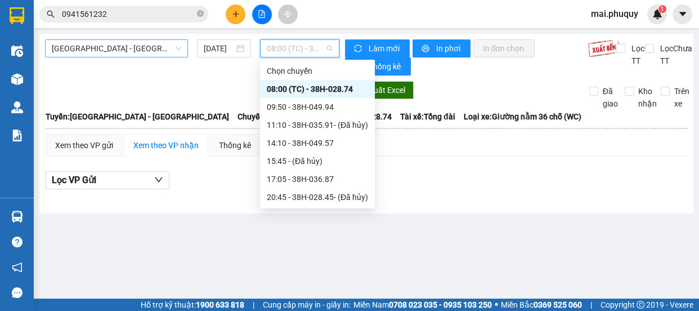
click at [67, 48] on span "[GEOGRAPHIC_DATA] - [GEOGRAPHIC_DATA]" at bounding box center [117, 48] width 130 height 17
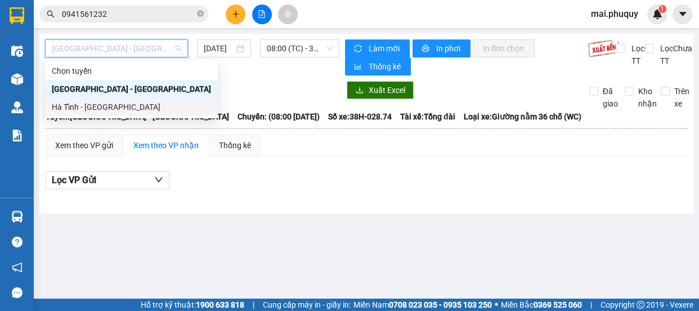
click at [68, 110] on div "Hà Tĩnh - [GEOGRAPHIC_DATA]" at bounding box center [131, 107] width 159 height 12
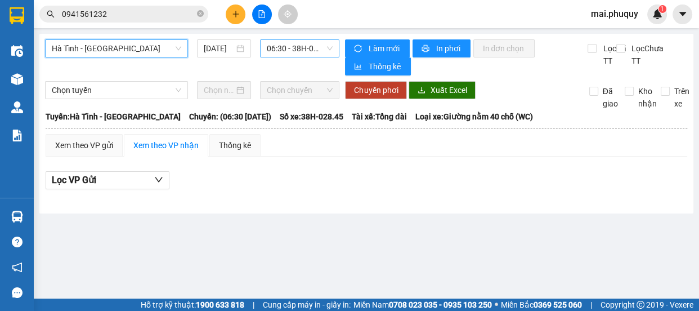
click at [298, 47] on span "06:30 - 38H-028.45 - (Đã hủy)" at bounding box center [300, 48] width 66 height 17
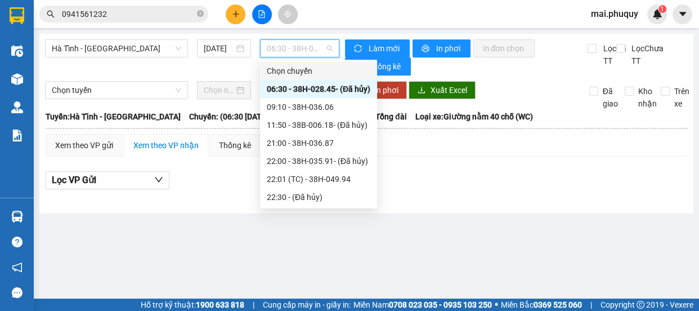
scroll to position [35, 0]
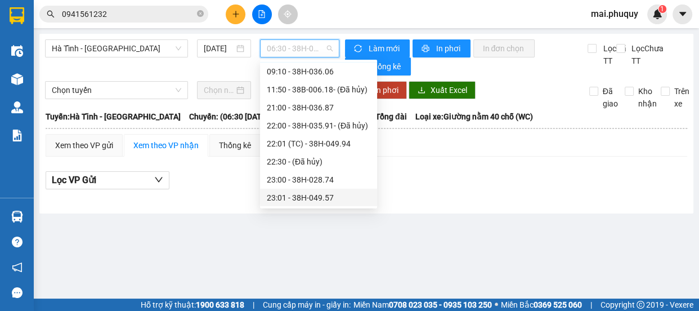
click at [332, 193] on div "23:01 - 38H-049.57" at bounding box center [319, 197] width 104 height 12
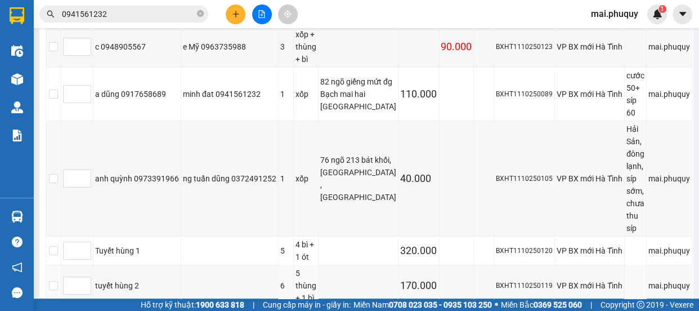
scroll to position [512, 0]
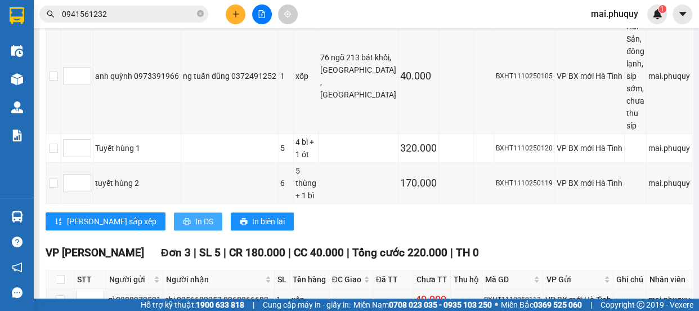
click at [195, 215] on span "In DS" at bounding box center [204, 221] width 18 height 12
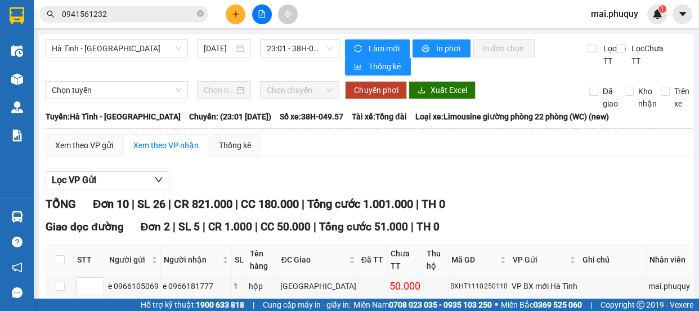
scroll to position [153, 0]
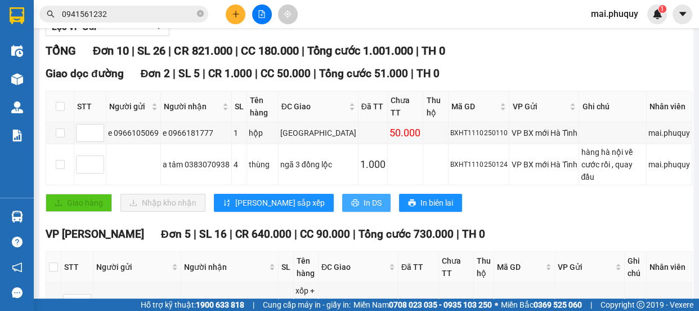
click at [364, 197] on span "In DS" at bounding box center [373, 203] width 18 height 12
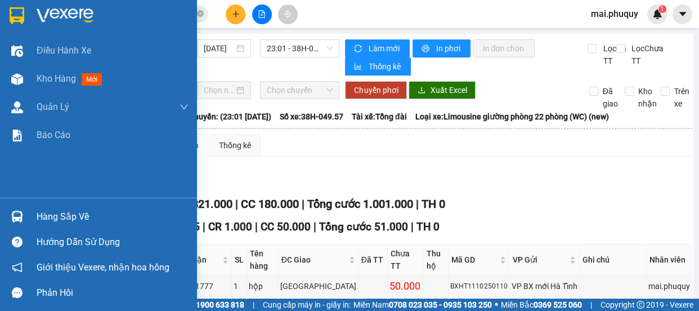
click at [1, 17] on div at bounding box center [98, 18] width 197 height 37
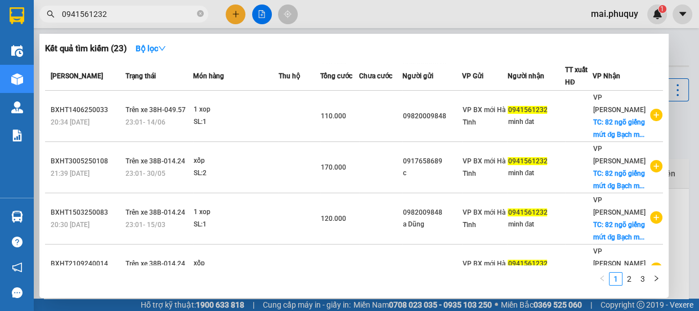
click at [106, 12] on input "0941561232" at bounding box center [128, 14] width 133 height 12
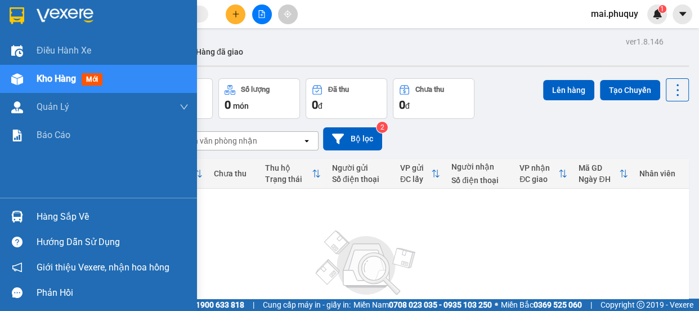
click at [11, 19] on img at bounding box center [17, 15] width 15 height 17
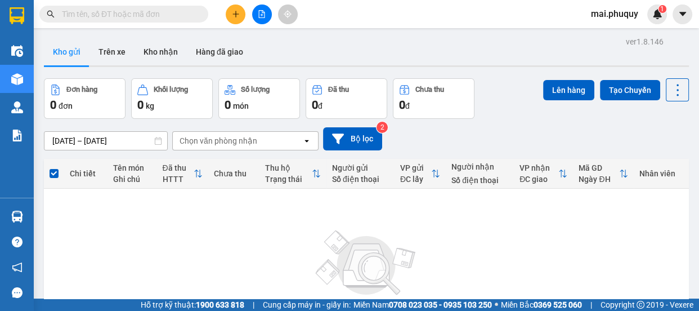
drag, startPoint x: 103, startPoint y: 15, endPoint x: 130, endPoint y: 16, distance: 27.1
click at [103, 14] on input "text" at bounding box center [128, 14] width 133 height 12
click at [234, 12] on icon "plus" at bounding box center [236, 14] width 8 height 8
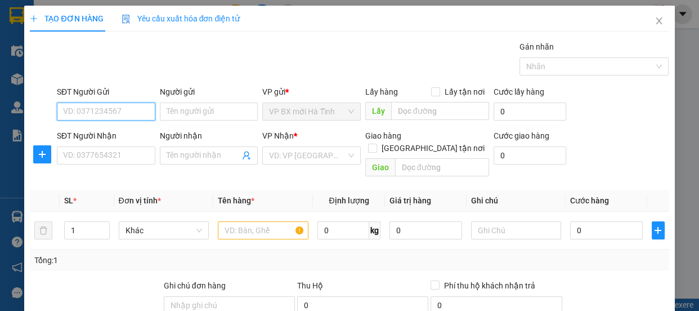
click at [81, 104] on input "SĐT Người Gửi" at bounding box center [106, 111] width 99 height 18
click at [104, 132] on div "0976135277 - bác" at bounding box center [105, 134] width 84 height 12
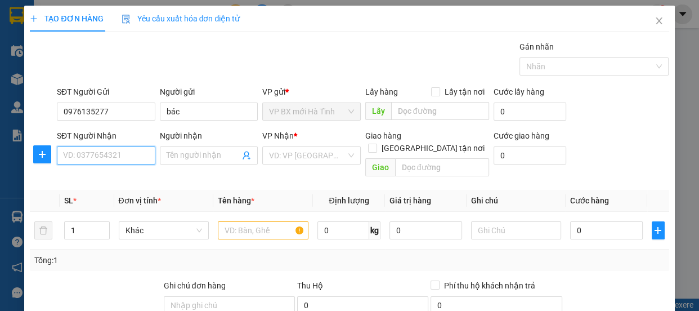
click at [99, 154] on input "SĐT Người Nhận" at bounding box center [106, 155] width 99 height 18
click at [105, 172] on div "0975272034 - hằng" at bounding box center [105, 178] width 84 height 12
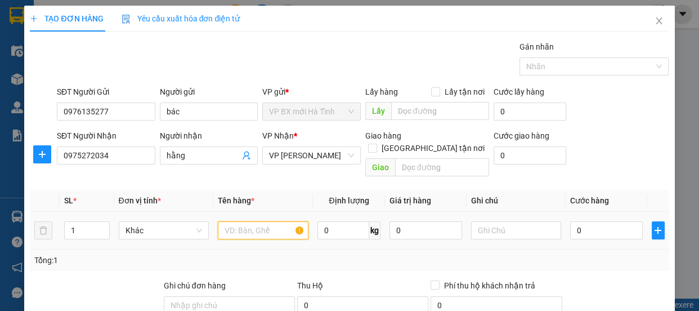
click at [265, 221] on input "text" at bounding box center [263, 230] width 91 height 18
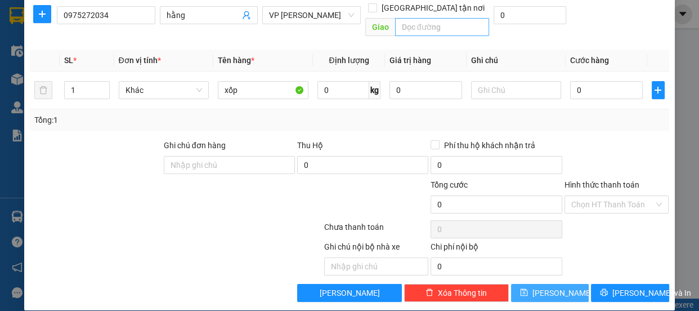
drag, startPoint x: 556, startPoint y: 278, endPoint x: 444, endPoint y: 13, distance: 287.2
click at [556, 287] on span "[PERSON_NAME]" at bounding box center [563, 293] width 60 height 12
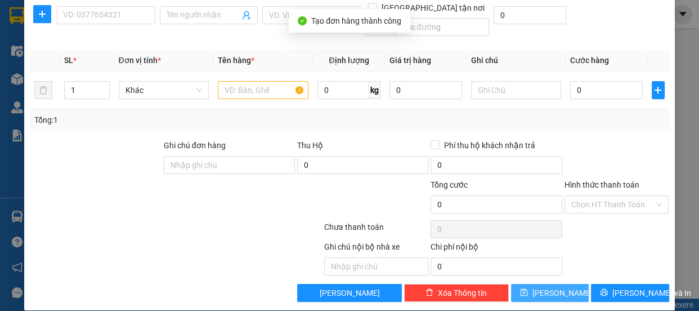
scroll to position [0, 0]
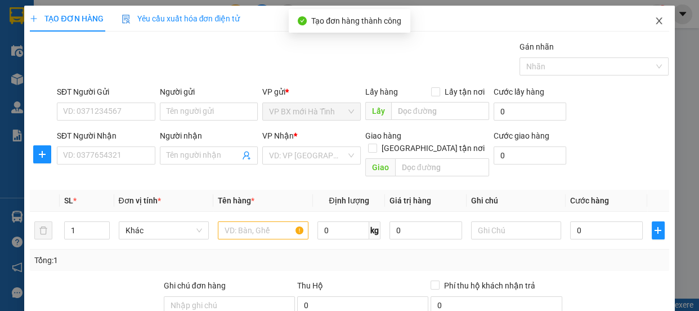
drag, startPoint x: 644, startPoint y: 20, endPoint x: 9, endPoint y: 47, distance: 635.8
click at [644, 19] on span "Close" at bounding box center [660, 22] width 32 height 32
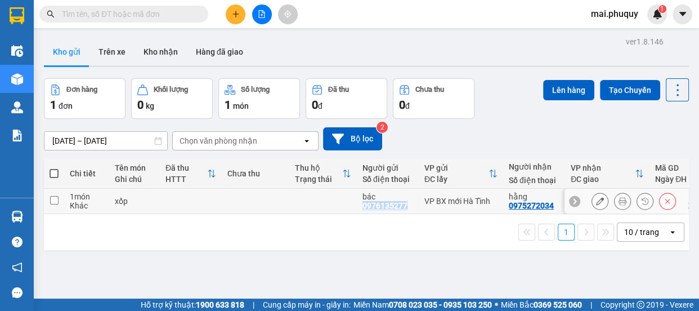
drag, startPoint x: 364, startPoint y: 204, endPoint x: 406, endPoint y: 204, distance: 41.7
click at [407, 203] on div "bác 0976135277" at bounding box center [388, 201] width 51 height 18
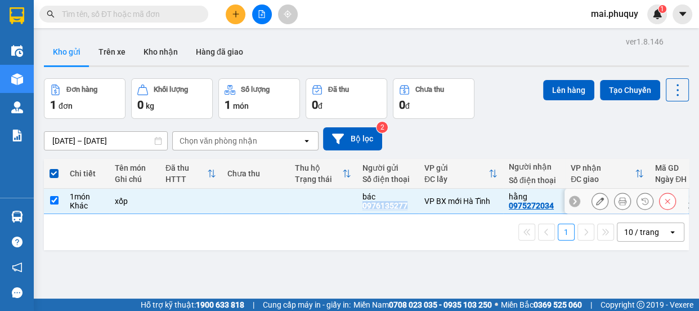
copy div "0976135277"
click at [596, 198] on icon at bounding box center [600, 201] width 8 height 8
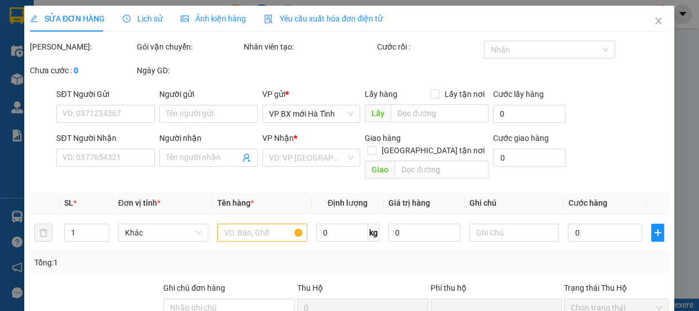
type input "0976135277"
type input "bác"
type input "0975272034"
type input "hằng"
type input "0"
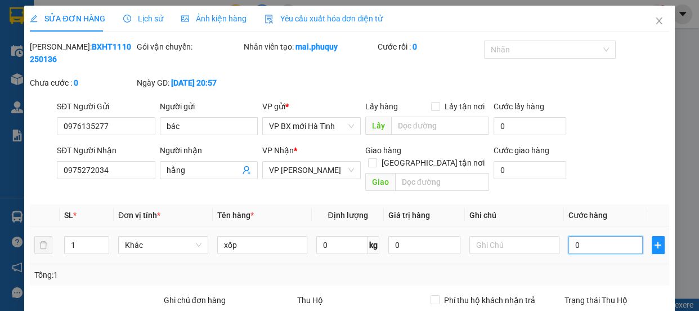
click at [574, 236] on input "0" at bounding box center [606, 245] width 74 height 18
type input "3"
type input "30"
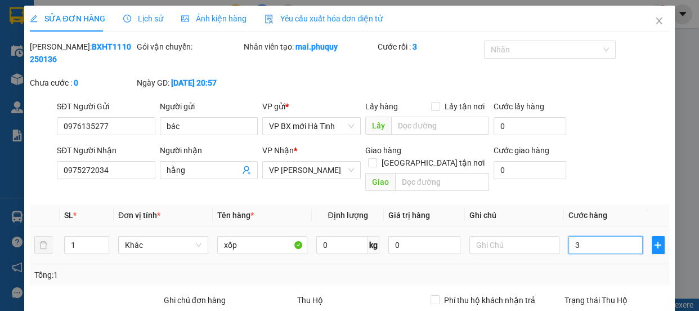
type input "30"
type input "300"
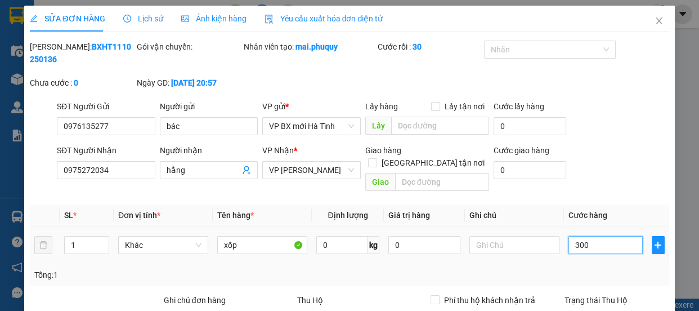
type input "3.000"
type input "30.000"
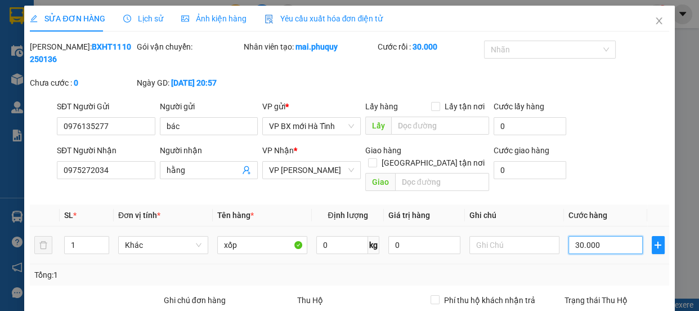
scroll to position [155, 0]
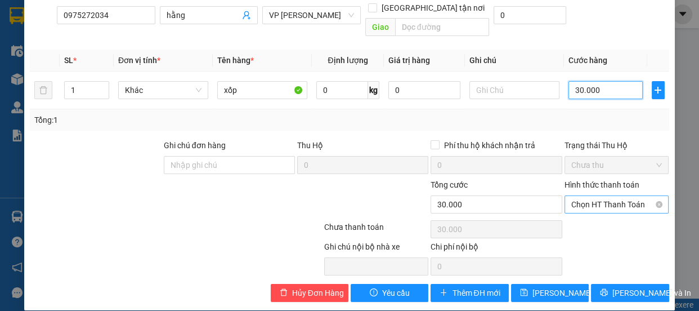
click at [608, 196] on span "Chọn HT Thanh Toán" at bounding box center [617, 204] width 91 height 17
type input "30.000"
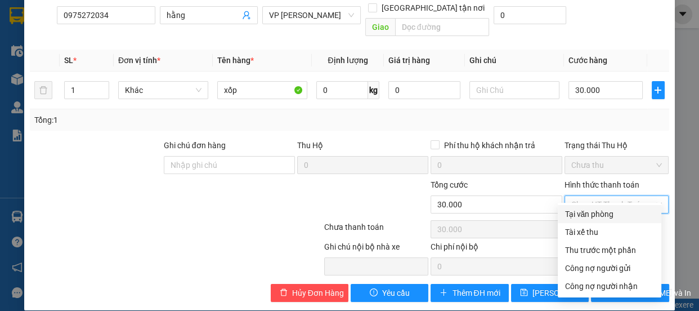
click at [595, 221] on div "Tại văn phòng" at bounding box center [610, 214] width 104 height 18
type input "0"
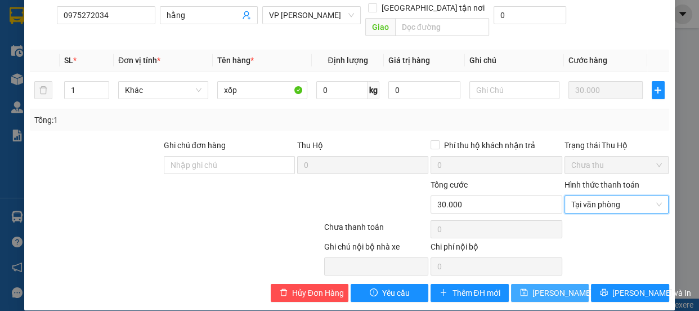
click at [557, 287] on span "[PERSON_NAME] thay đổi" at bounding box center [578, 293] width 90 height 12
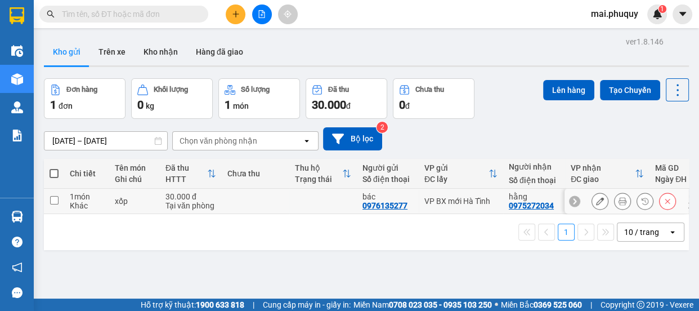
click at [55, 199] on input "checkbox" at bounding box center [54, 200] width 8 height 8
checkbox input "true"
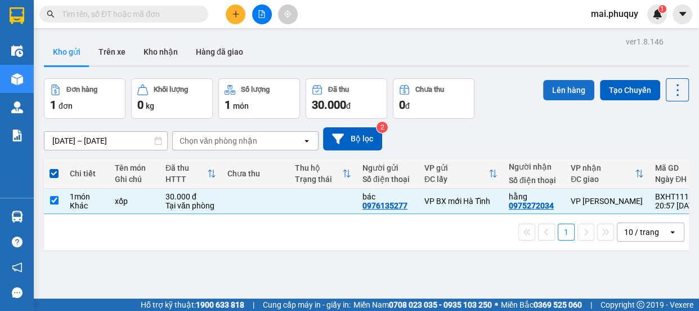
click at [557, 83] on button "Lên hàng" at bounding box center [568, 90] width 51 height 20
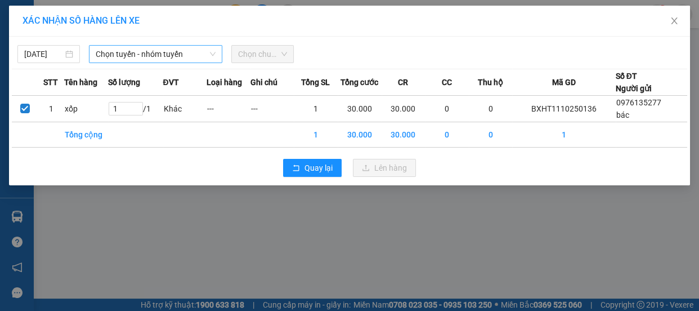
click at [136, 58] on span "Chọn tuyến - nhóm tuyến" at bounding box center [156, 54] width 120 height 17
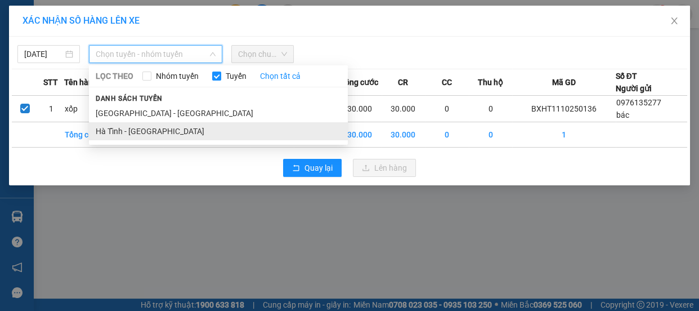
click at [114, 135] on li "Hà Tĩnh - [GEOGRAPHIC_DATA]" at bounding box center [218, 131] width 259 height 18
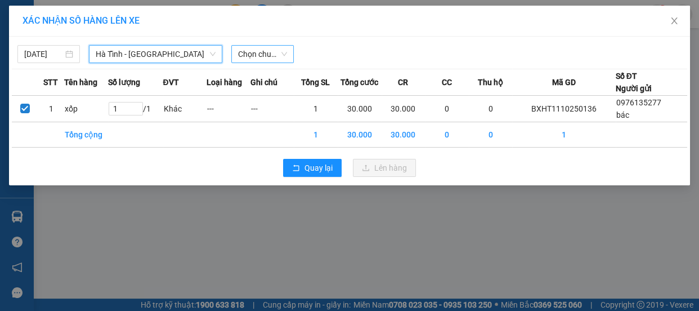
click at [258, 56] on span "Chọn chuyến" at bounding box center [262, 54] width 49 height 17
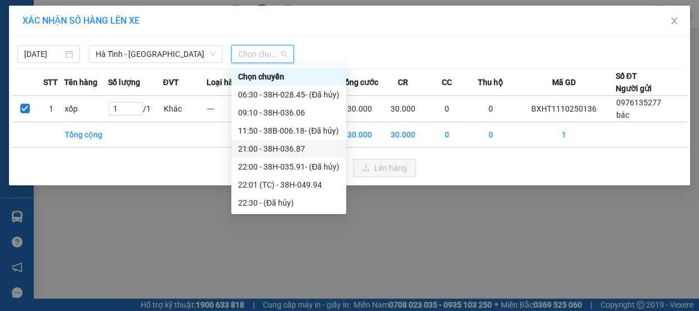
scroll to position [35, 0]
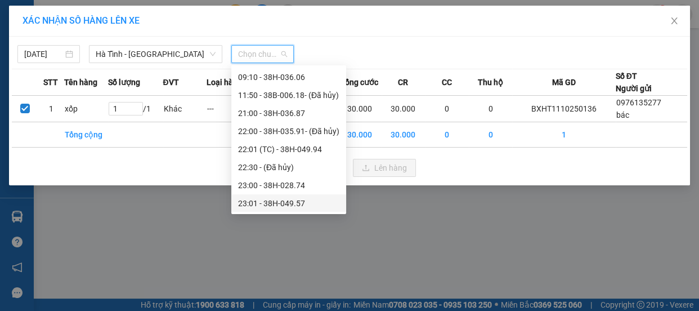
click at [292, 203] on div "23:01 - 38H-049.57" at bounding box center [288, 203] width 101 height 12
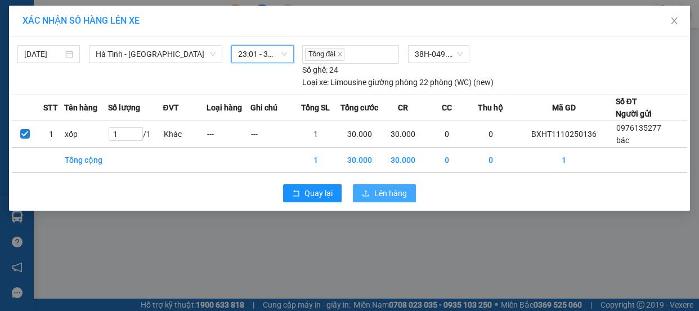
click at [375, 185] on button "Lên hàng" at bounding box center [384, 193] width 63 height 18
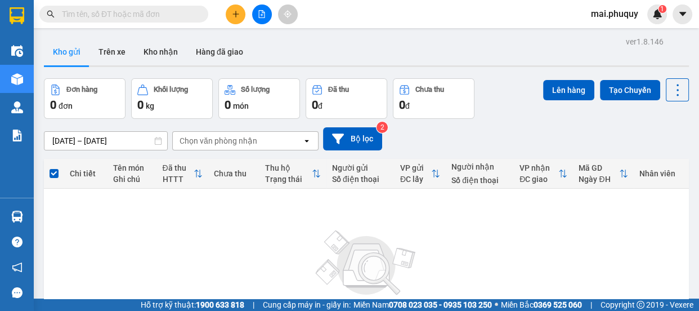
click at [253, 15] on button at bounding box center [262, 15] width 20 height 20
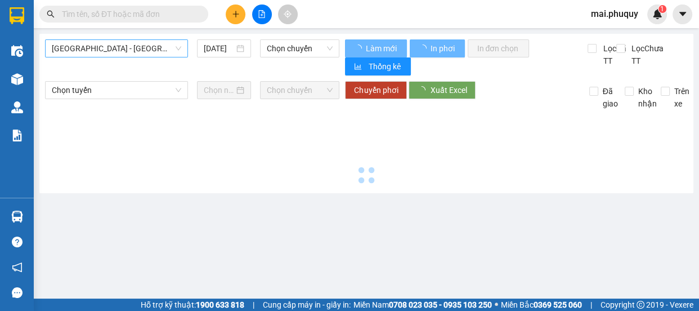
click at [101, 51] on span "[GEOGRAPHIC_DATA] - [GEOGRAPHIC_DATA]" at bounding box center [117, 48] width 130 height 17
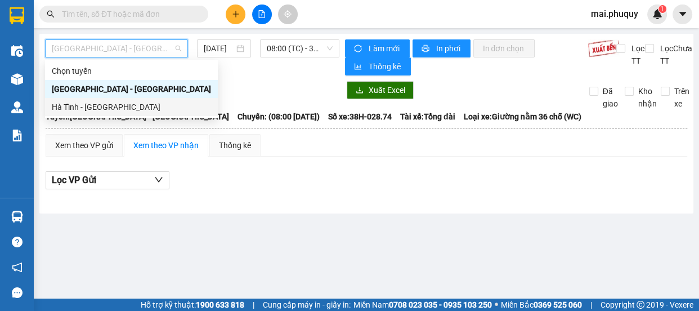
drag, startPoint x: 82, startPoint y: 105, endPoint x: 97, endPoint y: 100, distance: 16.4
click at [81, 105] on div "Hà Tĩnh - [GEOGRAPHIC_DATA]" at bounding box center [131, 107] width 159 height 12
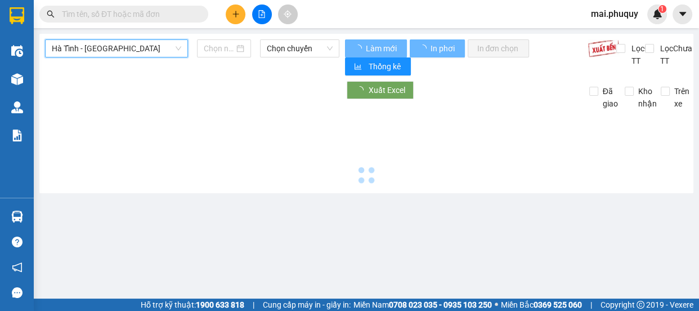
type input "[DATE]"
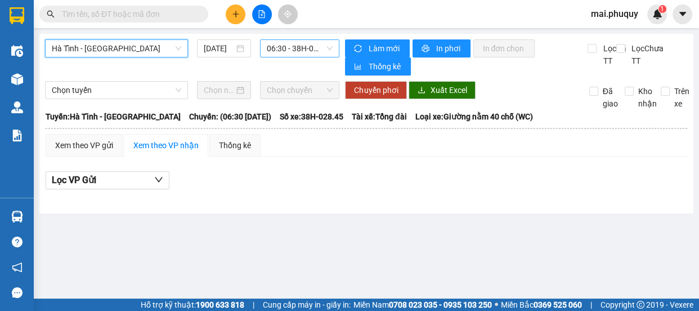
click at [293, 45] on span "06:30 - 38H-028.45 - (Đã hủy)" at bounding box center [300, 48] width 66 height 17
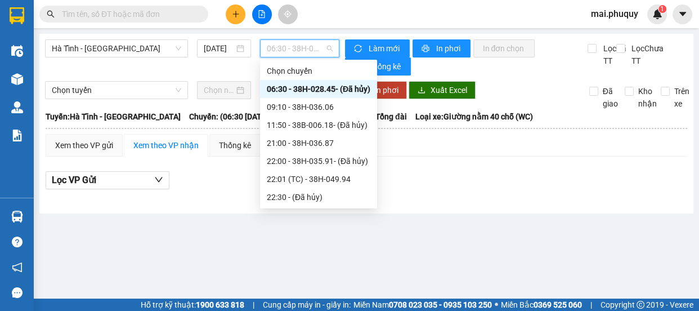
scroll to position [35, 0]
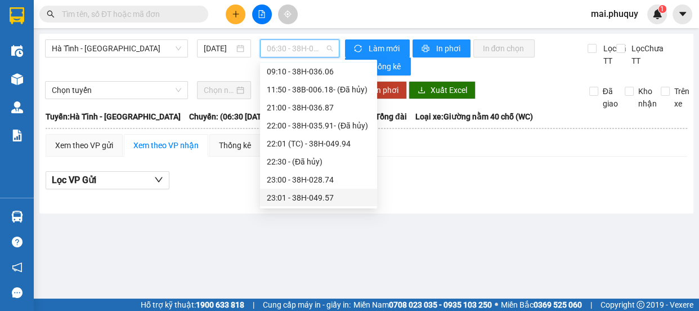
click at [327, 197] on div "23:01 - 38H-049.57" at bounding box center [319, 197] width 104 height 12
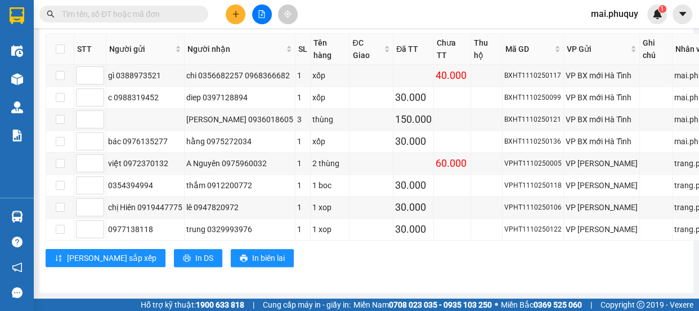
scroll to position [761, 0]
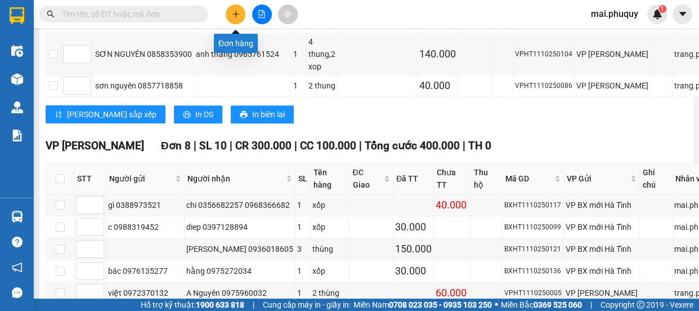
click at [232, 10] on icon "plus" at bounding box center [236, 14] width 8 height 8
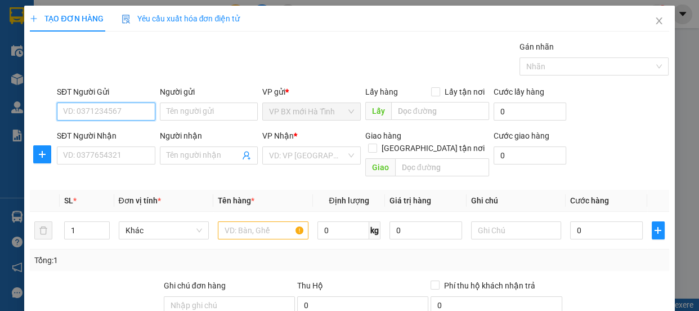
click at [92, 107] on input "SĐT Người Gửi" at bounding box center [106, 111] width 99 height 18
type input "0385395830"
click at [94, 125] on div "0385395830 - bác" at bounding box center [104, 134] width 97 height 18
type input "bác"
type input "0385395830"
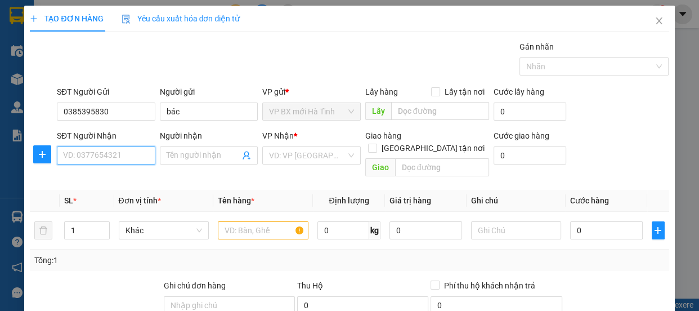
click at [91, 154] on input "SĐT Người Nhận" at bounding box center [106, 155] width 99 height 18
type input "0355617153"
click at [87, 180] on div "0355617153 - e" at bounding box center [105, 178] width 84 height 12
type input "e"
type input "0355617153"
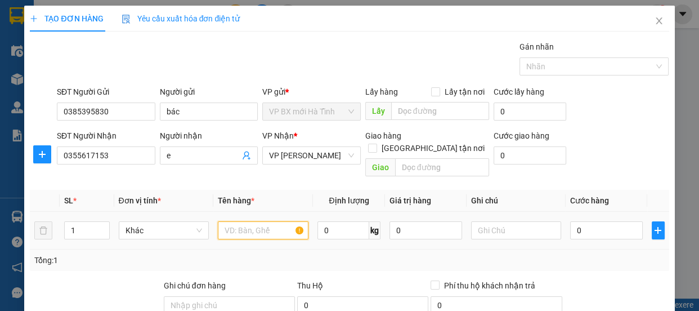
click at [234, 221] on input "text" at bounding box center [263, 230] width 91 height 18
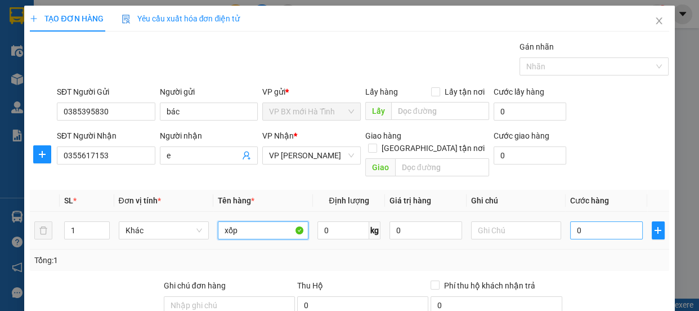
type input "xốp"
click at [573, 221] on input "0" at bounding box center [606, 230] width 73 height 18
type input "4"
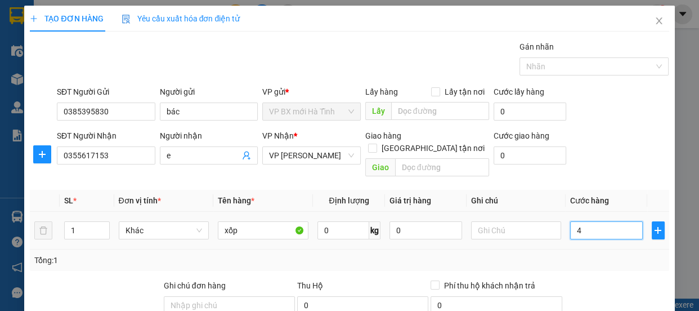
type input "40"
type input "400"
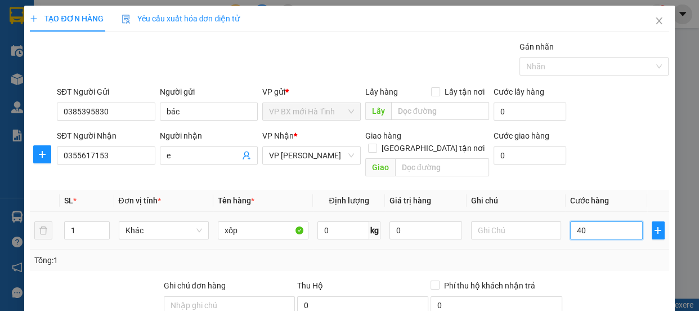
type input "400"
type input "4.000"
type input "40.000"
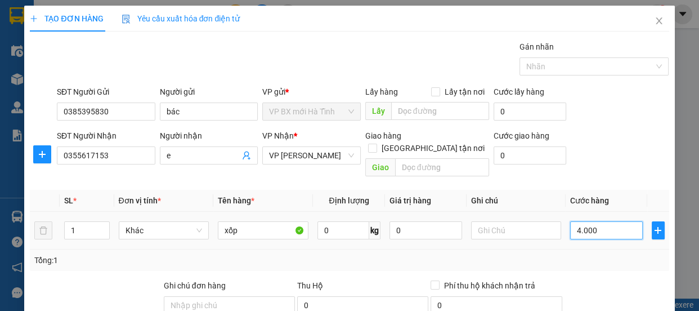
type input "40.000"
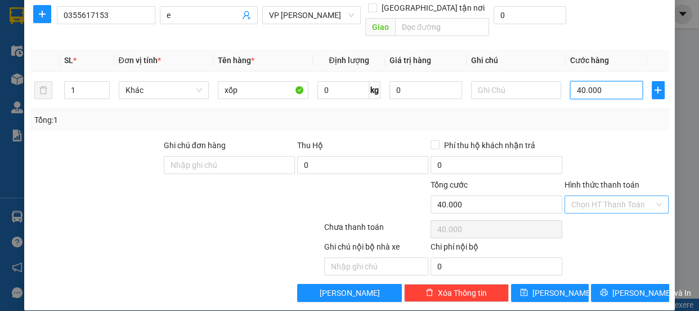
type input "40.000"
click at [572, 196] on input "Hình thức thanh toán" at bounding box center [613, 204] width 83 height 17
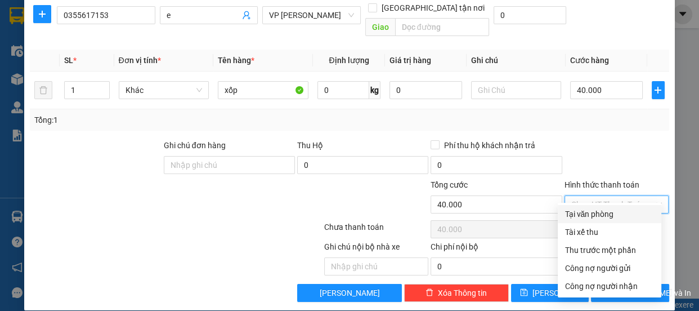
click at [578, 208] on div "Tại văn phòng" at bounding box center [610, 214] width 90 height 12
type input "0"
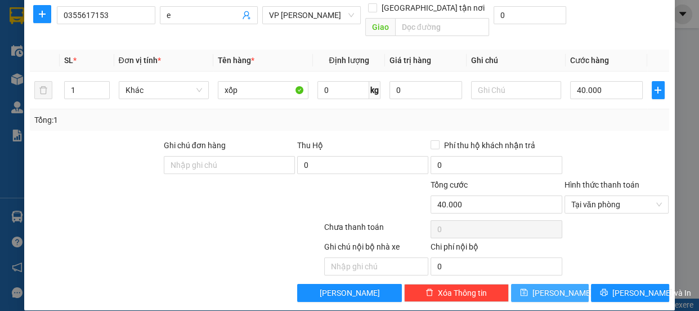
click at [545, 287] on span "[PERSON_NAME]" at bounding box center [563, 293] width 60 height 12
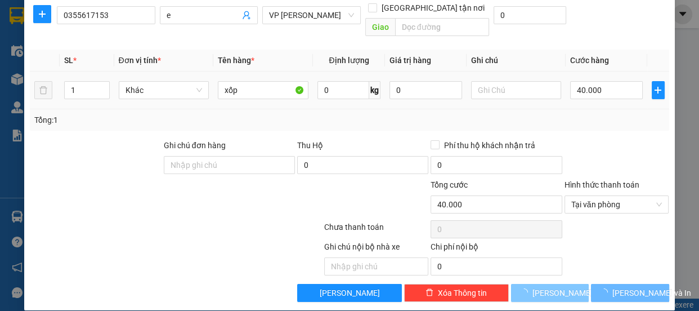
type input "0"
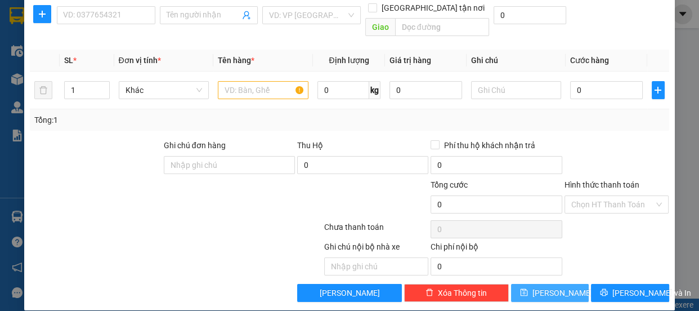
scroll to position [0, 0]
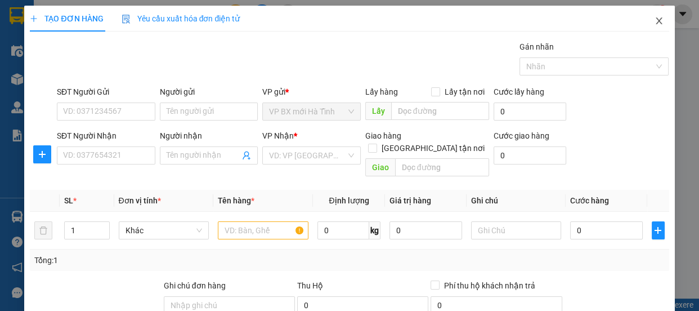
click at [645, 20] on span "Close" at bounding box center [660, 22] width 32 height 32
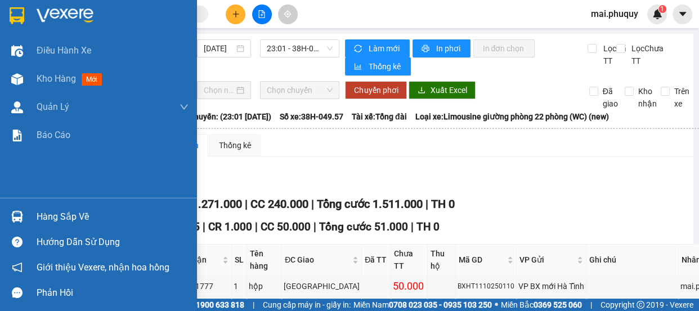
click at [22, 8] on img at bounding box center [17, 15] width 15 height 17
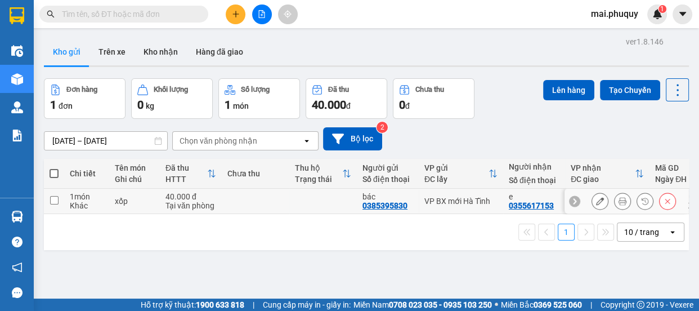
drag, startPoint x: 51, startPoint y: 197, endPoint x: 53, endPoint y: 191, distance: 6.1
click at [51, 196] on input "checkbox" at bounding box center [54, 200] width 8 height 8
checkbox input "true"
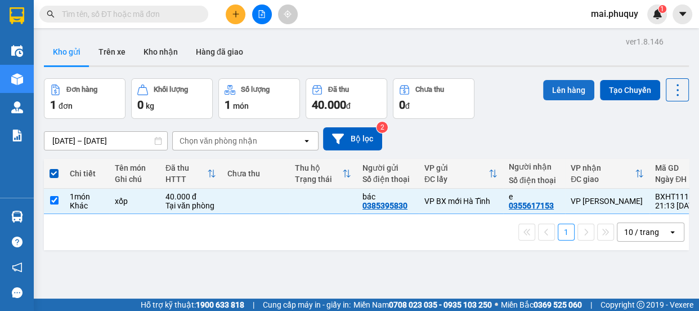
click at [555, 91] on button "Lên hàng" at bounding box center [568, 90] width 51 height 20
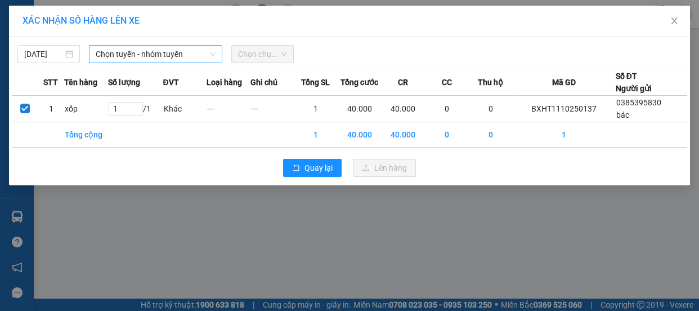
click at [194, 51] on span "Chọn tuyến - nhóm tuyến" at bounding box center [156, 54] width 120 height 17
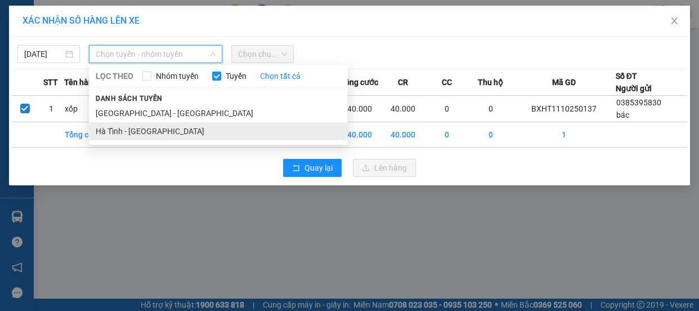
click at [142, 135] on li "Hà Tĩnh - [GEOGRAPHIC_DATA]" at bounding box center [218, 131] width 259 height 18
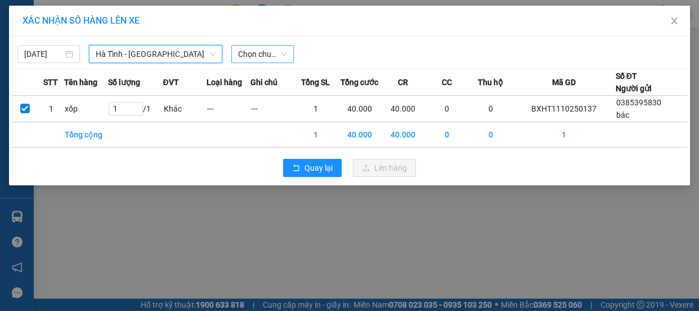
click at [269, 59] on span "Chọn chuyến" at bounding box center [262, 54] width 49 height 17
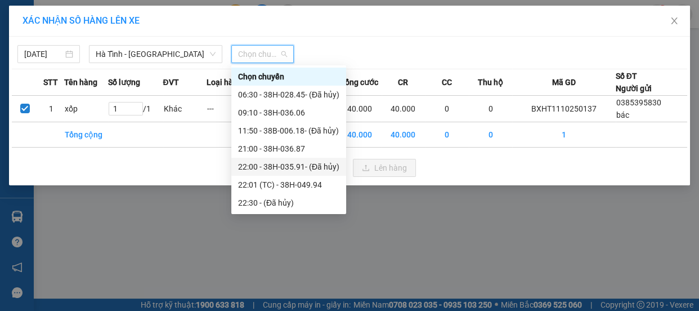
scroll to position [35, 0]
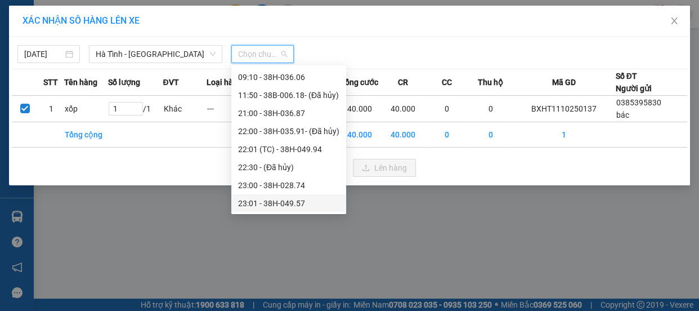
click at [301, 204] on div "23:01 - 38H-049.57" at bounding box center [288, 203] width 101 height 12
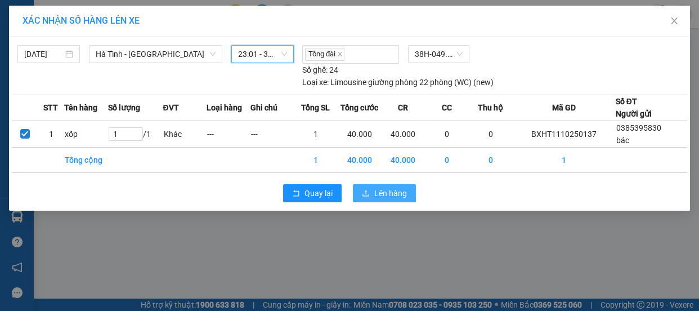
drag, startPoint x: 376, startPoint y: 190, endPoint x: 367, endPoint y: 160, distance: 31.7
click at [376, 190] on span "Lên hàng" at bounding box center [390, 193] width 33 height 12
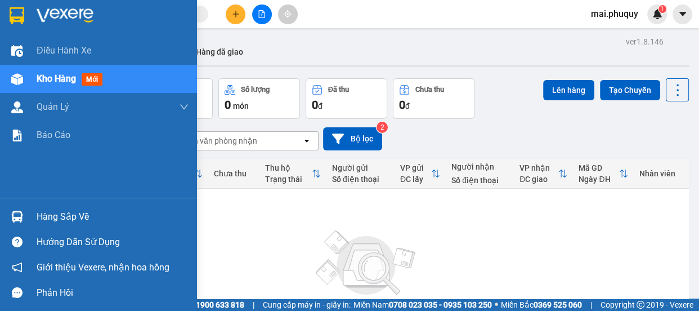
click at [16, 12] on img at bounding box center [17, 15] width 15 height 17
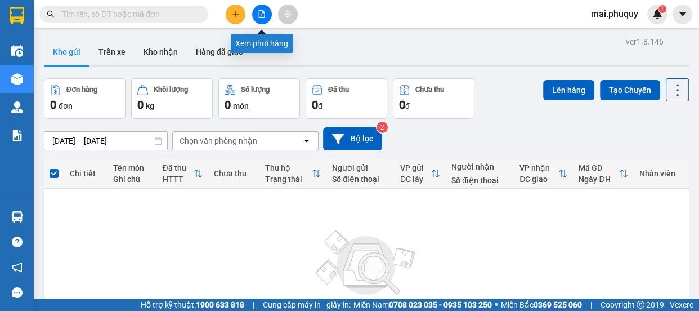
click at [260, 7] on button at bounding box center [262, 15] width 20 height 20
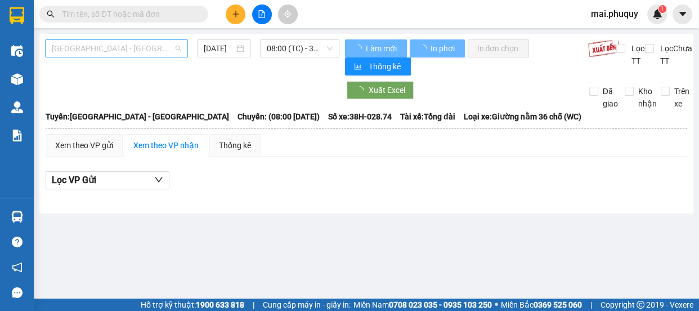
click at [95, 49] on span "[GEOGRAPHIC_DATA] - [GEOGRAPHIC_DATA]" at bounding box center [117, 48] width 130 height 17
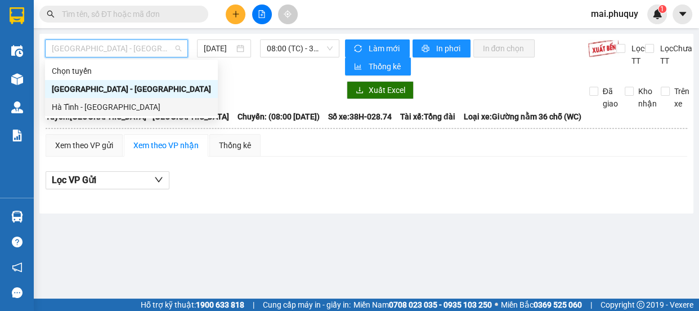
click at [70, 110] on div "Hà Tĩnh - [GEOGRAPHIC_DATA]" at bounding box center [131, 107] width 159 height 12
type input "[DATE]"
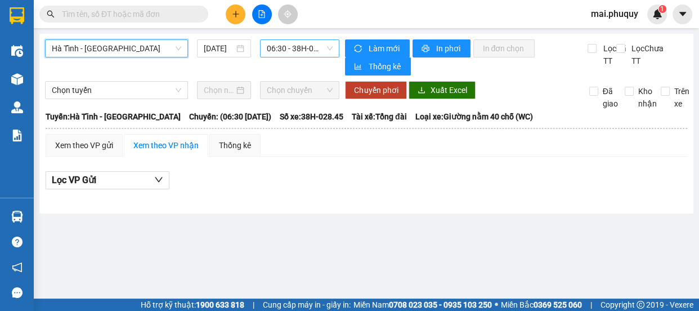
click at [293, 45] on span "06:30 - 38H-028.45 - (Đã hủy)" at bounding box center [300, 48] width 66 height 17
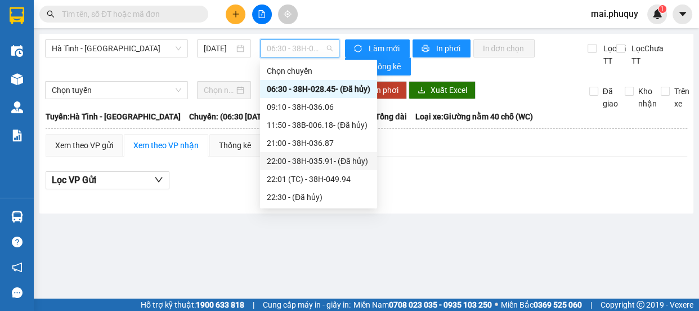
scroll to position [35, 0]
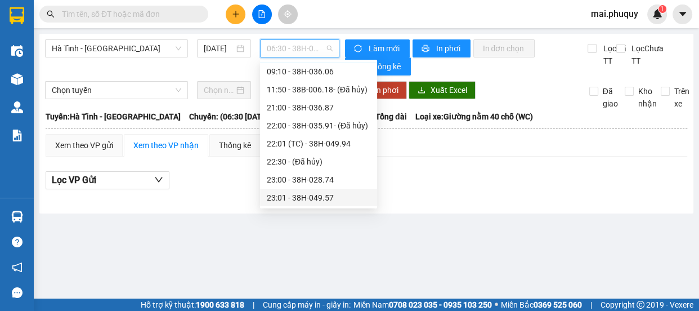
click at [322, 197] on div "23:01 - 38H-049.57" at bounding box center [319, 197] width 104 height 12
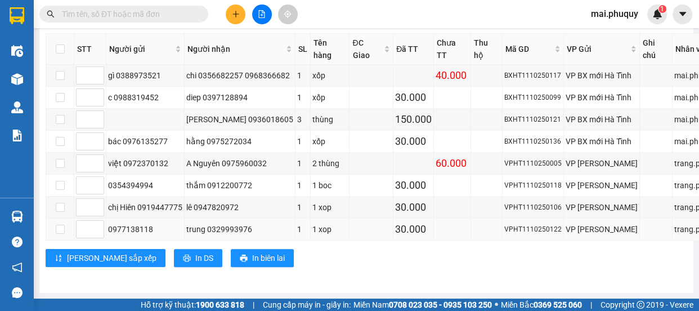
scroll to position [988, 0]
click at [195, 255] on span "In DS" at bounding box center [204, 258] width 18 height 12
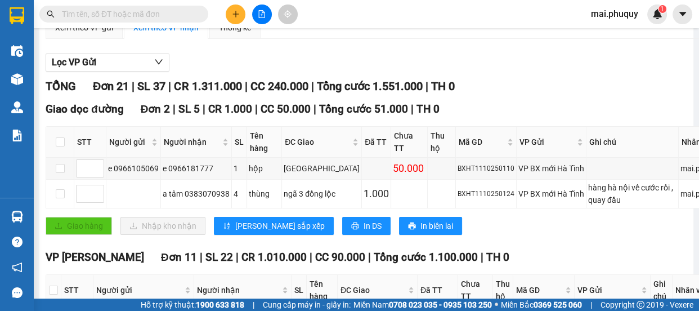
scroll to position [0, 0]
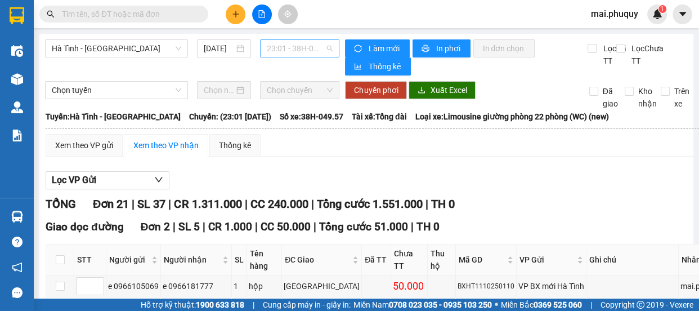
click at [297, 46] on span "23:01 - 38H-049.57" at bounding box center [300, 48] width 66 height 17
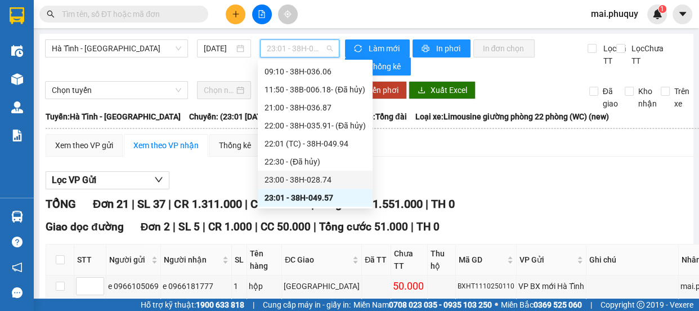
click at [301, 176] on div "23:00 - 38H-028.74" at bounding box center [315, 179] width 101 height 12
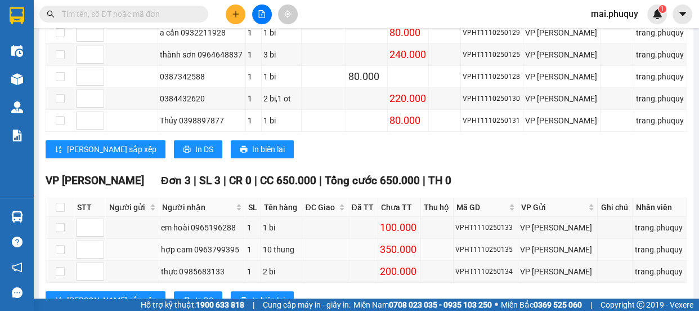
scroll to position [351, 0]
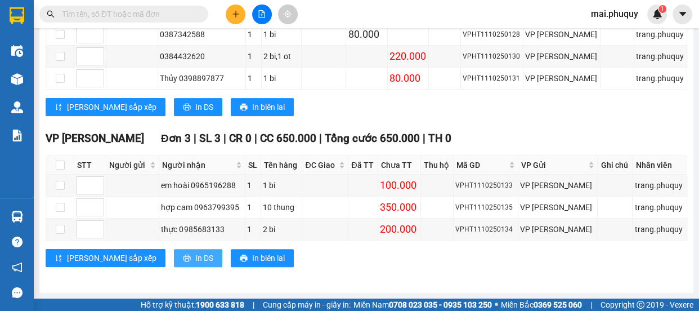
click at [195, 255] on span "In DS" at bounding box center [204, 258] width 18 height 12
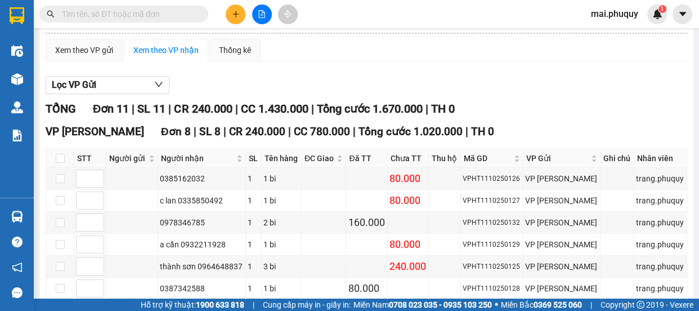
scroll to position [0, 0]
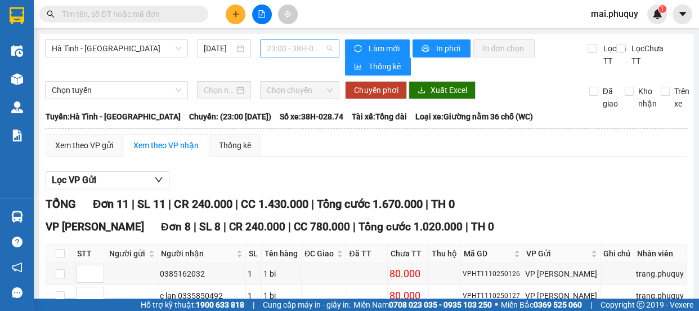
click at [273, 51] on span "23:00 - 38H-028.74" at bounding box center [300, 48] width 66 height 17
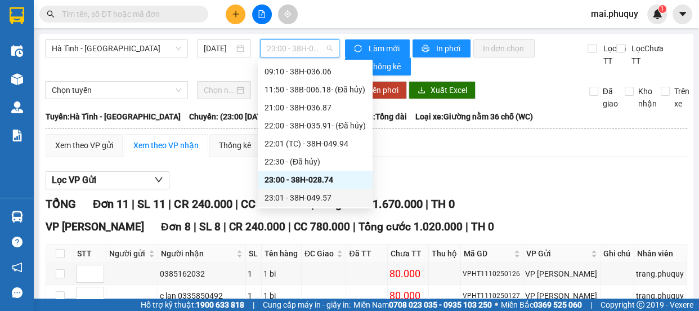
click at [287, 195] on div "23:01 - 38H-049.57" at bounding box center [315, 197] width 101 height 12
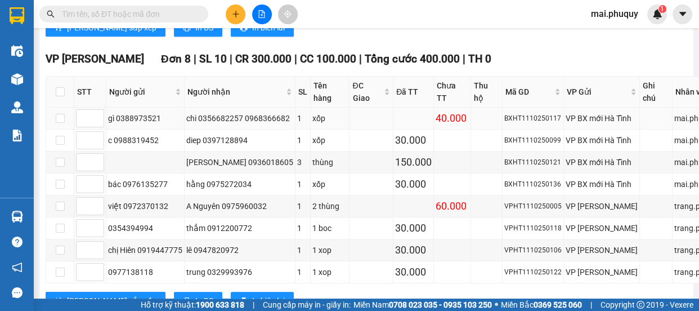
scroll to position [973, 0]
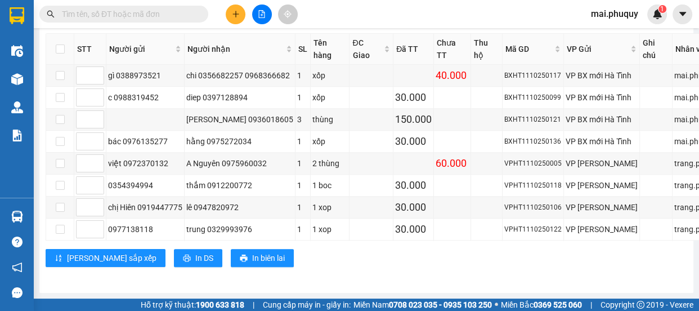
click at [148, 10] on input "text" at bounding box center [128, 14] width 133 height 12
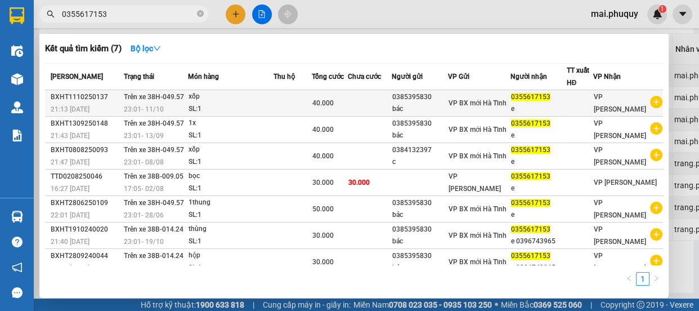
type input "0355617153"
click at [389, 101] on td at bounding box center [370, 103] width 44 height 26
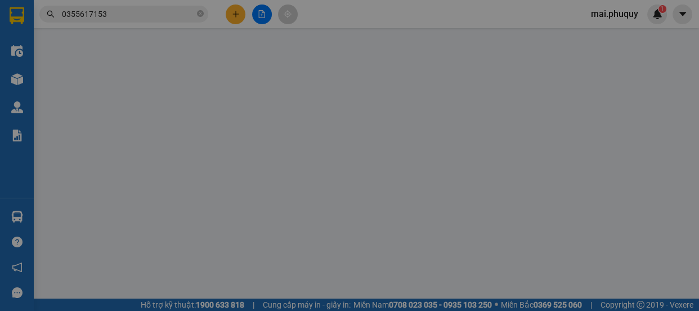
type input "0385395830"
type input "bác"
type input "0355617153"
type input "e"
type input "0"
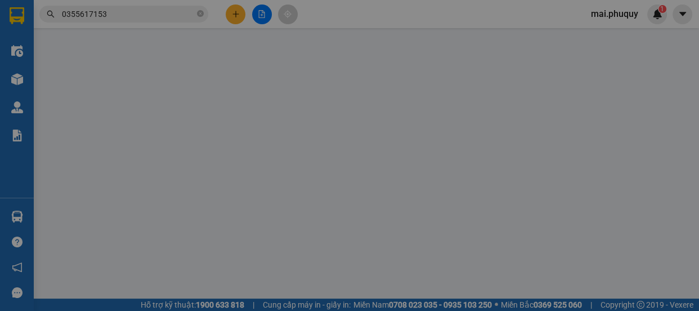
type input "40.000"
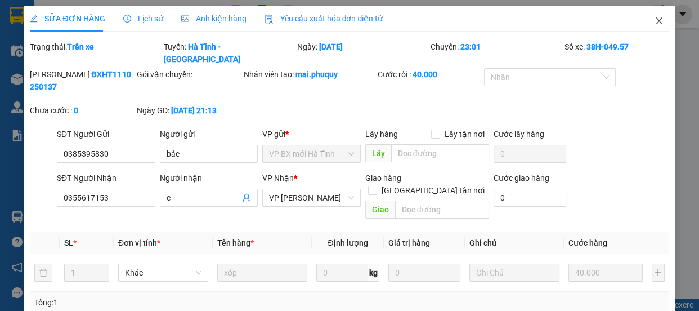
drag, startPoint x: 649, startPoint y: 16, endPoint x: 168, endPoint y: 19, distance: 480.9
click at [646, 19] on span "Close" at bounding box center [660, 22] width 32 height 32
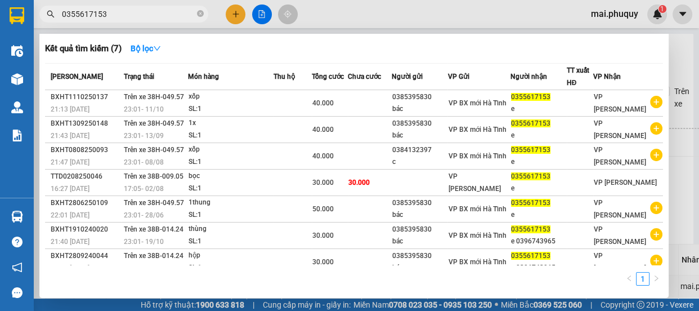
click at [124, 12] on input "0355617153" at bounding box center [128, 14] width 133 height 12
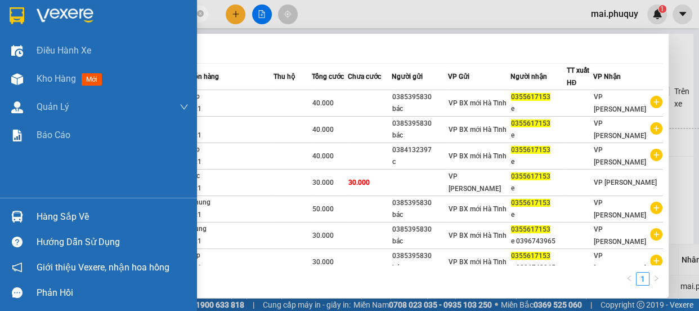
click at [16, 17] on img at bounding box center [17, 15] width 15 height 17
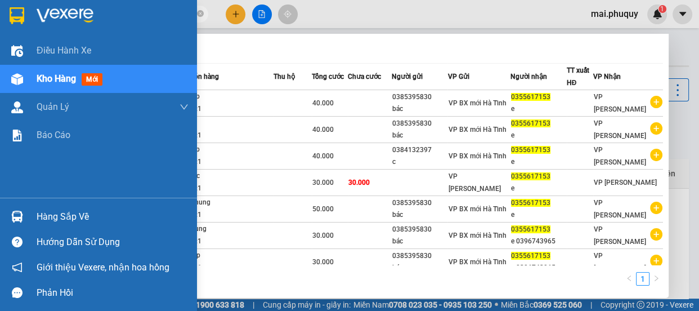
click at [11, 20] on img at bounding box center [17, 15] width 15 height 17
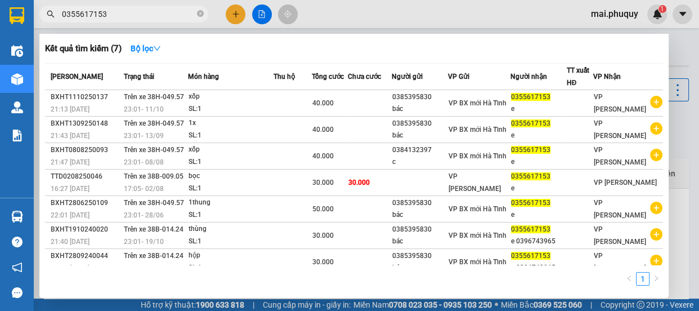
scroll to position [8, 0]
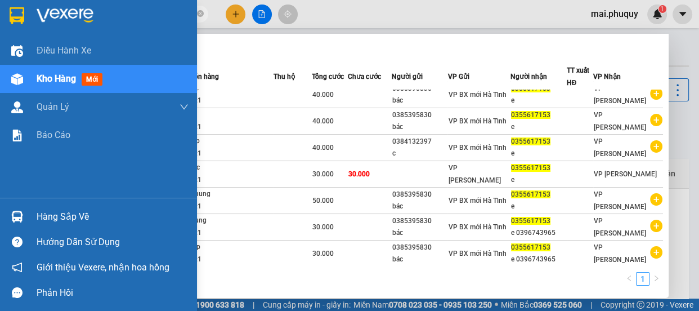
click at [20, 17] on img at bounding box center [17, 15] width 15 height 17
